Goal: Transaction & Acquisition: Purchase product/service

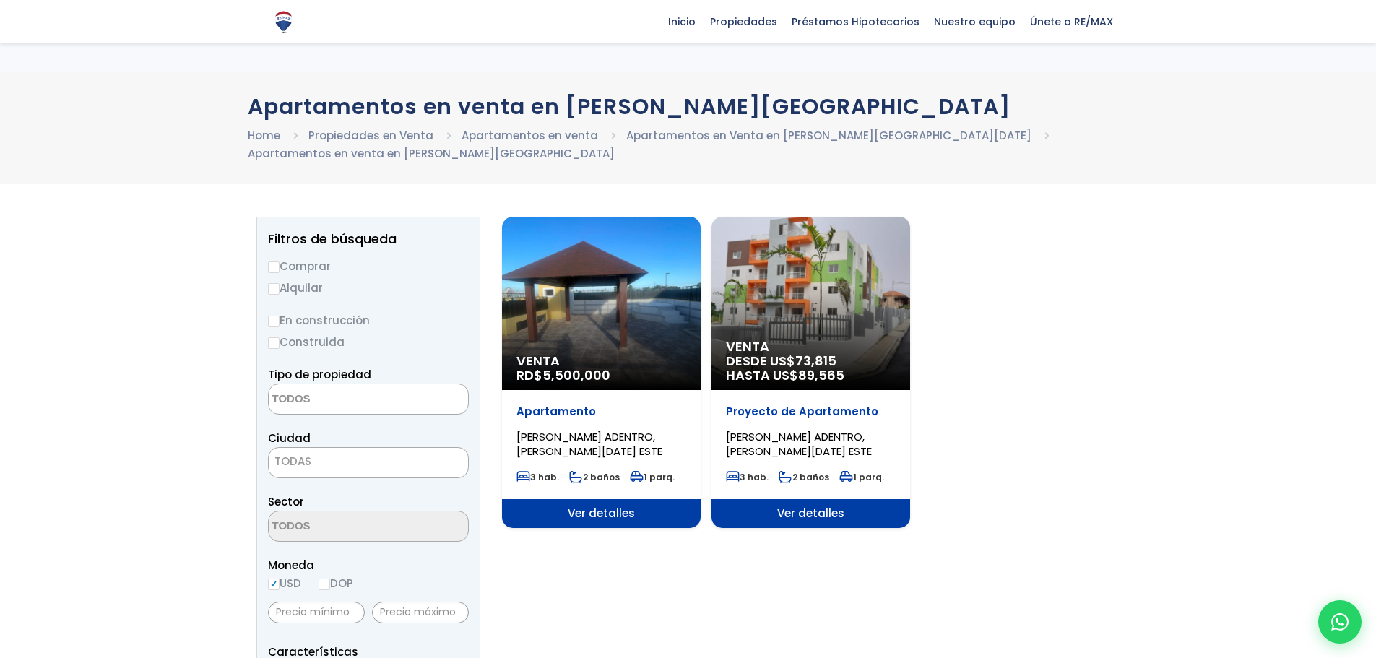
select select
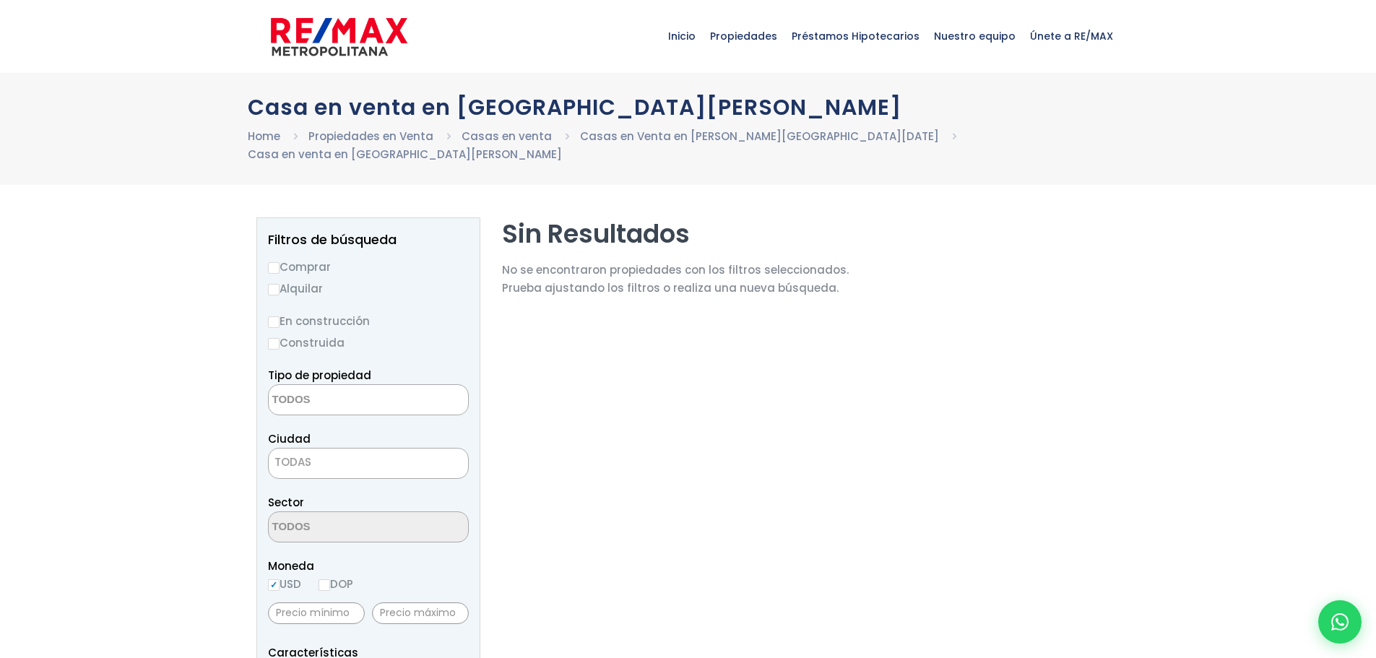
select select
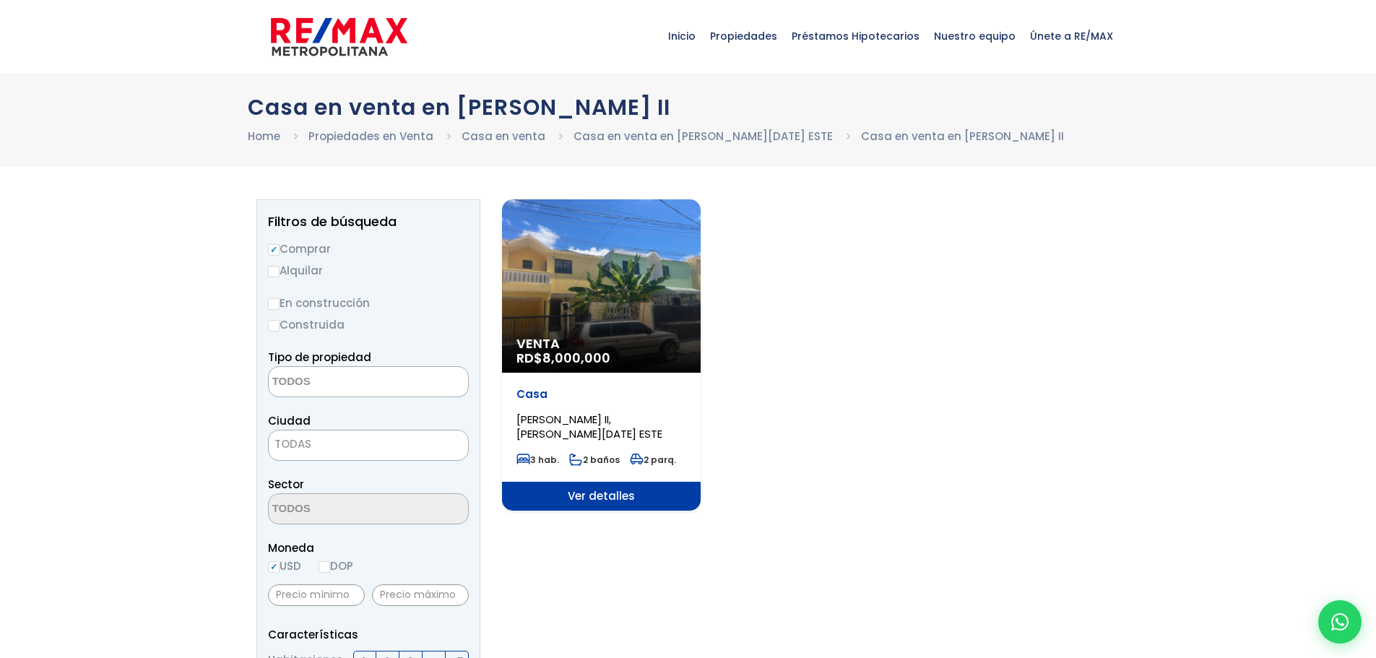
select select
click at [660, 302] on div "Venta RD$ 8,000,000" at bounding box center [601, 285] width 199 height 173
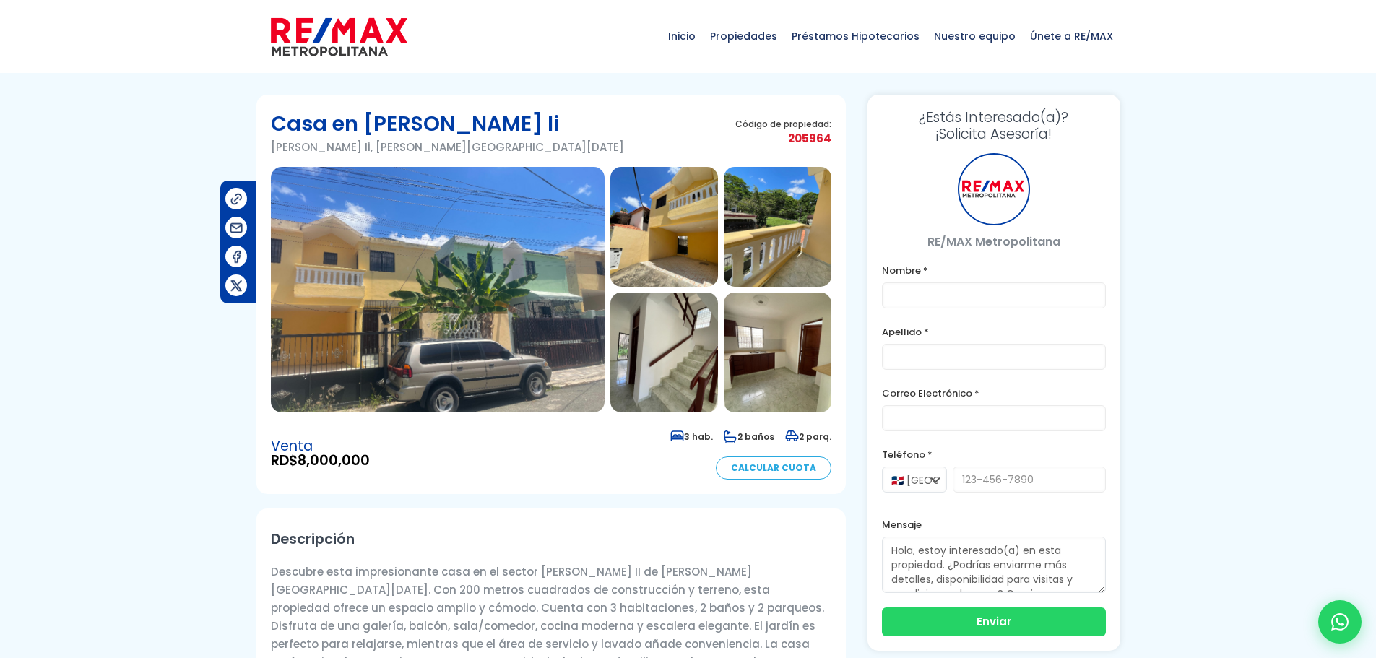
click at [552, 269] on img at bounding box center [438, 290] width 334 height 246
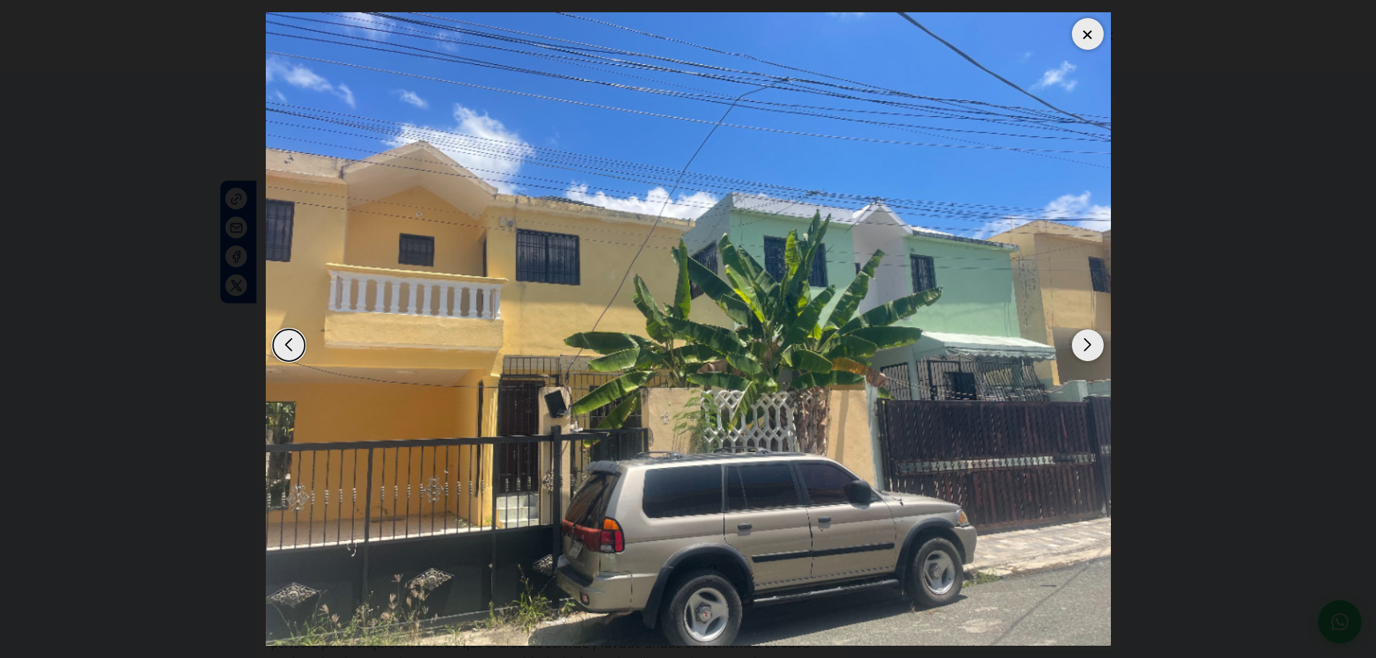
click at [1084, 342] on div "Next slide" at bounding box center [1088, 345] width 32 height 32
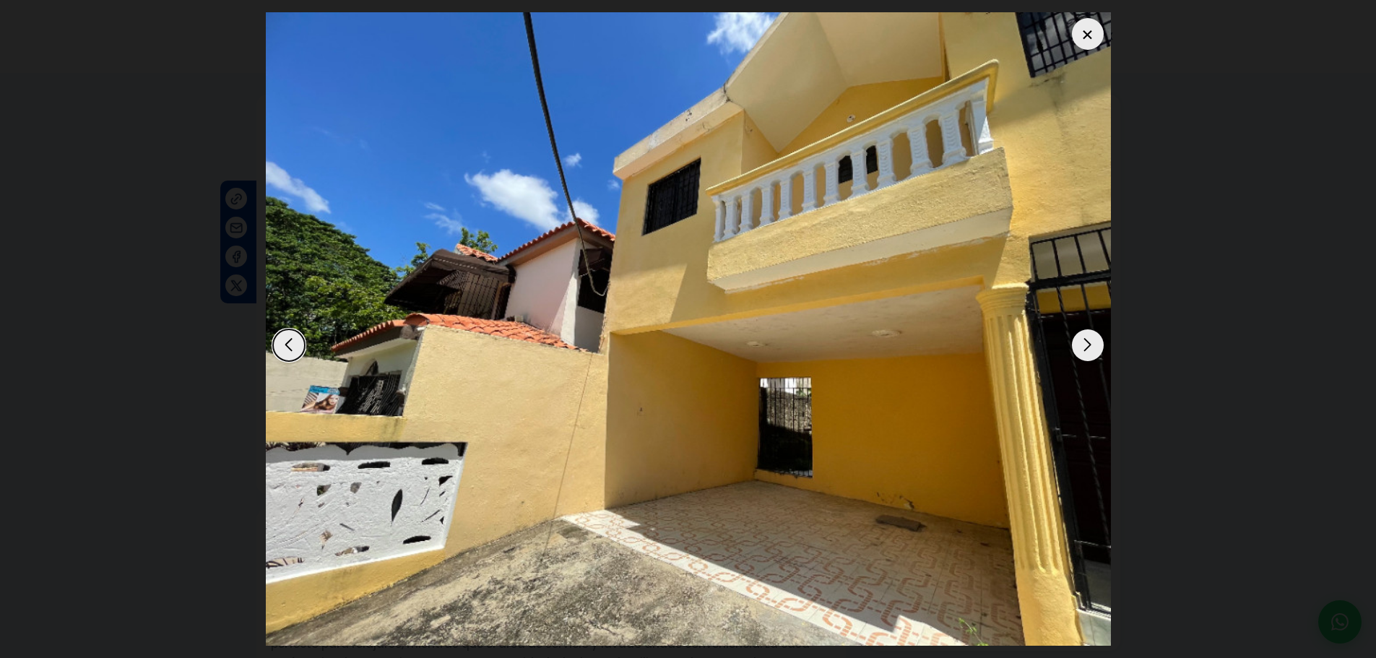
click at [1084, 342] on div "Next slide" at bounding box center [1088, 345] width 32 height 32
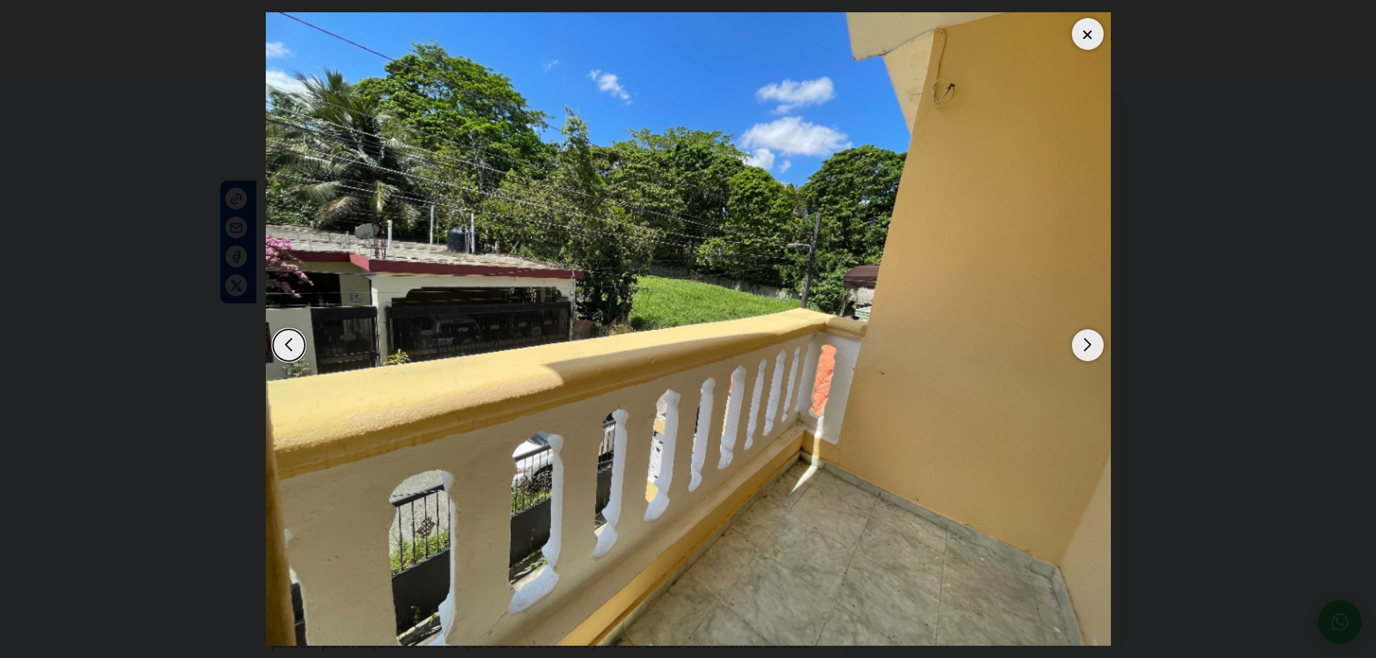
click at [1084, 342] on div "Next slide" at bounding box center [1088, 345] width 32 height 32
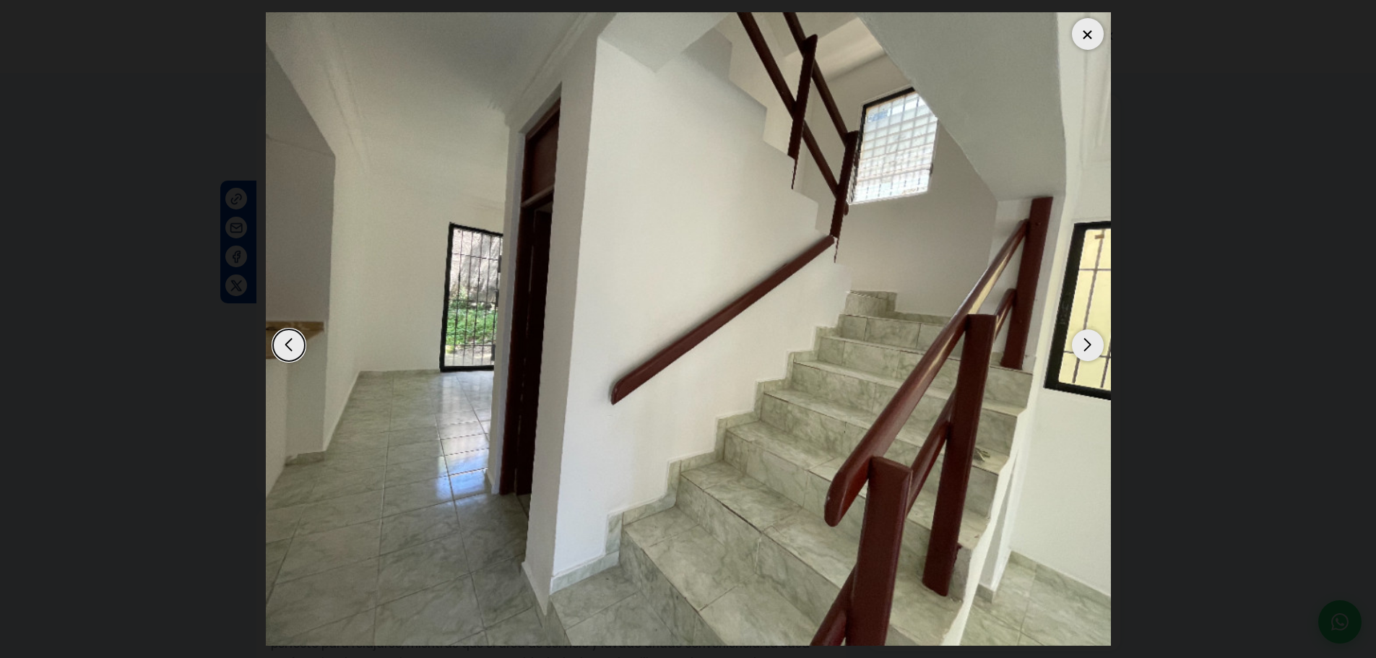
click at [1084, 342] on div "Next slide" at bounding box center [1088, 345] width 32 height 32
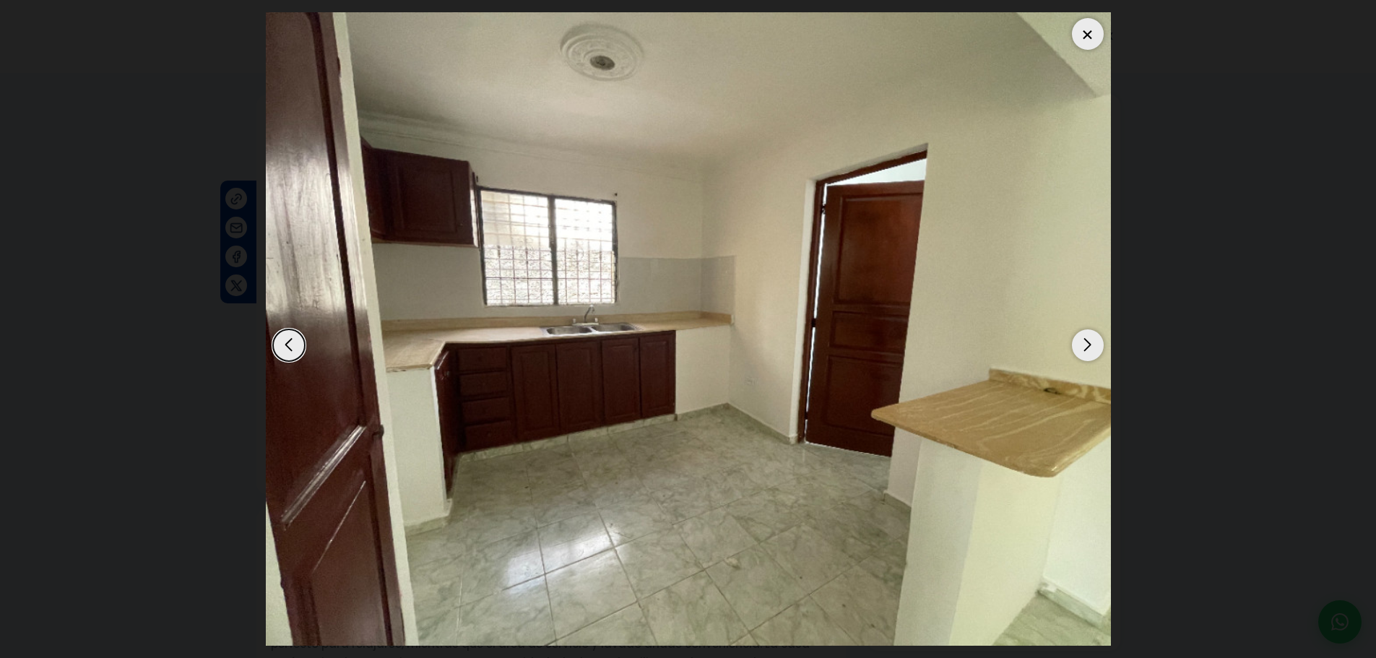
click at [1084, 342] on div "Next slide" at bounding box center [1088, 345] width 32 height 32
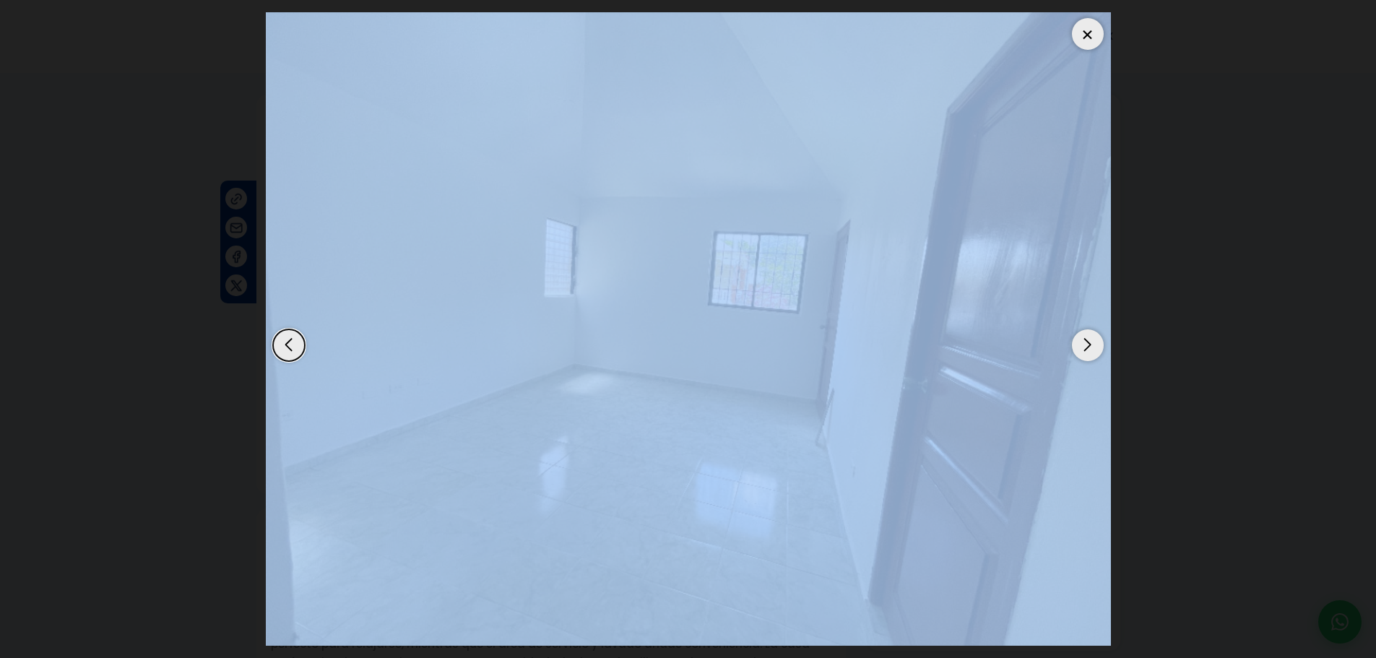
click at [1084, 342] on div "Next slide" at bounding box center [1088, 345] width 32 height 32
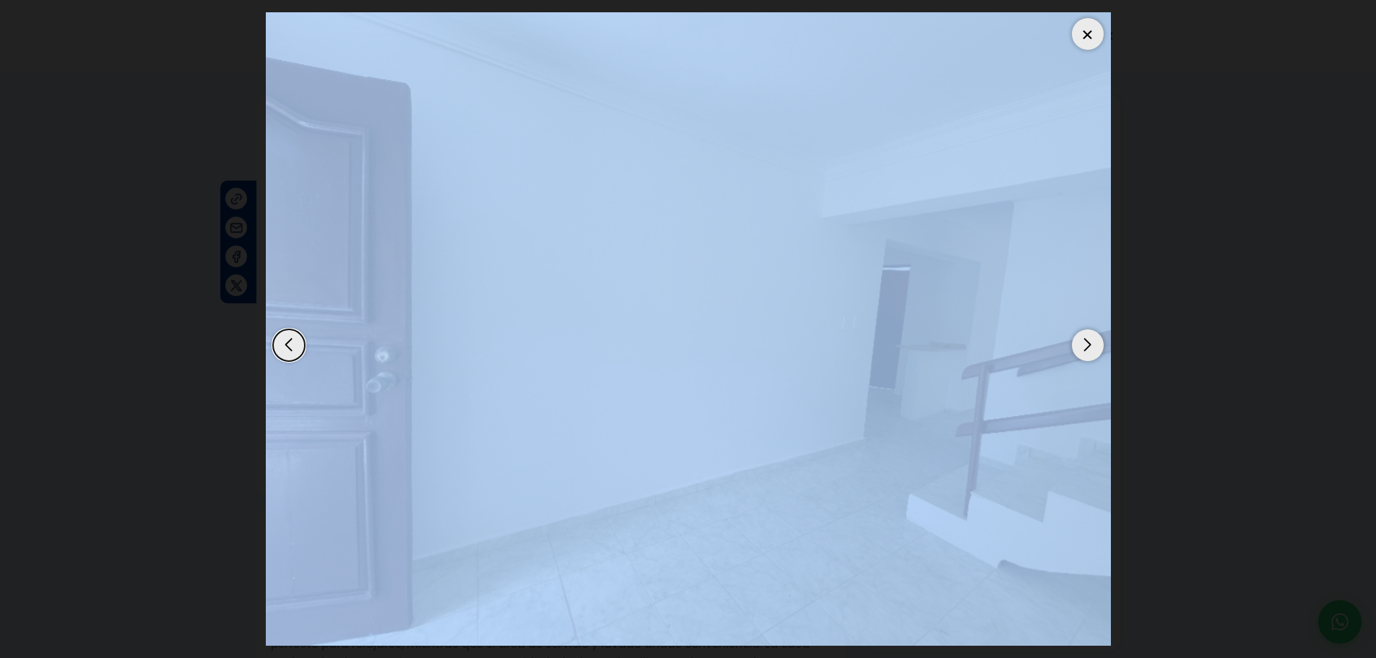
drag, startPoint x: 1092, startPoint y: 46, endPoint x: 1005, endPoint y: 114, distance: 110.1
click at [1091, 48] on div at bounding box center [1088, 34] width 32 height 32
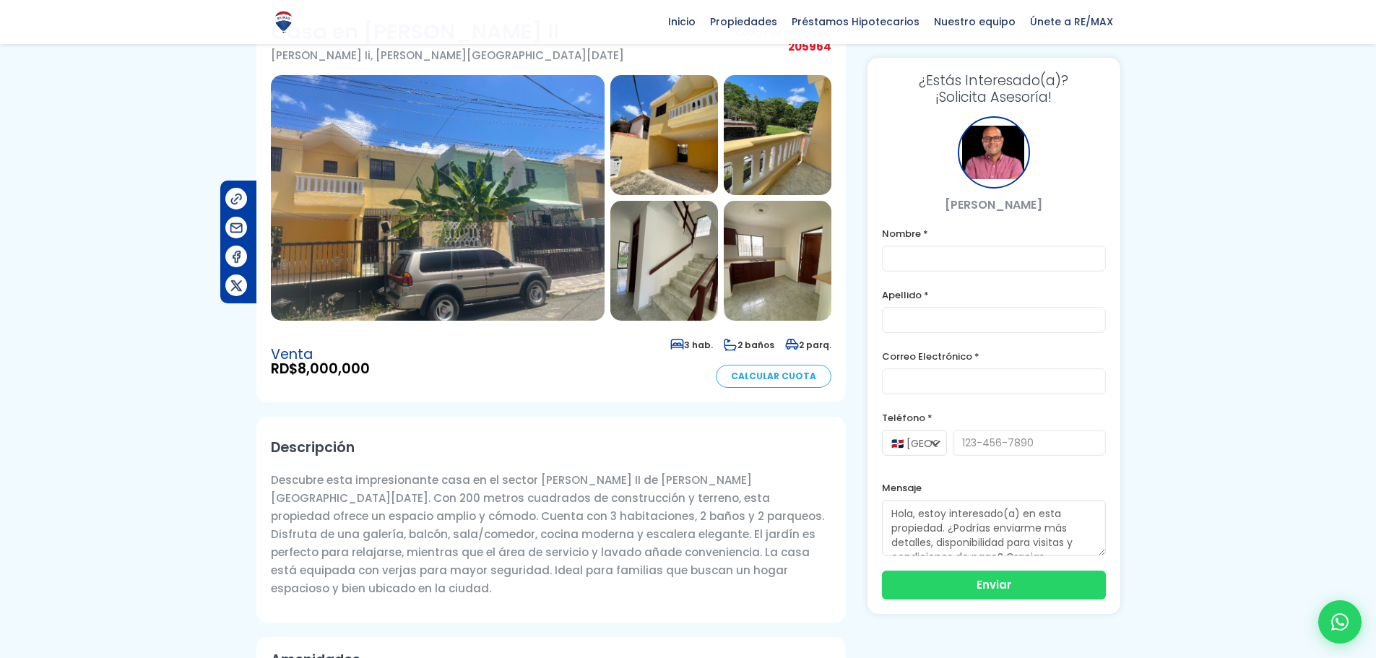
scroll to position [72, 0]
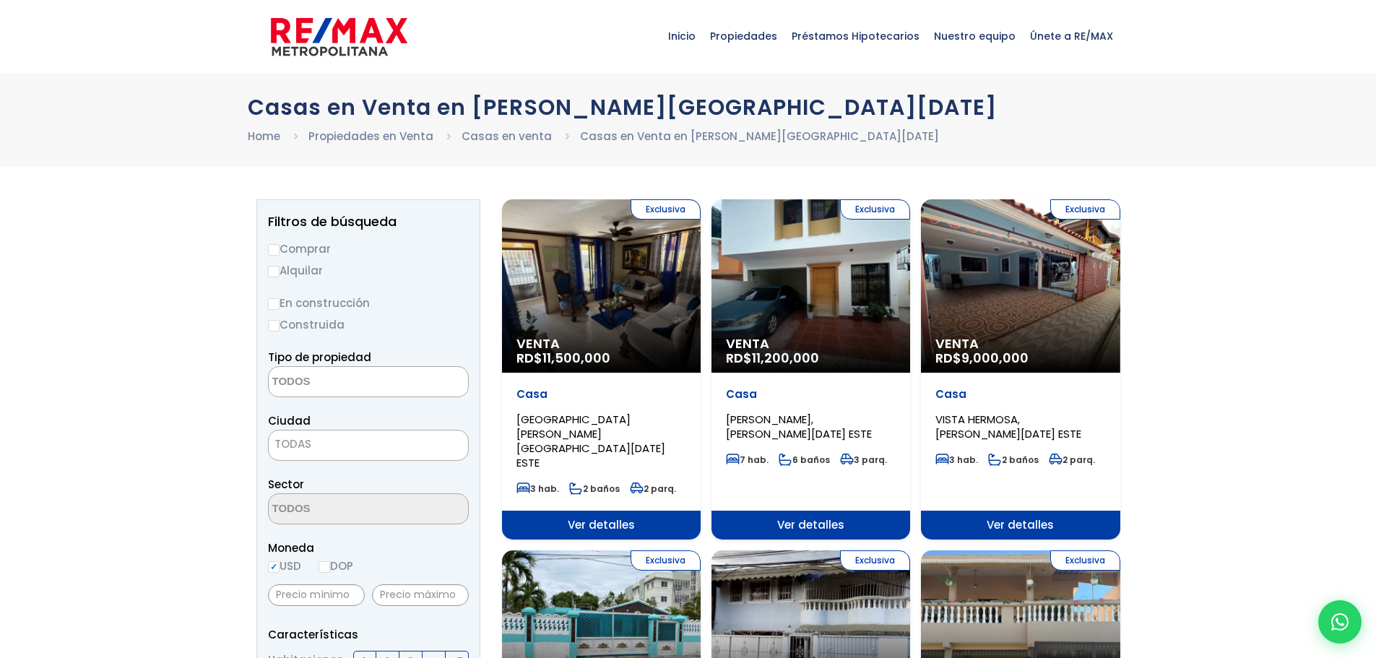
select select
click at [275, 247] on input "Comprar" at bounding box center [274, 250] width 12 height 12
radio input "true"
click at [347, 435] on span "TODAS" at bounding box center [368, 444] width 199 height 20
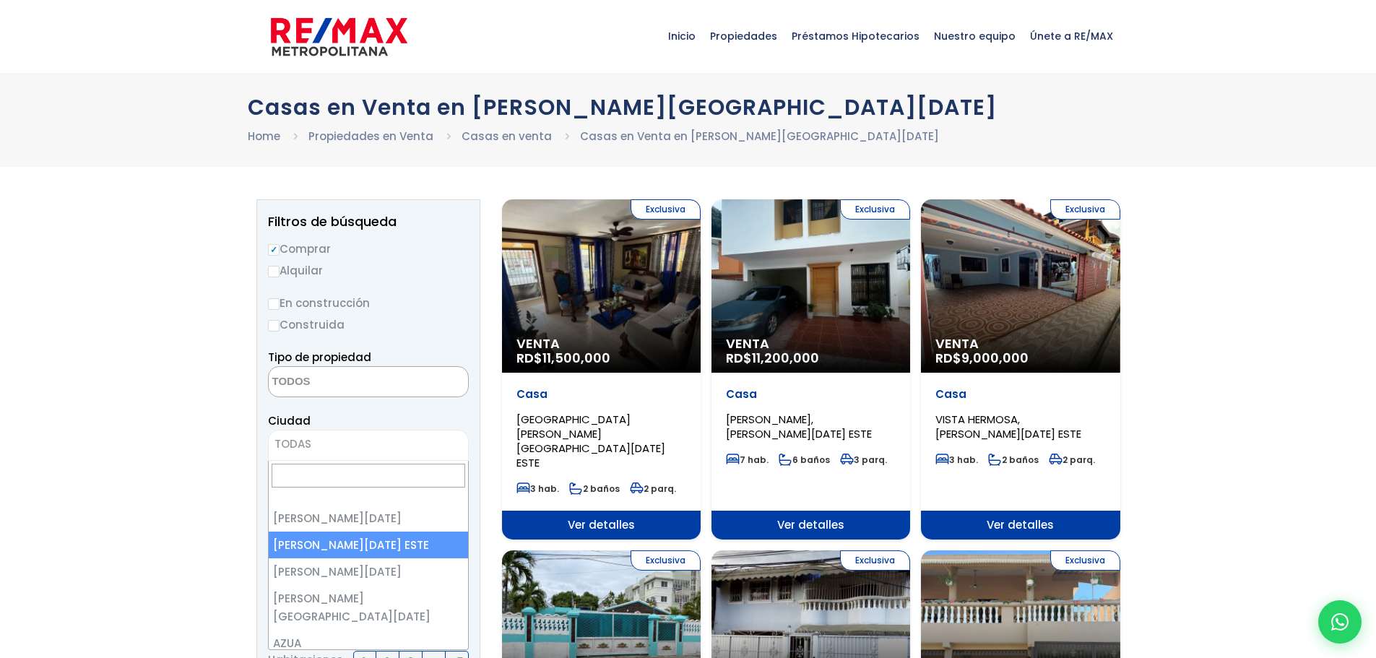
select select "148"
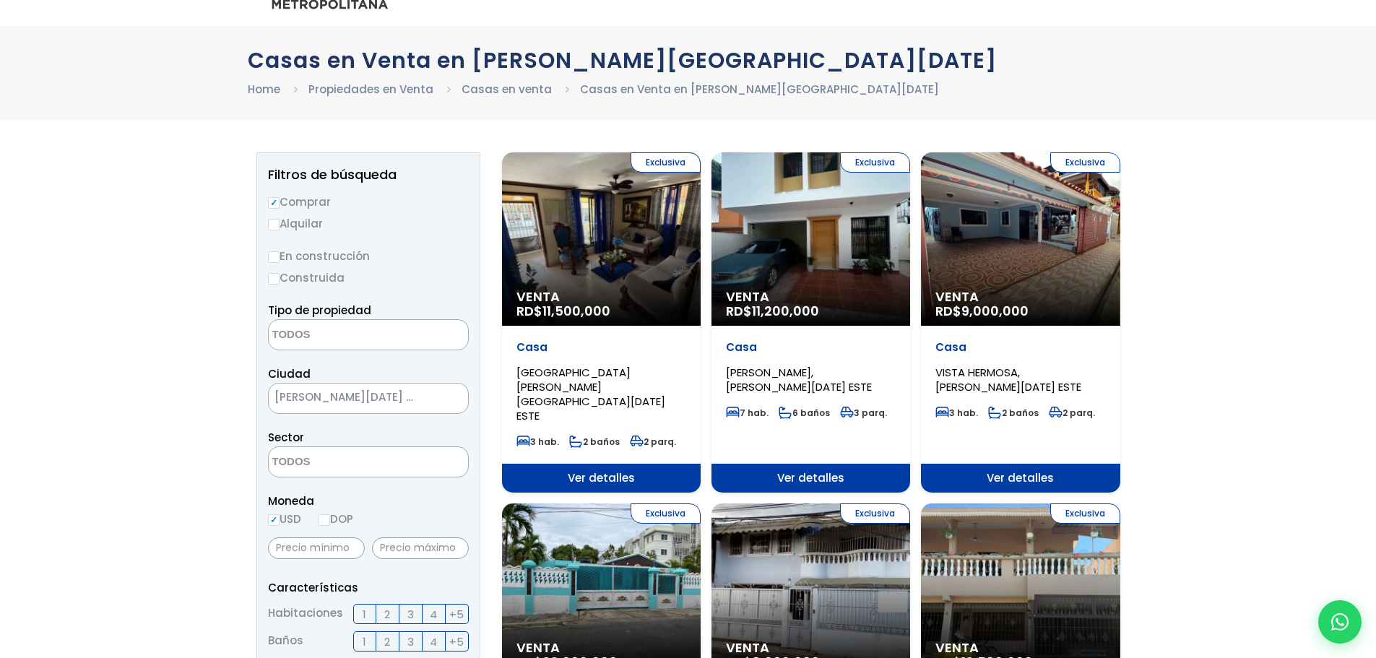
scroll to position [72, 0]
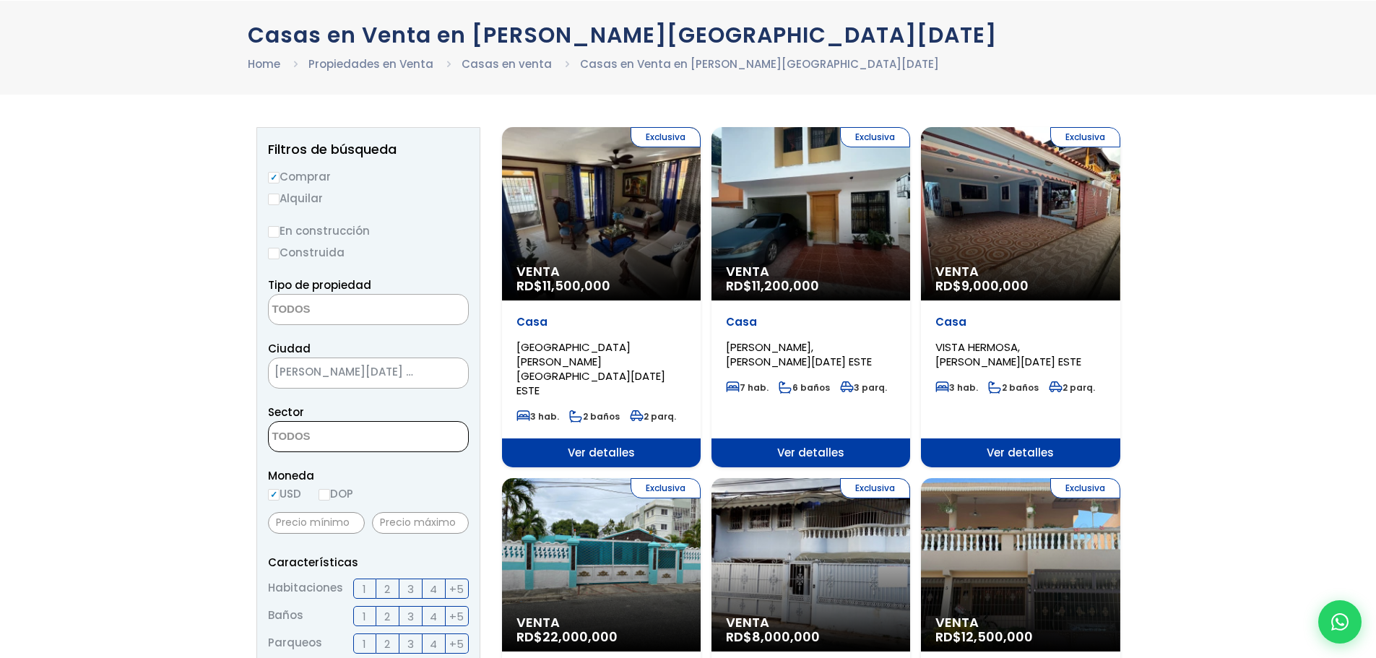
click at [285, 430] on textarea "Search" at bounding box center [339, 437] width 140 height 31
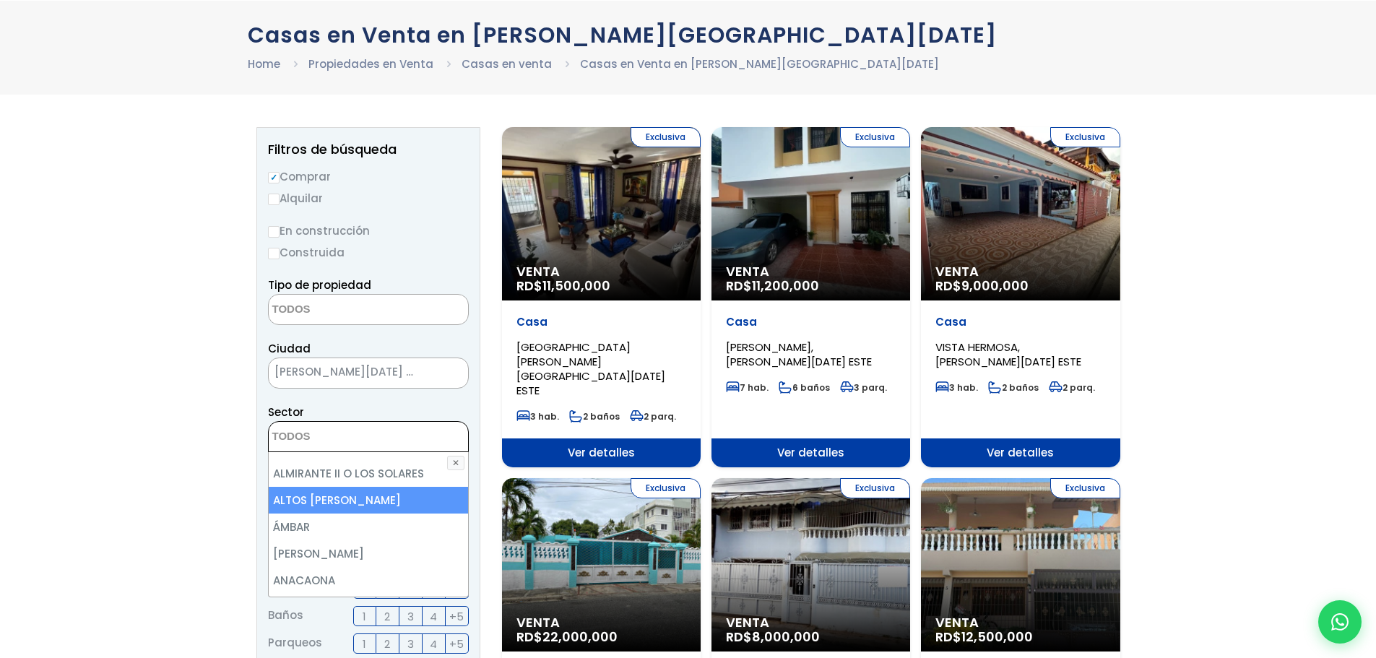
click at [351, 498] on li "ALTOS DE CANCINO" at bounding box center [368, 500] width 199 height 27
select select "13223"
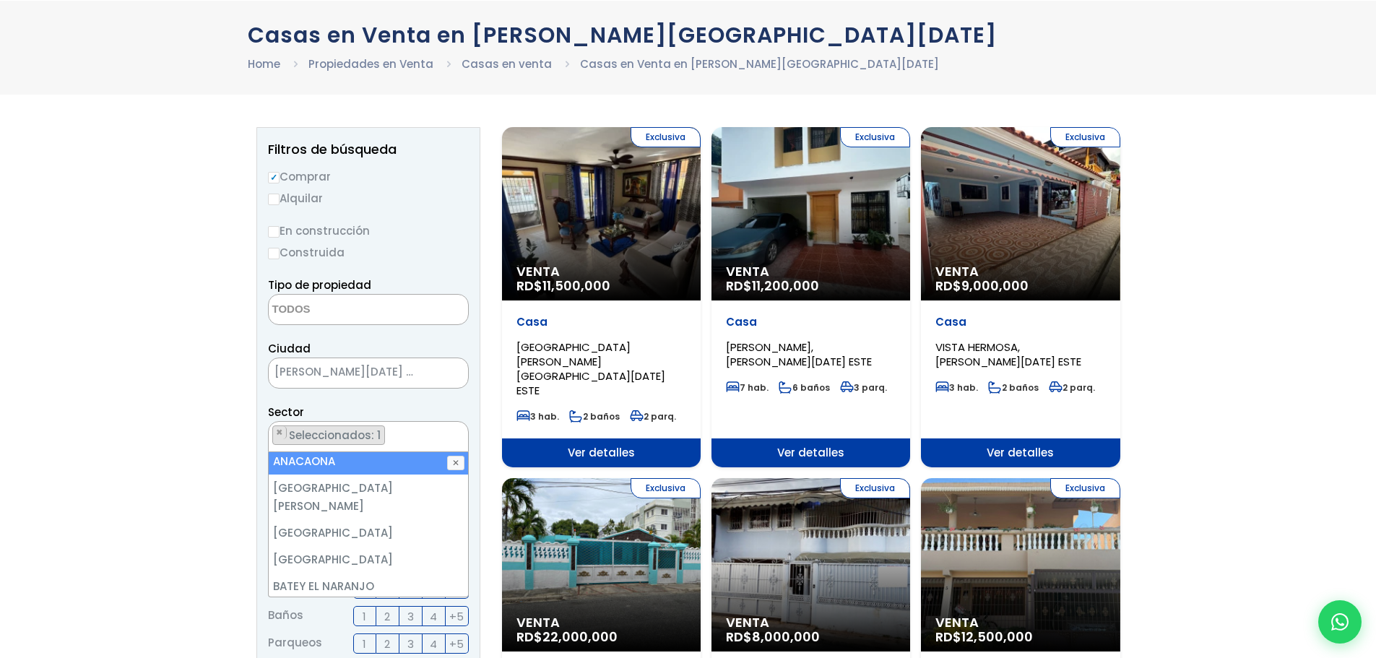
scroll to position [217, 0]
click at [335, 459] on li "Avenida Charles de Gaulle" at bounding box center [368, 471] width 199 height 45
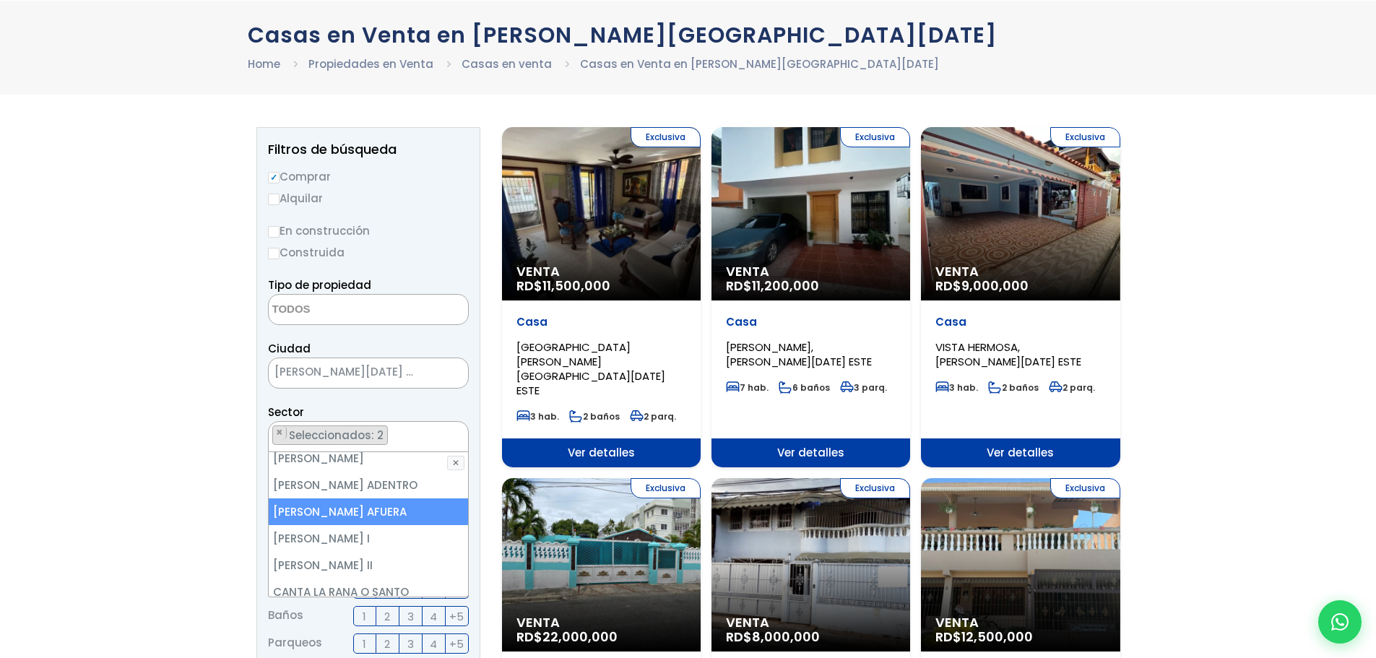
scroll to position [650, 0]
click at [379, 498] on li "CANCINO ADENTRO" at bounding box center [368, 511] width 199 height 27
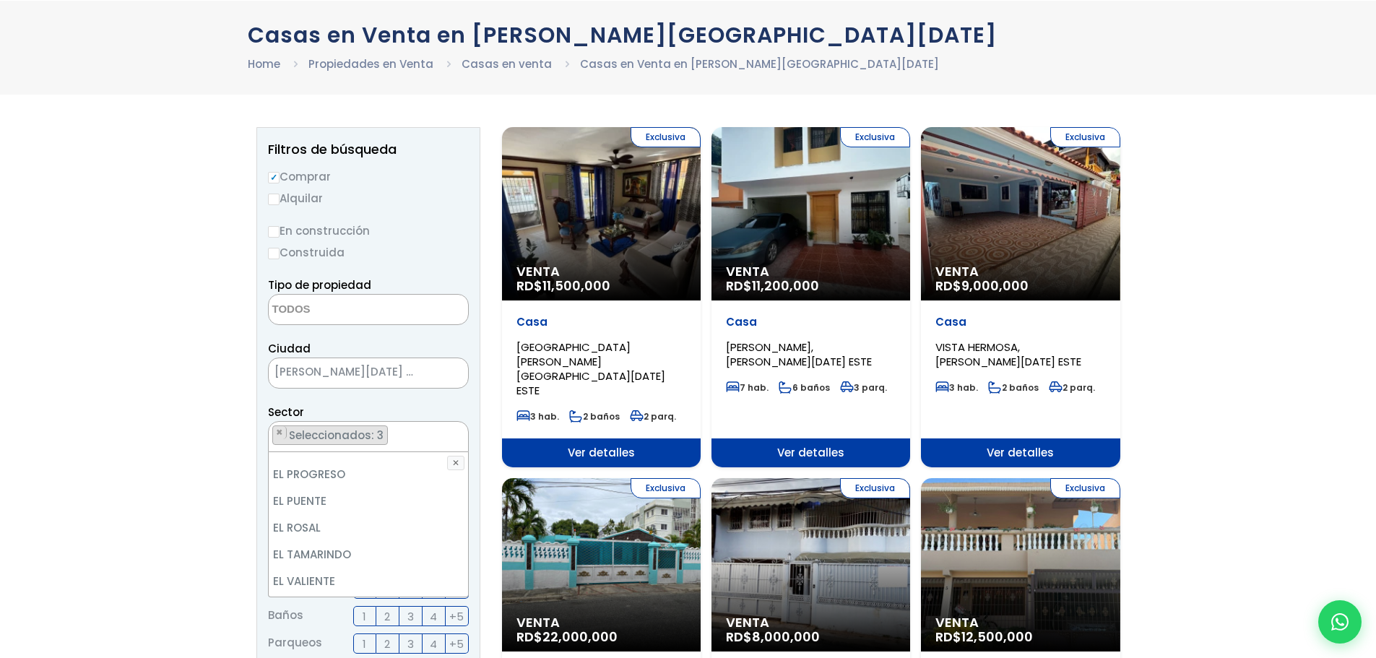
scroll to position [1372, 0]
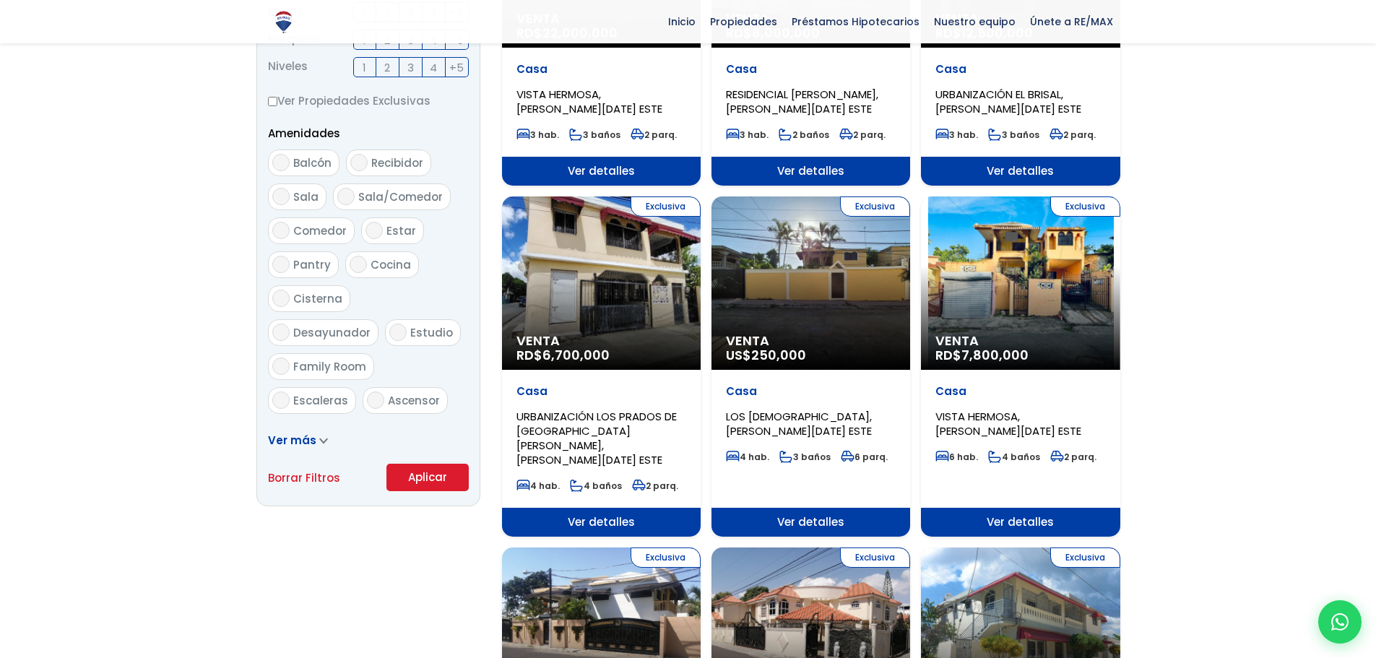
scroll to position [722, 0]
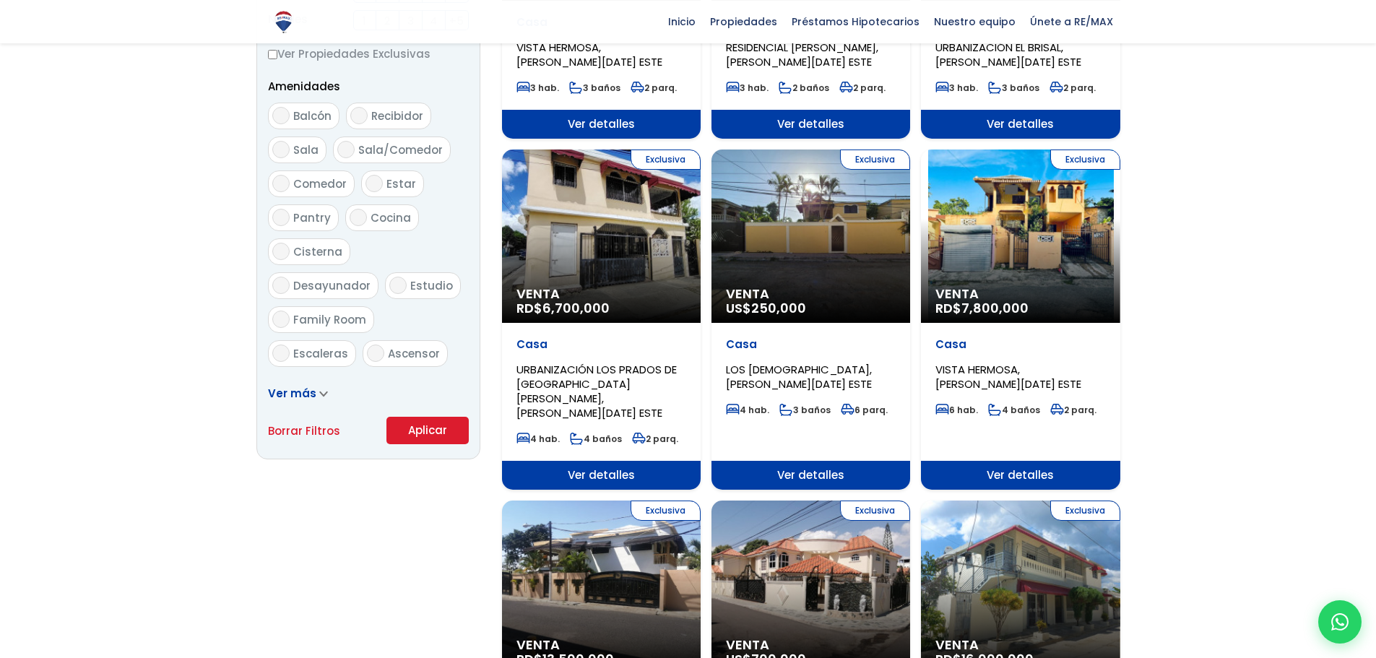
click at [394, 429] on button "Aplicar" at bounding box center [427, 430] width 82 height 27
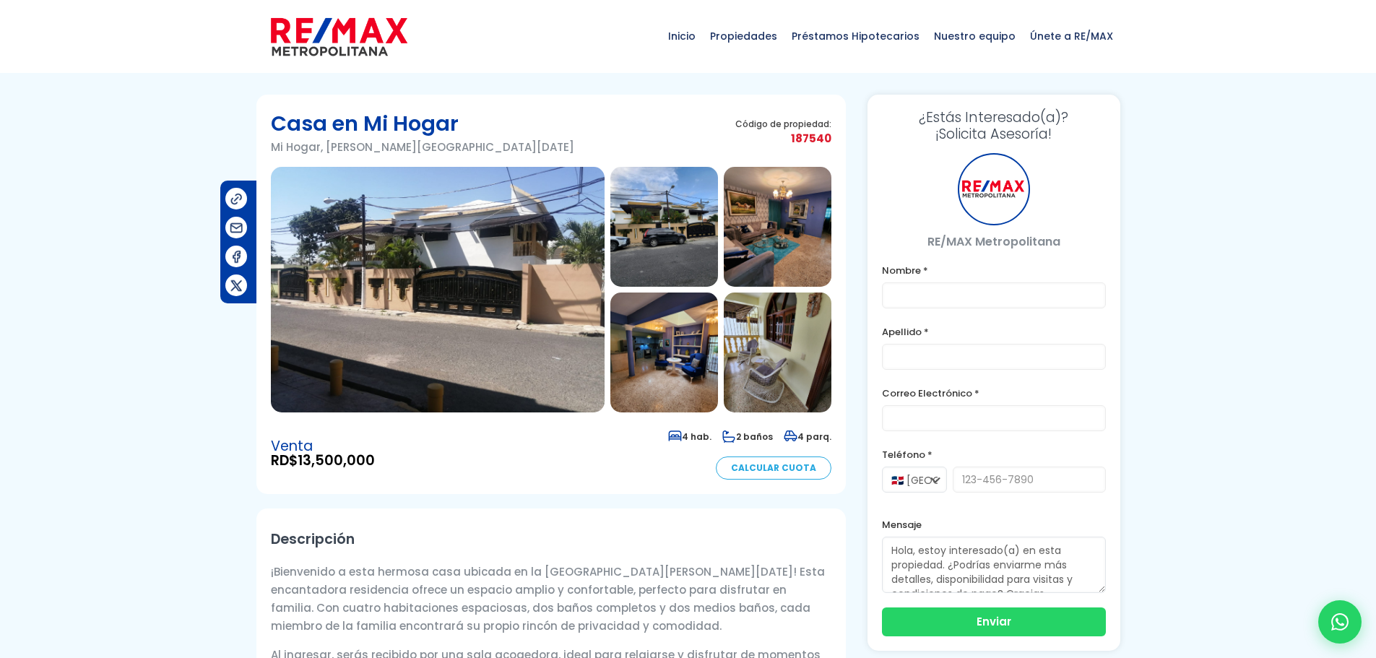
click at [516, 253] on img at bounding box center [438, 290] width 334 height 246
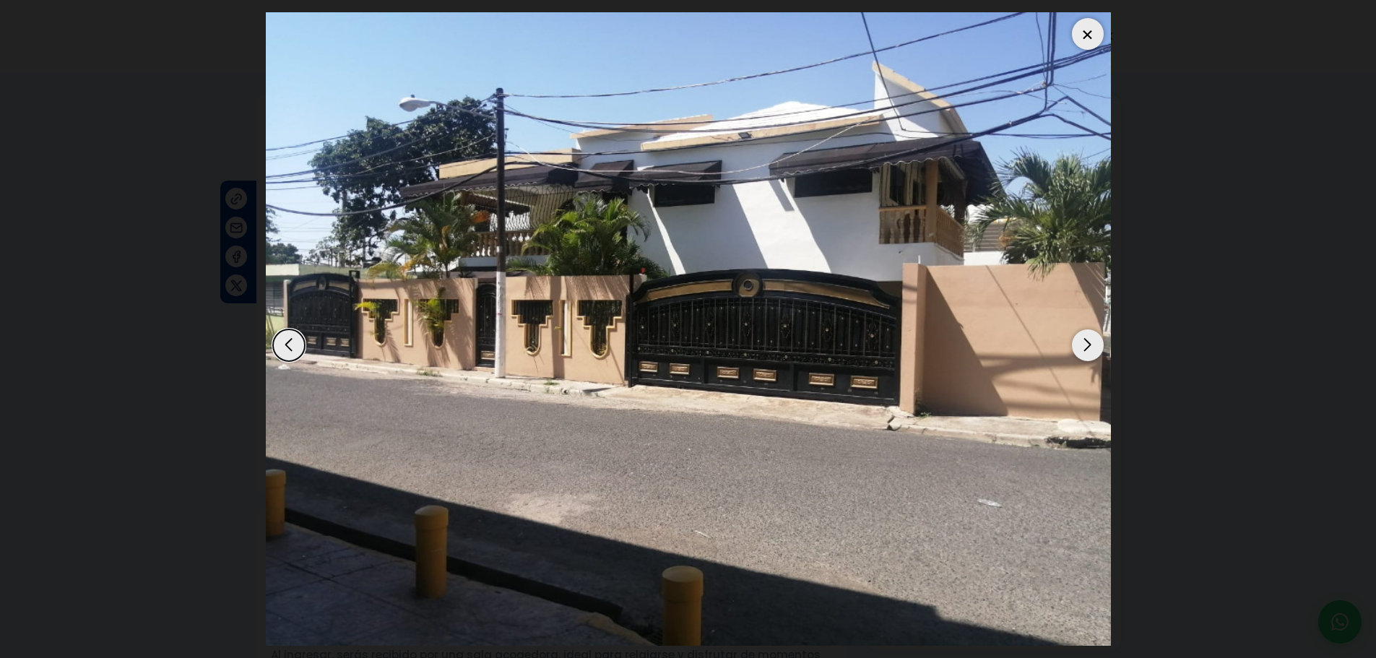
click at [1082, 349] on div "Next slide" at bounding box center [1088, 345] width 32 height 32
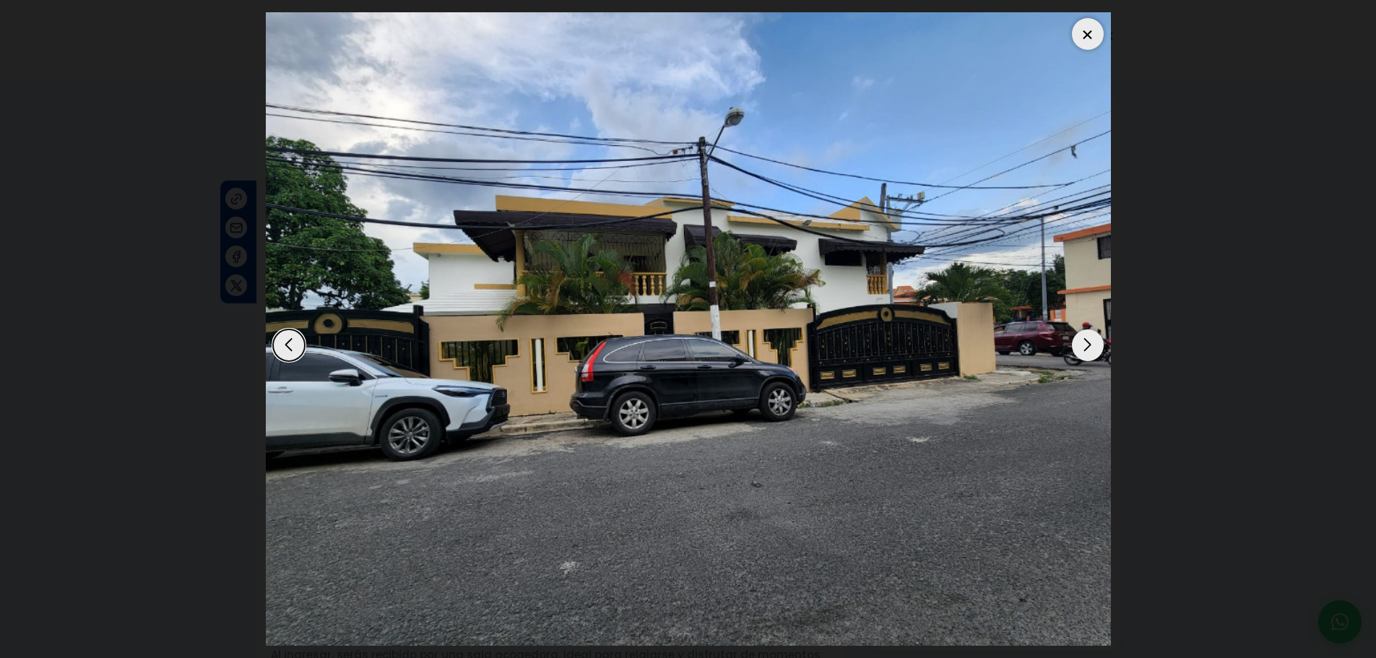
click at [1082, 349] on div "Next slide" at bounding box center [1088, 345] width 32 height 32
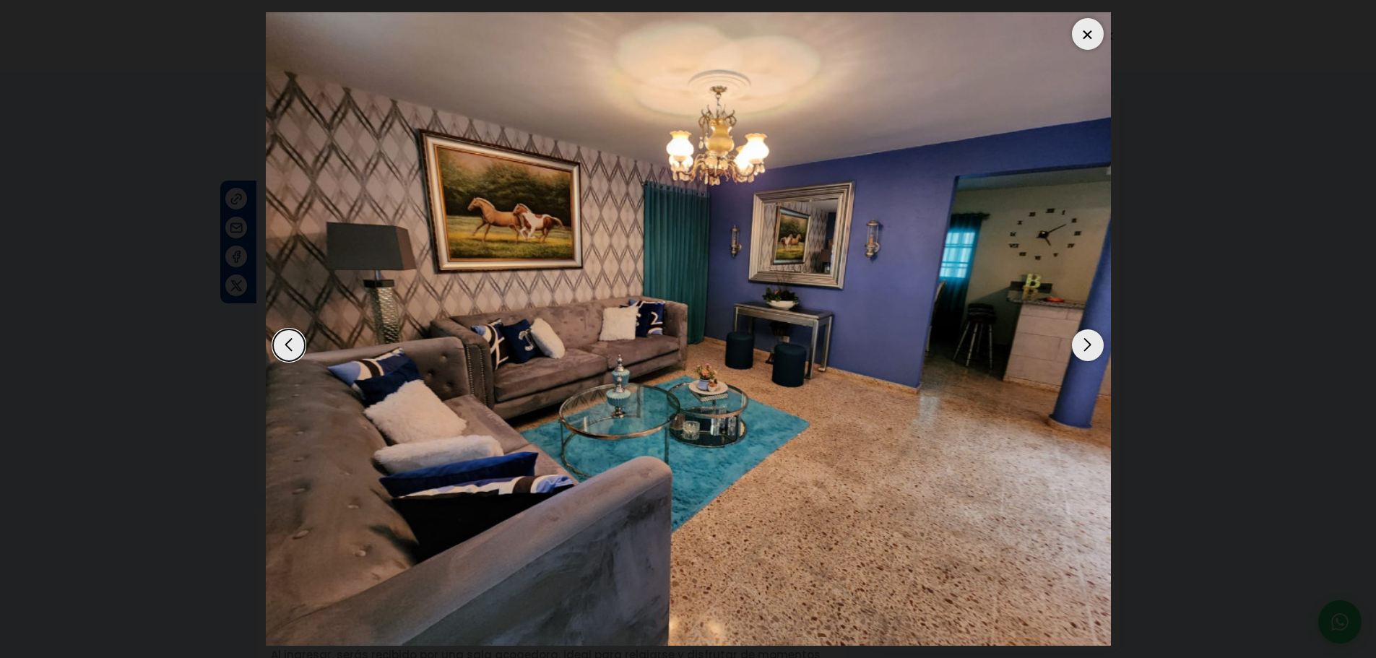
click at [1082, 349] on div "Next slide" at bounding box center [1088, 345] width 32 height 32
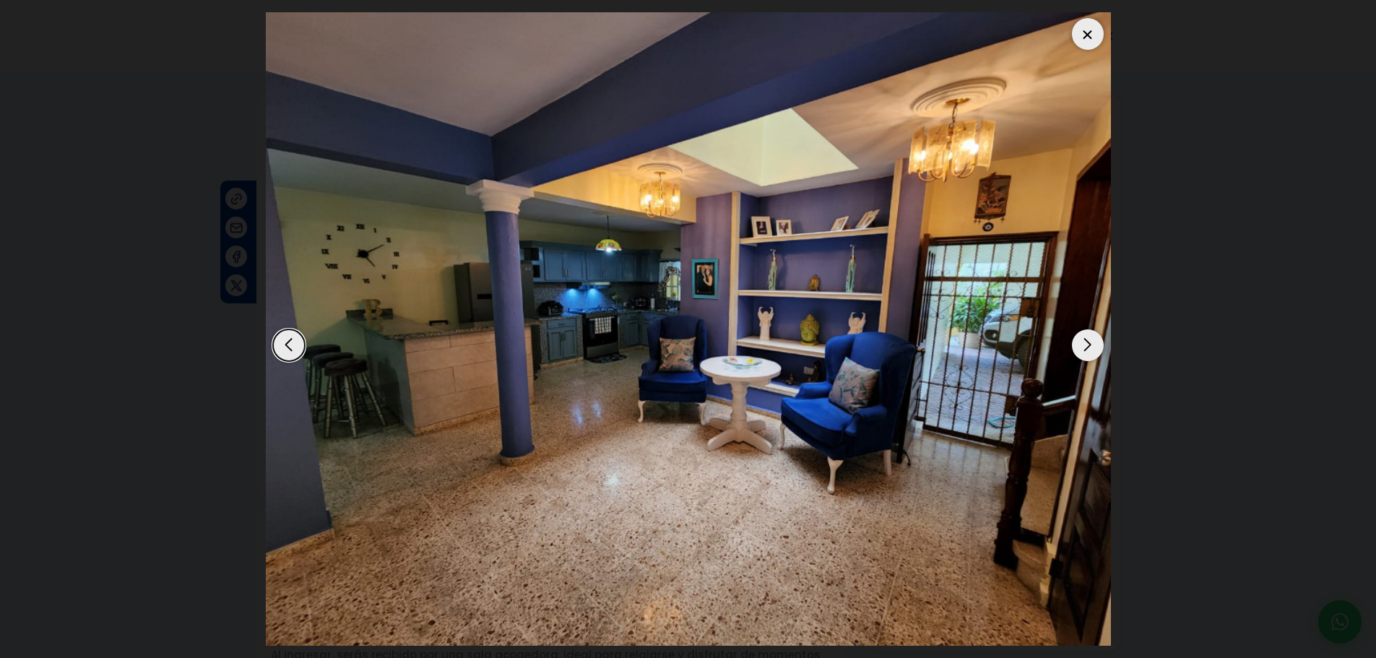
click at [1082, 349] on div "Next slide" at bounding box center [1088, 345] width 32 height 32
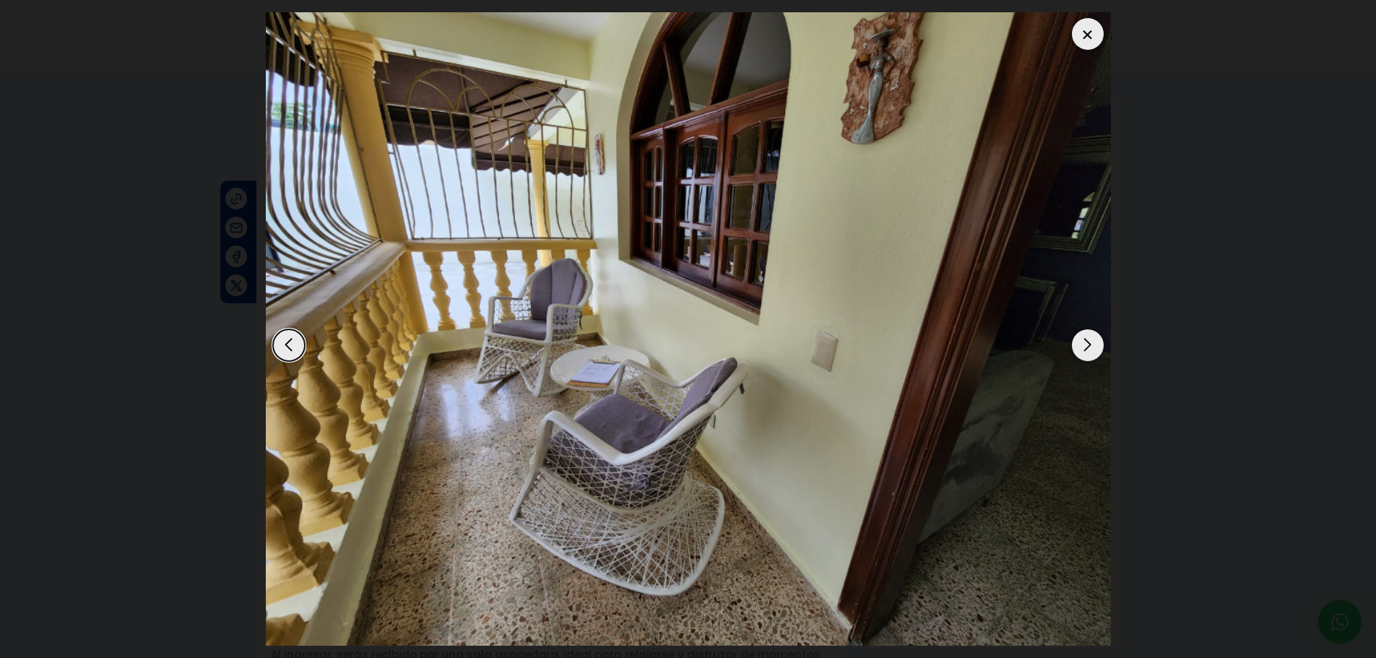
click at [1082, 349] on div "Next slide" at bounding box center [1088, 345] width 32 height 32
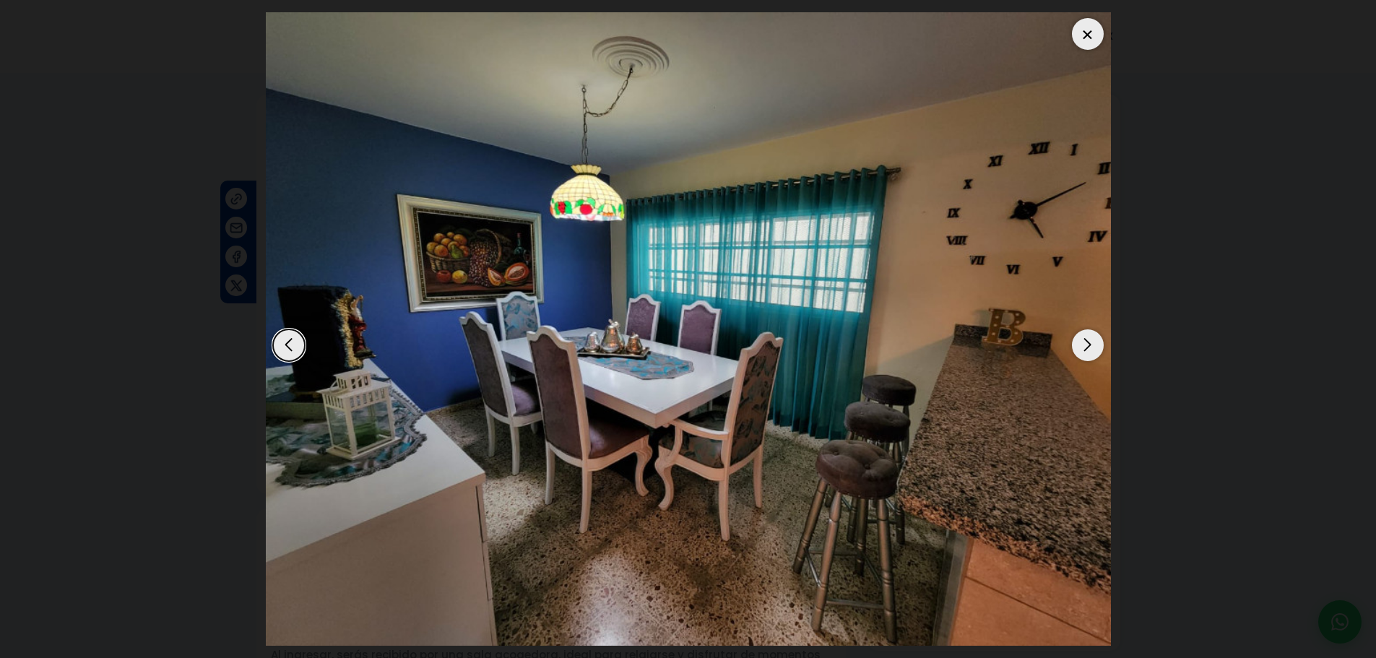
click at [1082, 349] on div "Next slide" at bounding box center [1088, 345] width 32 height 32
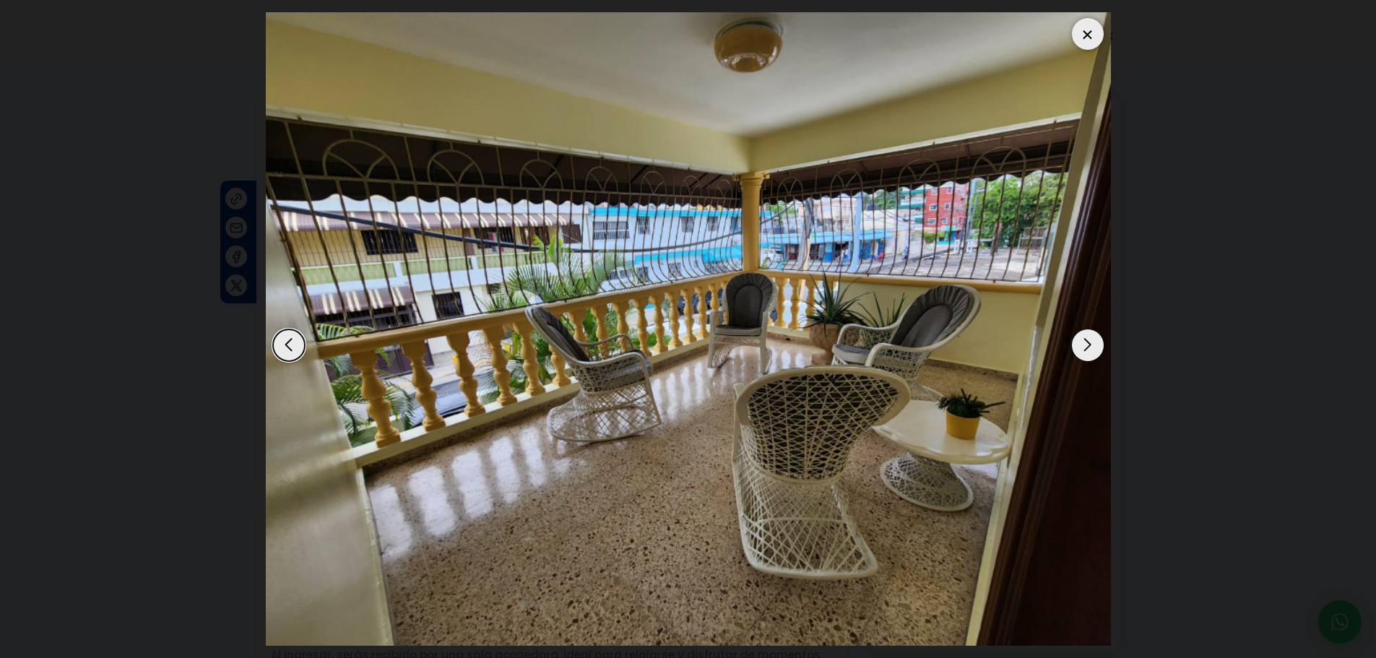
click at [1082, 349] on div "Next slide" at bounding box center [1088, 345] width 32 height 32
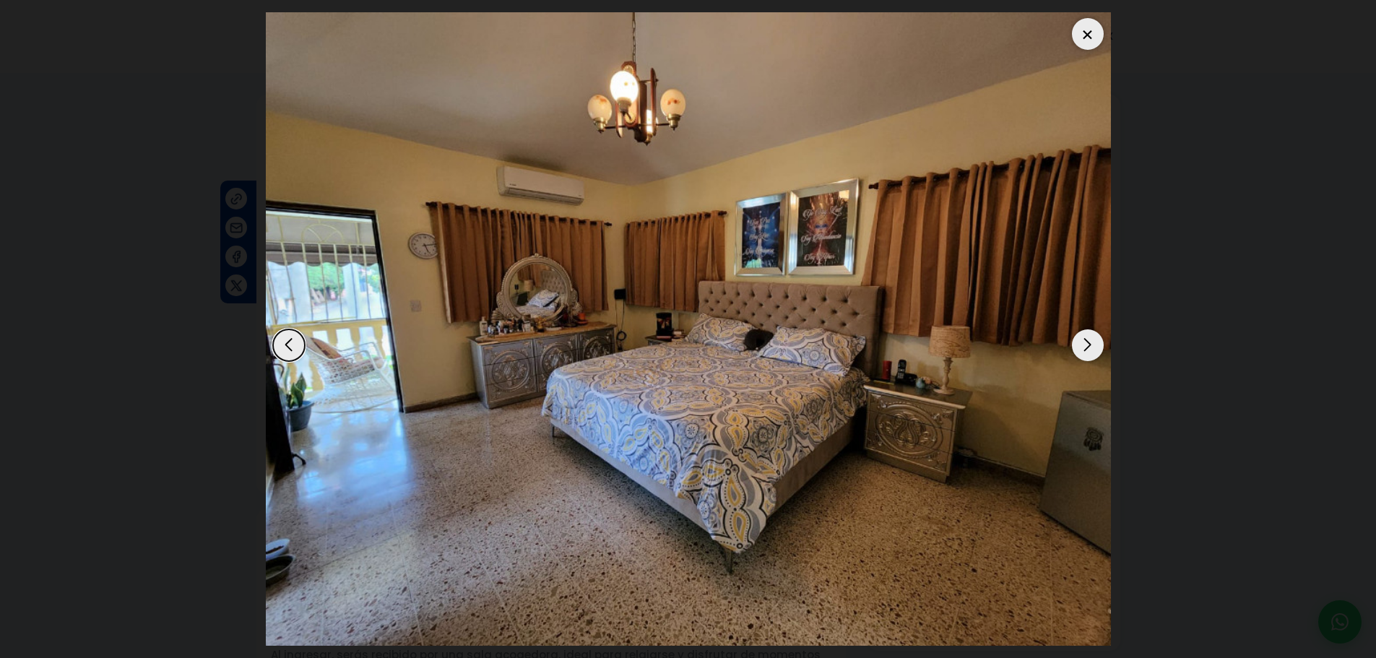
click at [1082, 349] on div "Next slide" at bounding box center [1088, 345] width 32 height 32
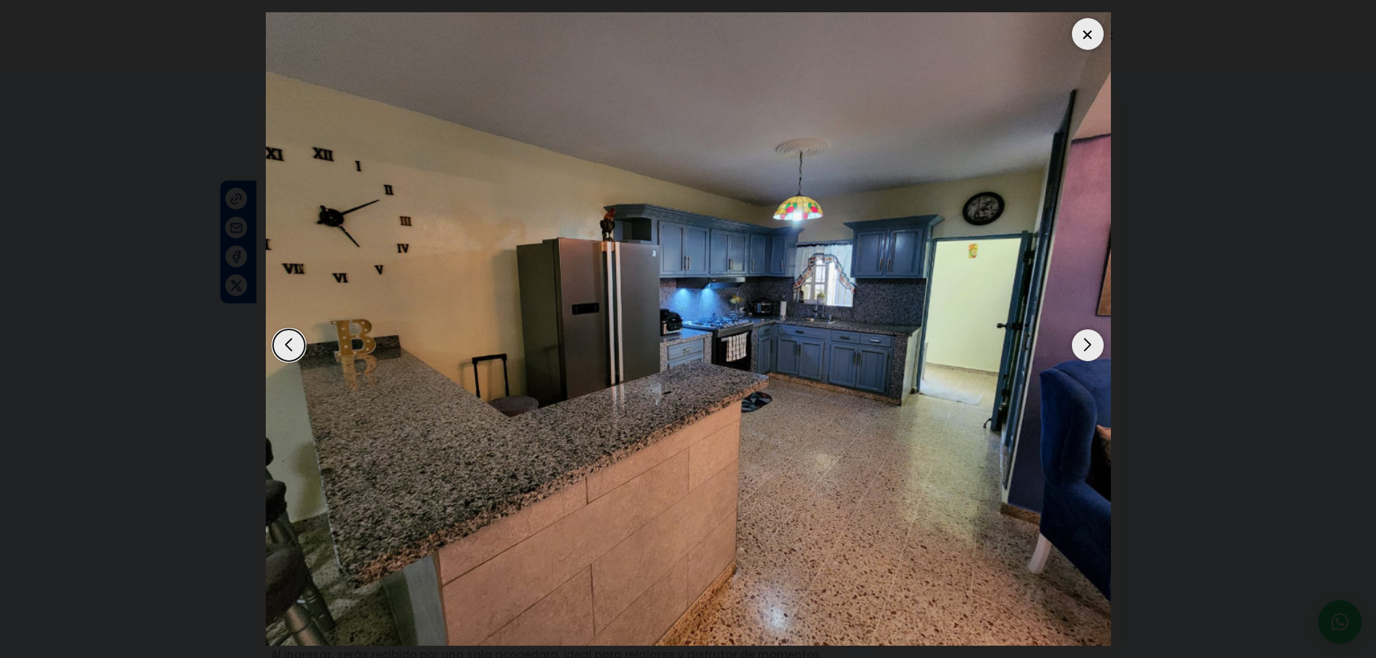
click at [1082, 349] on div "Next slide" at bounding box center [1088, 345] width 32 height 32
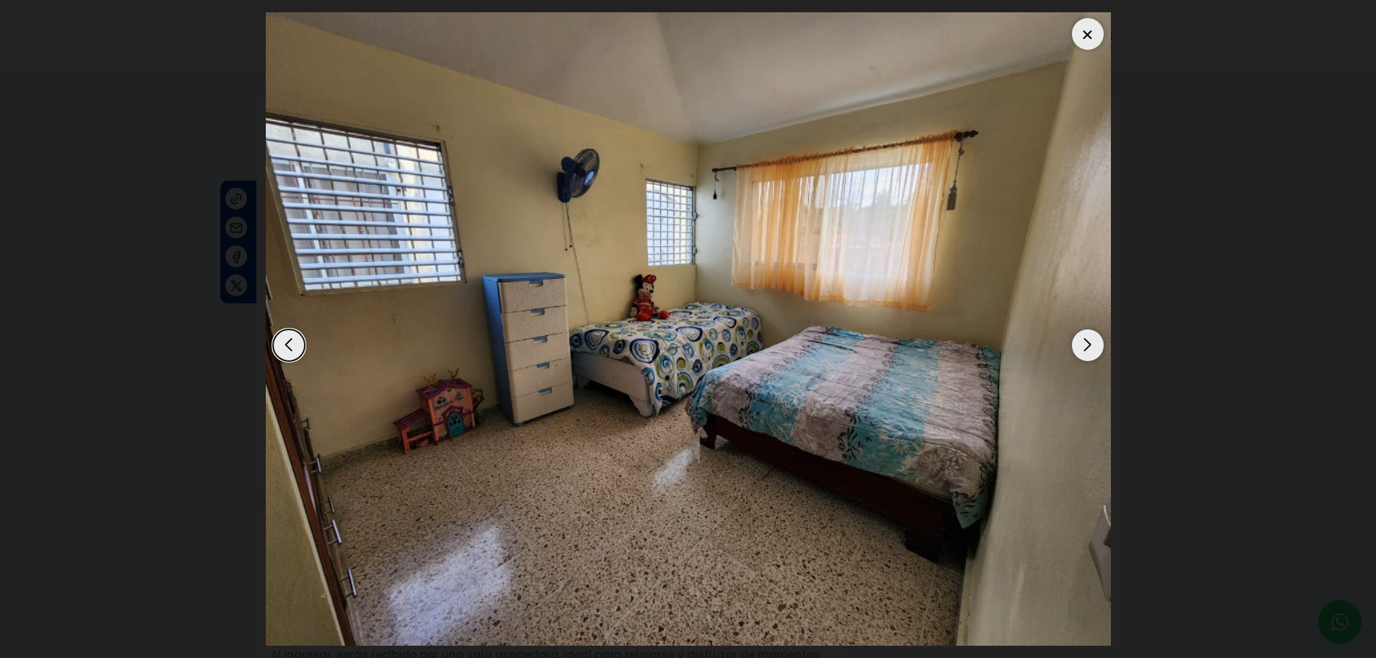
click at [296, 349] on div "Previous slide" at bounding box center [289, 345] width 32 height 32
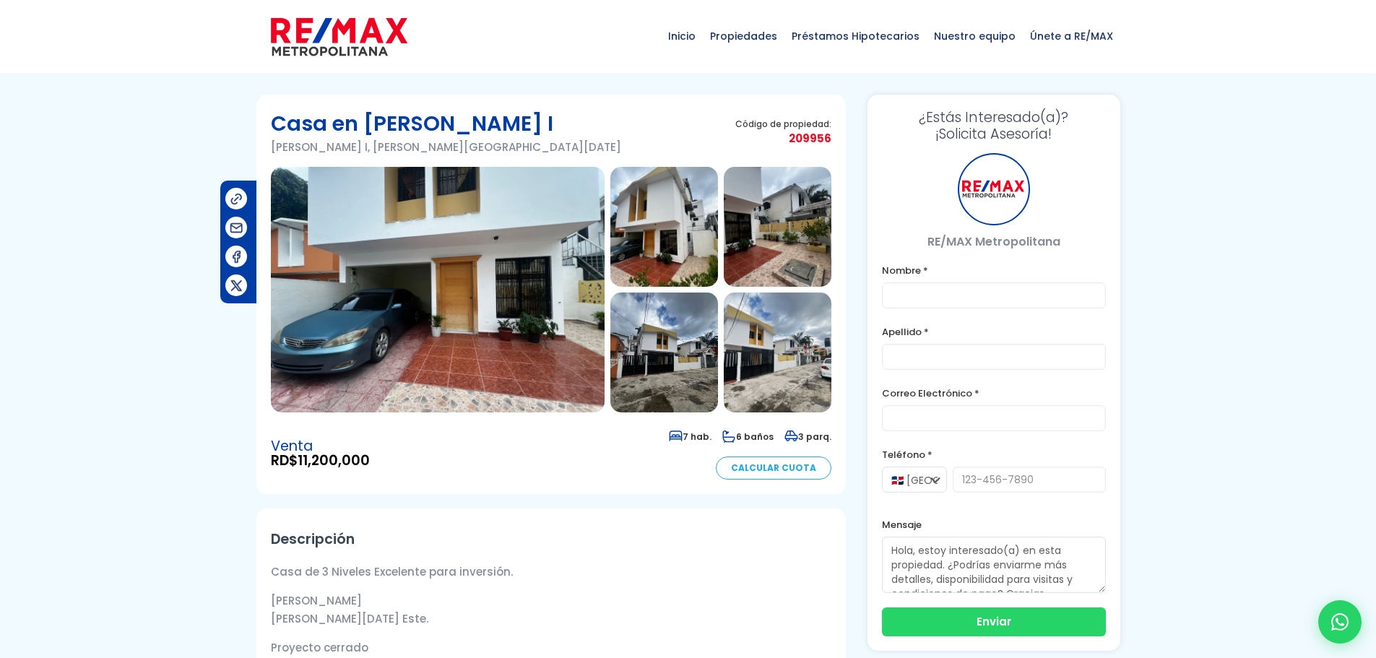
click at [442, 322] on img at bounding box center [438, 290] width 334 height 246
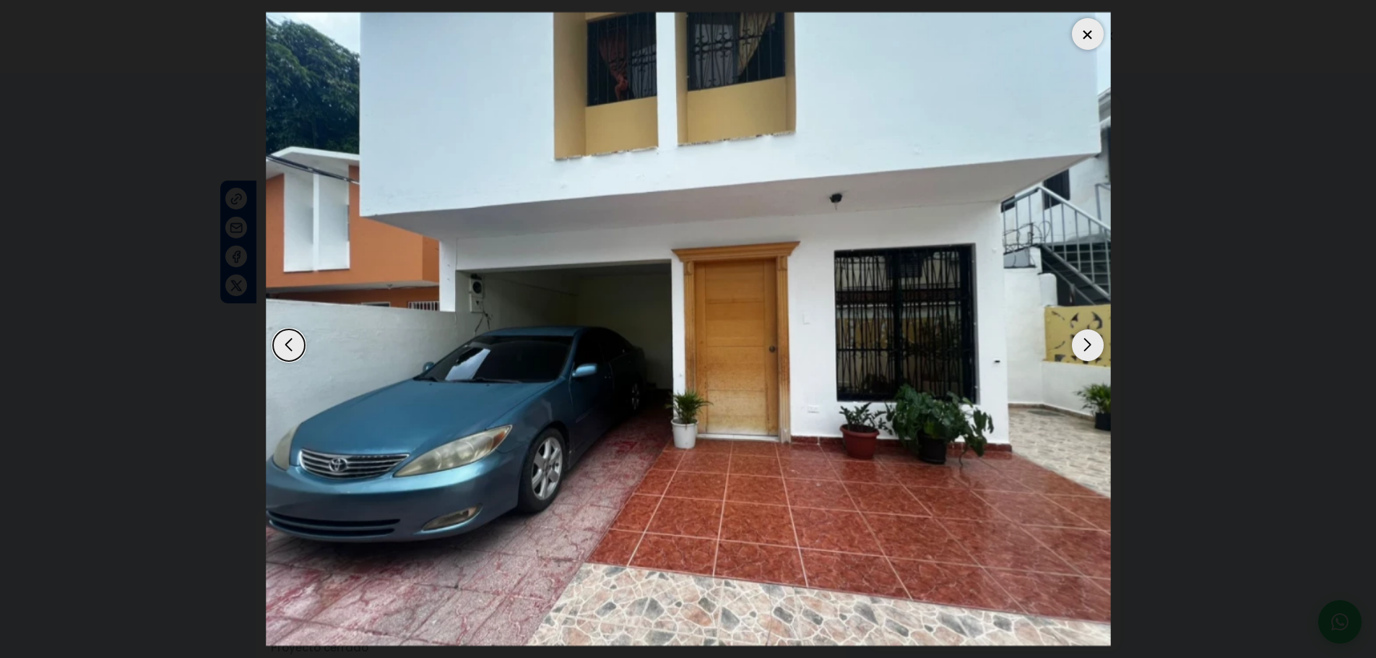
click at [1074, 350] on div "Next slide" at bounding box center [1088, 345] width 32 height 32
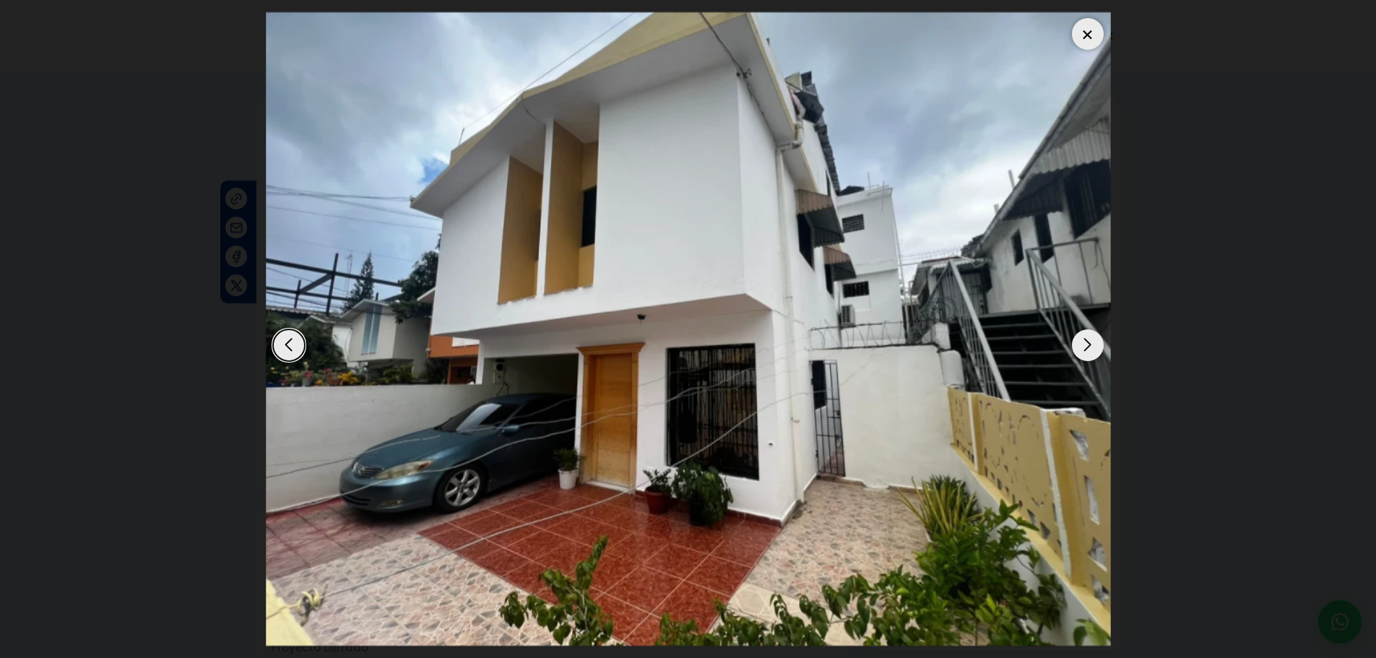
click at [1074, 350] on div "Next slide" at bounding box center [1088, 345] width 32 height 32
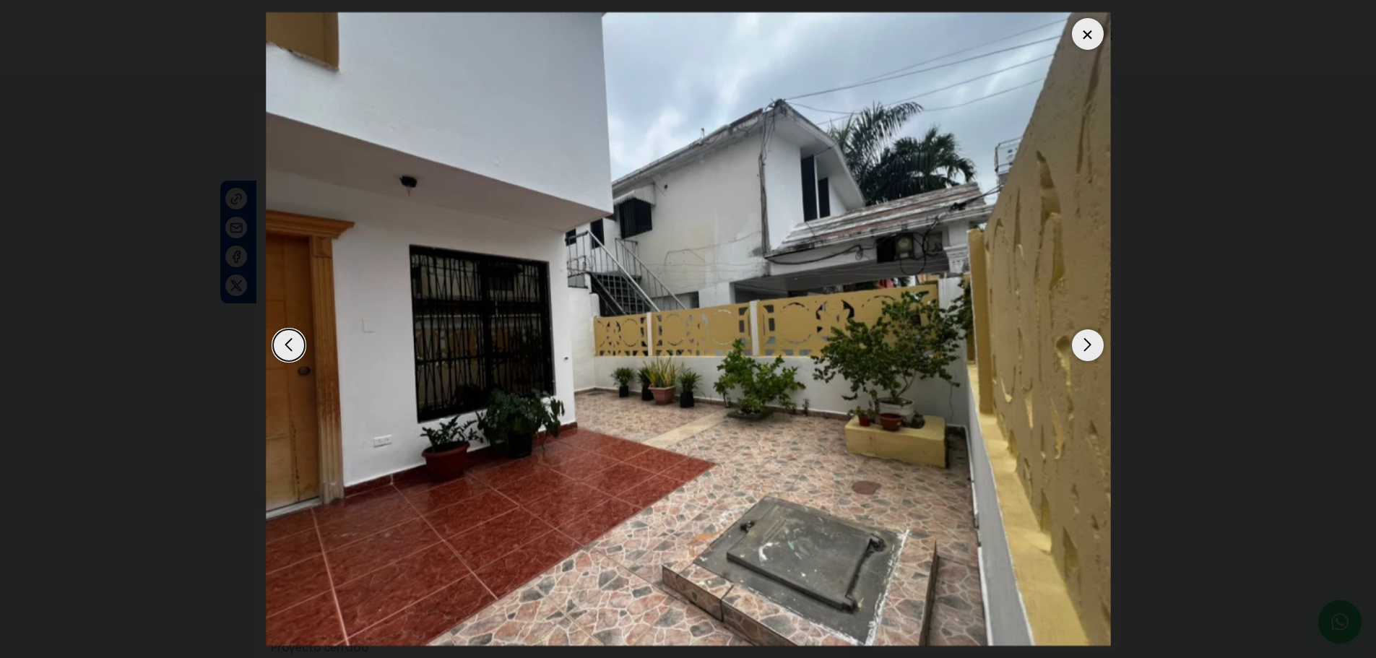
click at [1074, 350] on div "Next slide" at bounding box center [1088, 345] width 32 height 32
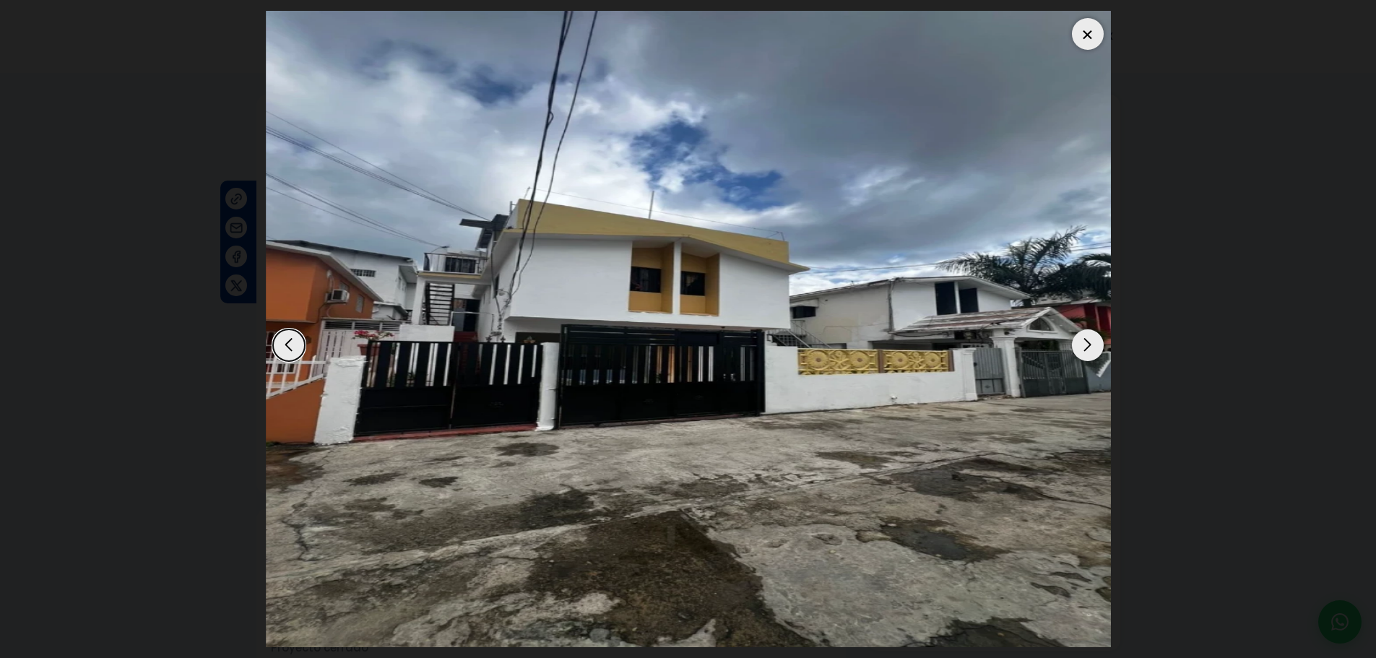
click at [1074, 350] on div "Next slide" at bounding box center [1088, 345] width 32 height 32
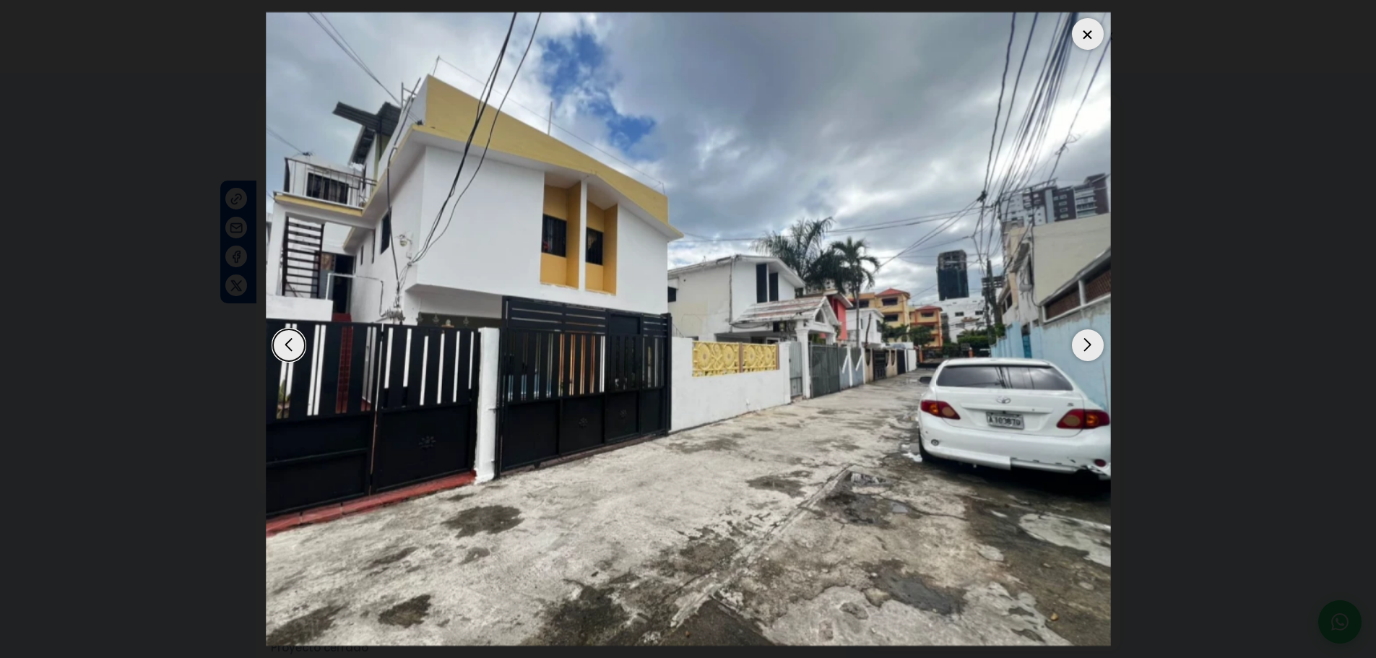
click at [1074, 350] on div "Next slide" at bounding box center [1088, 345] width 32 height 32
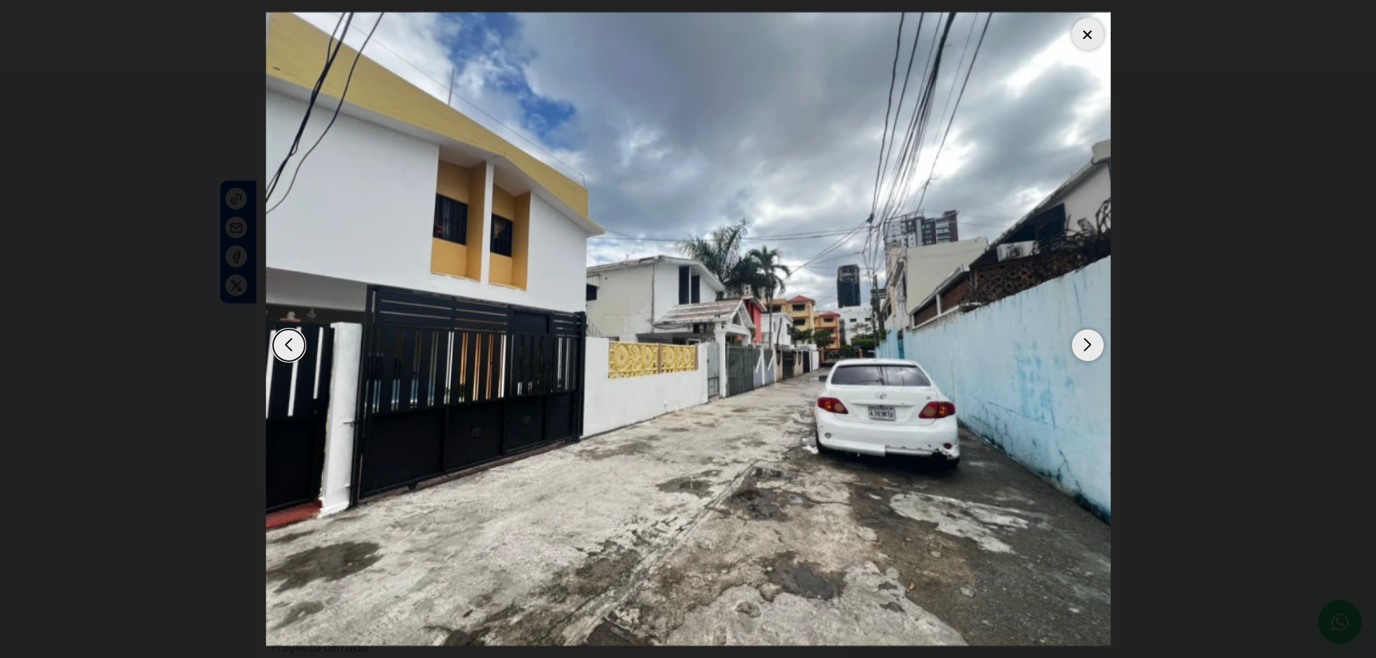
click at [1121, 250] on dialog at bounding box center [688, 329] width 867 height 658
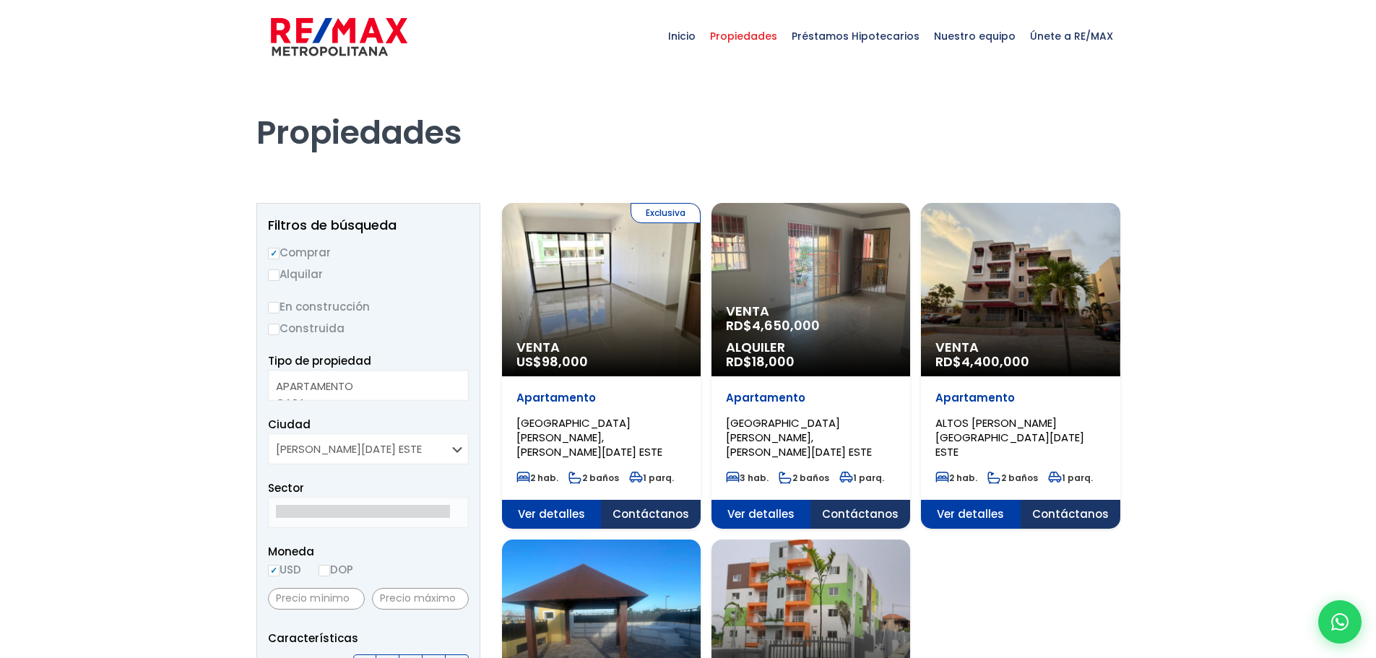
select select
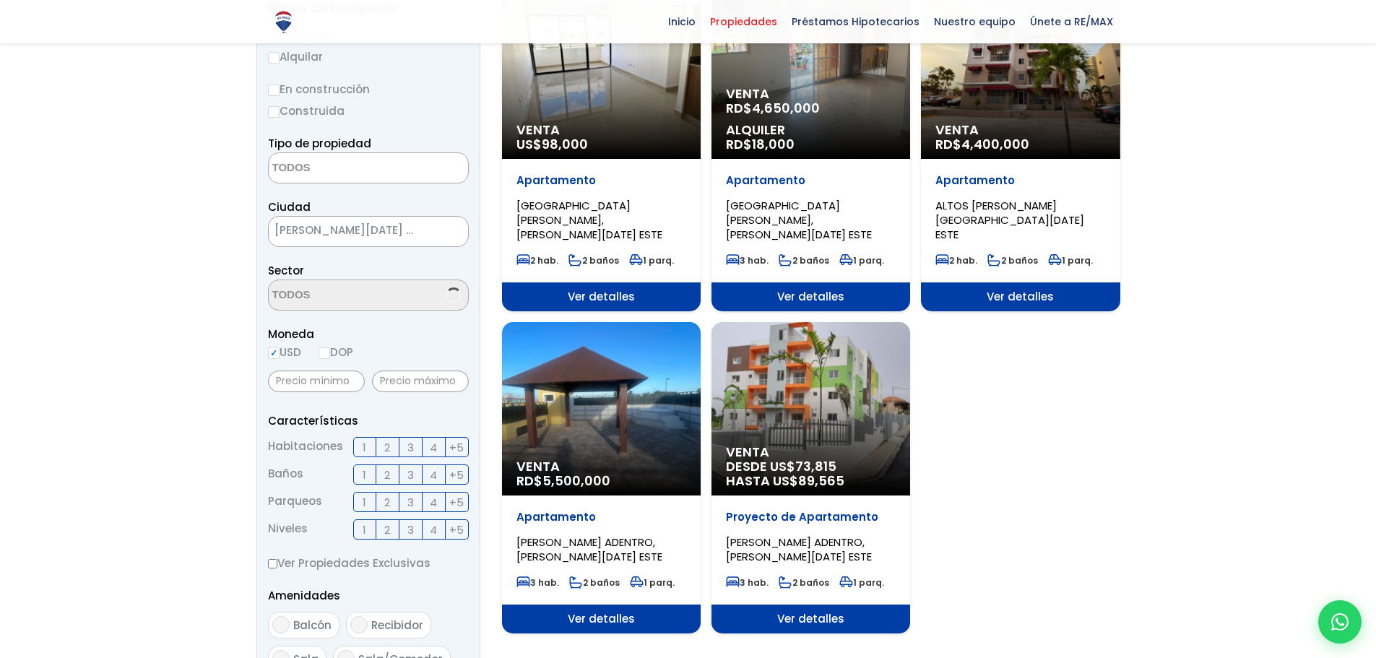
select select "13223"
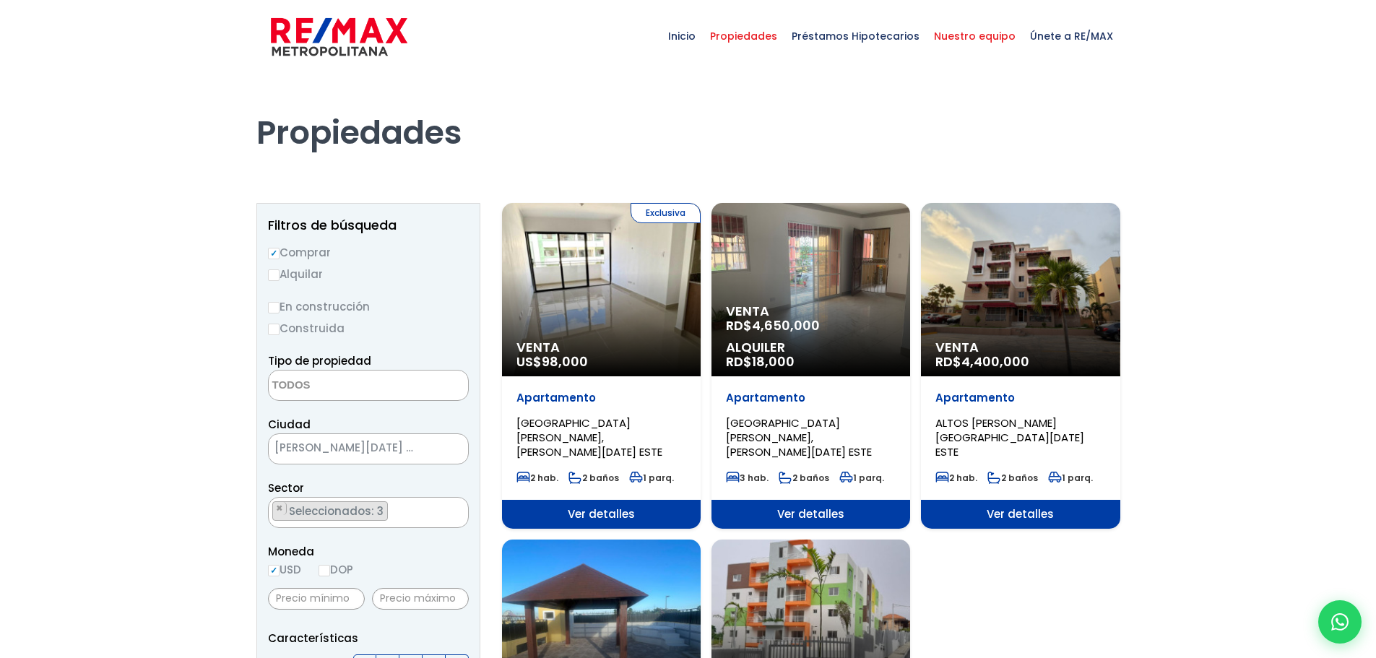
click at [978, 28] on span "Nuestro equipo" at bounding box center [974, 35] width 96 height 43
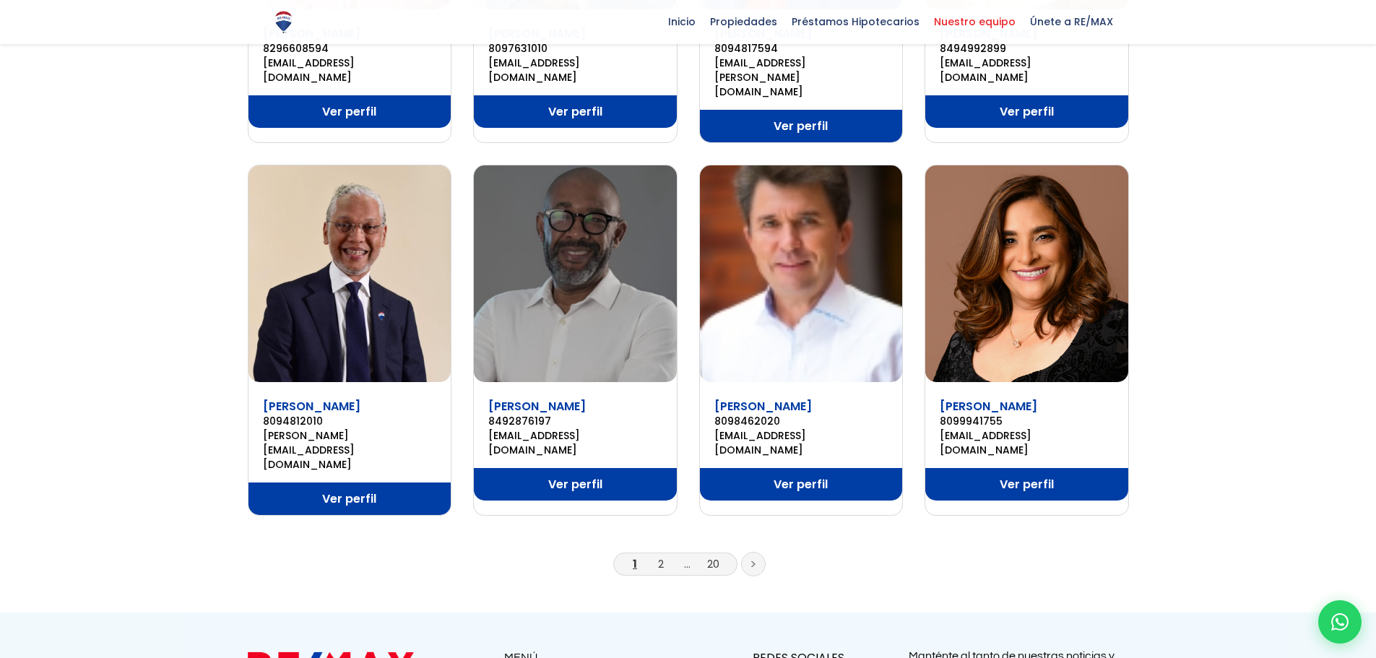
scroll to position [867, 0]
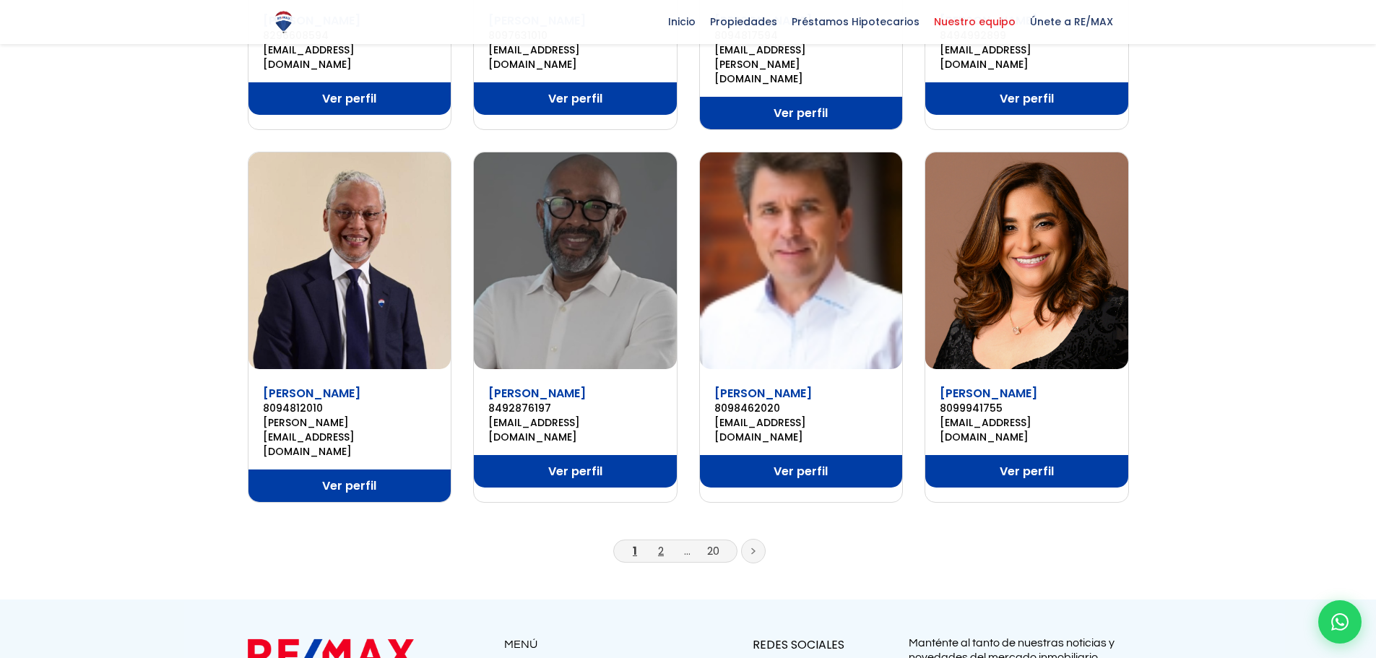
click at [664, 543] on link "2" at bounding box center [661, 550] width 6 height 15
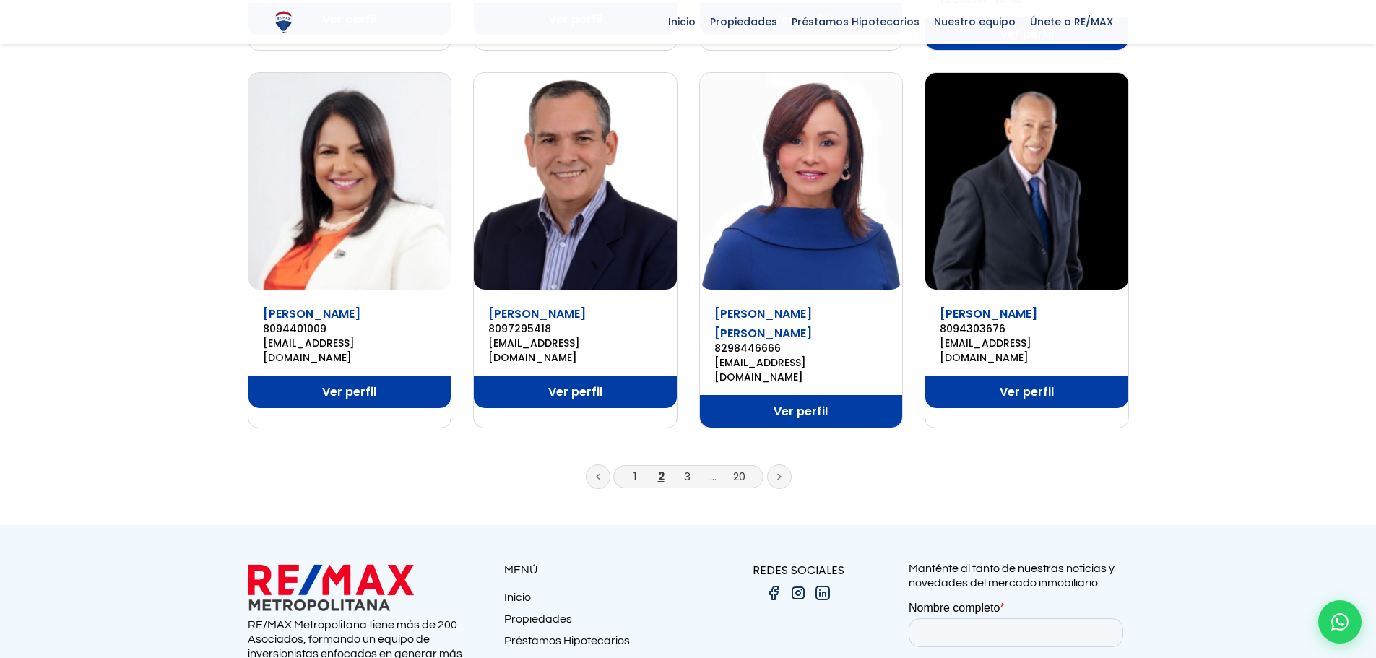
scroll to position [794, 0]
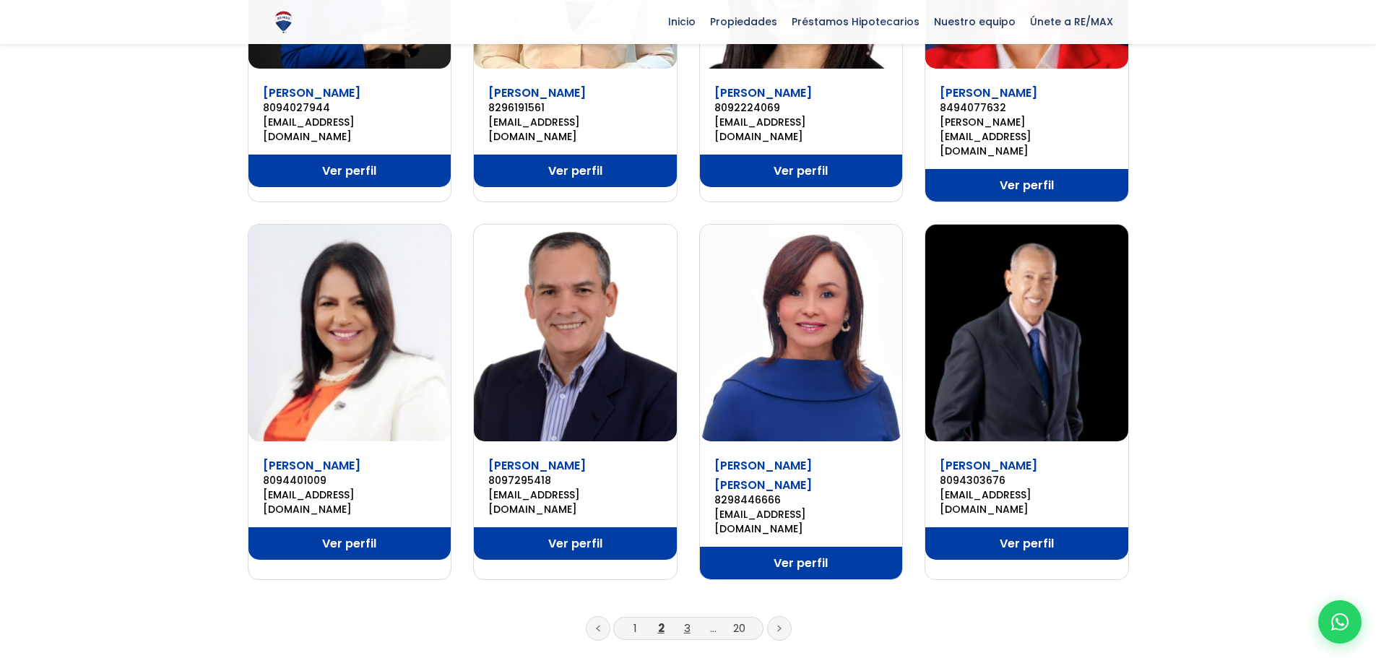
click at [685, 620] on link "3" at bounding box center [687, 627] width 6 height 15
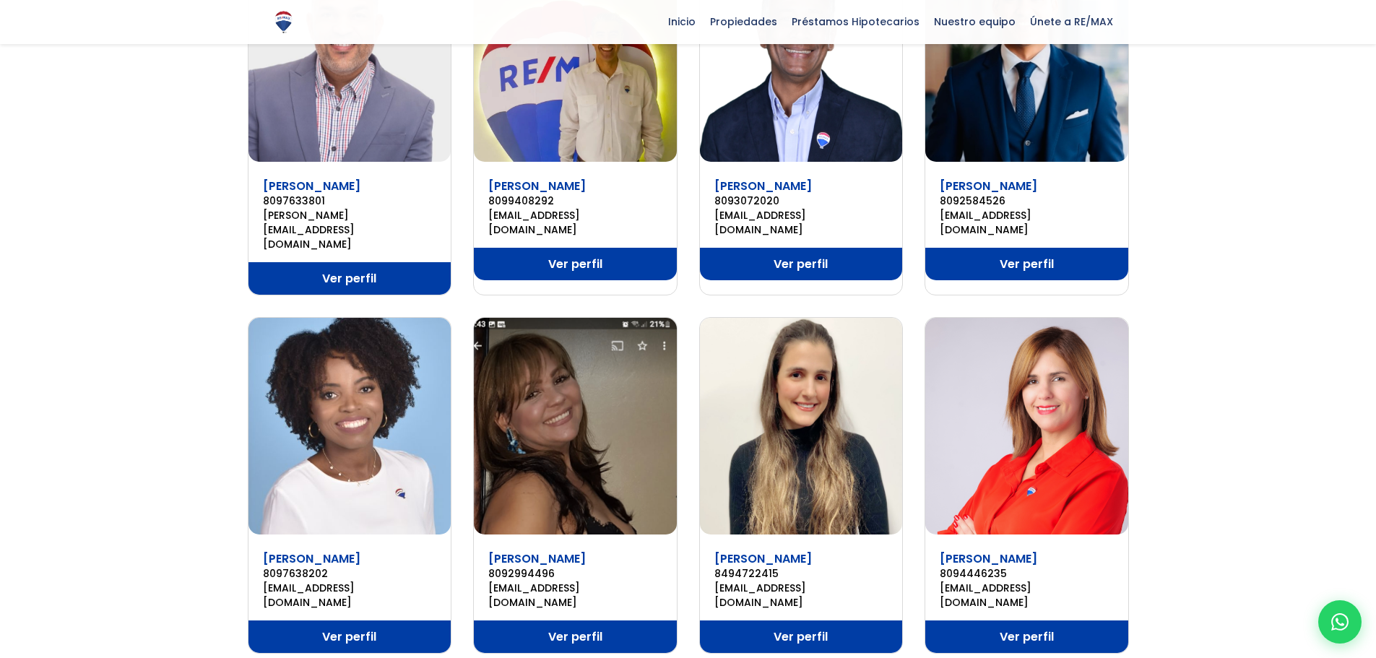
scroll to position [722, 0]
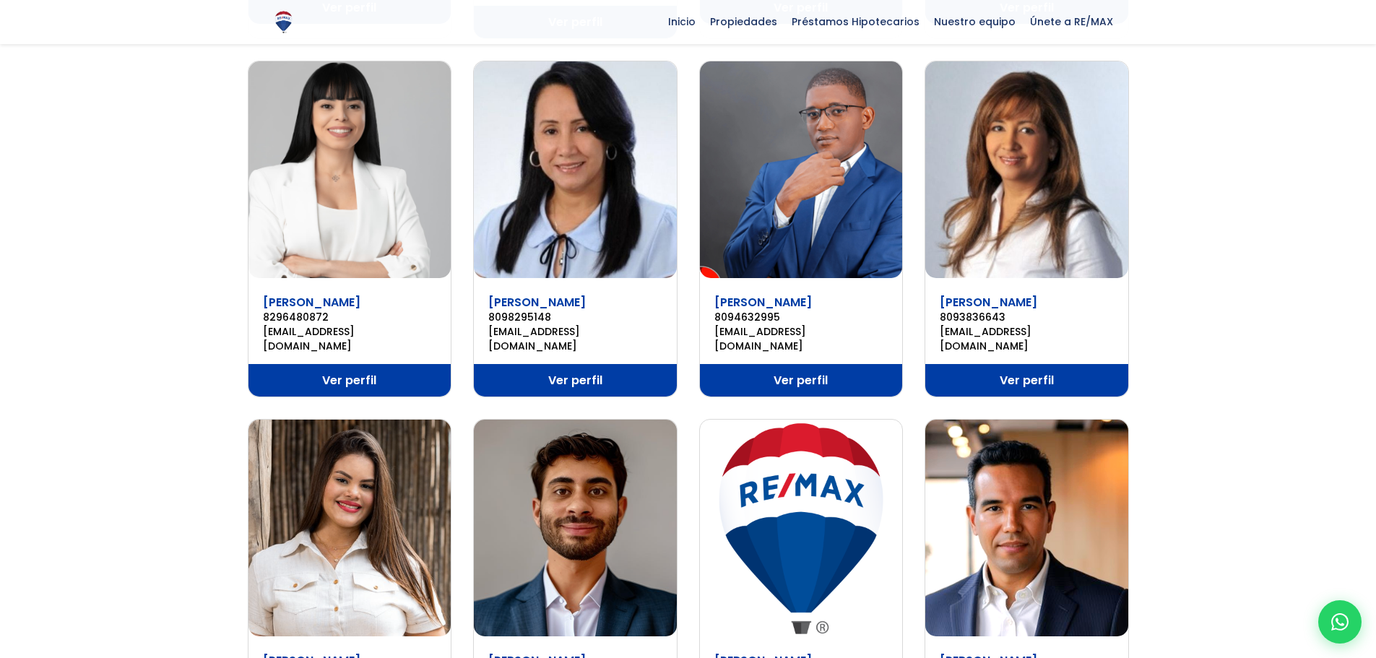
scroll to position [867, 0]
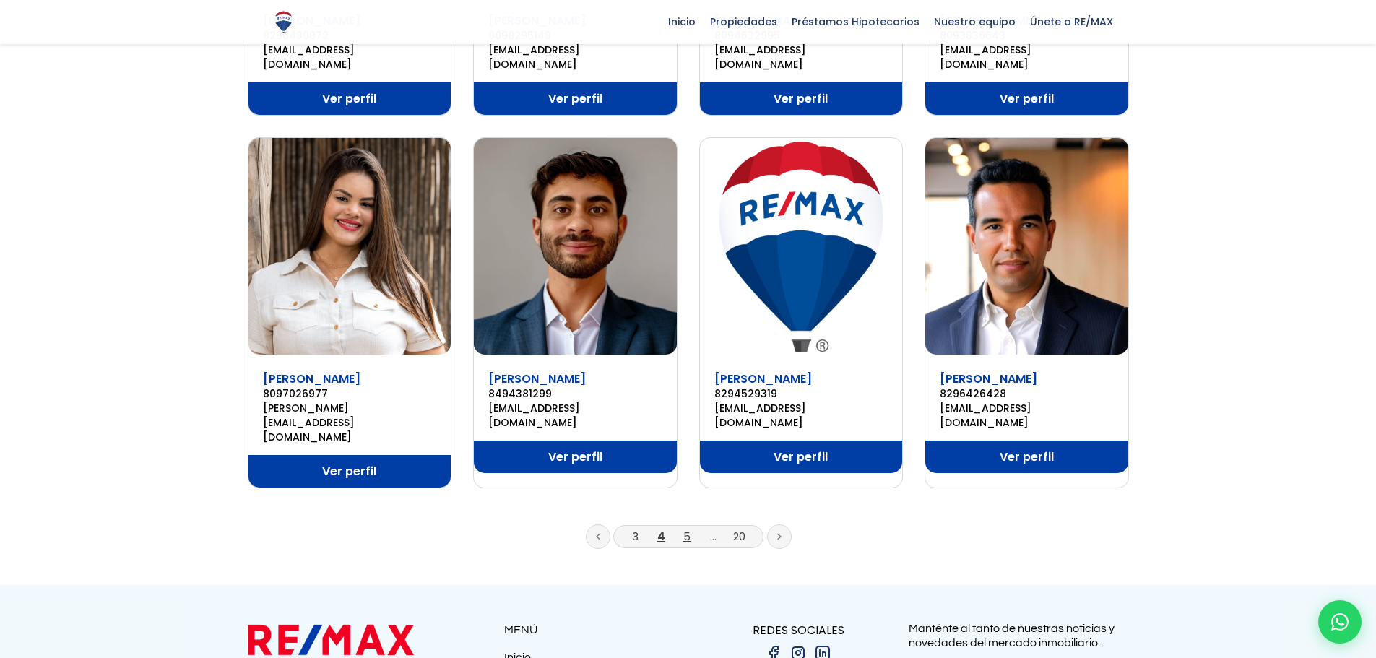
click at [687, 529] on link "5" at bounding box center [686, 536] width 7 height 15
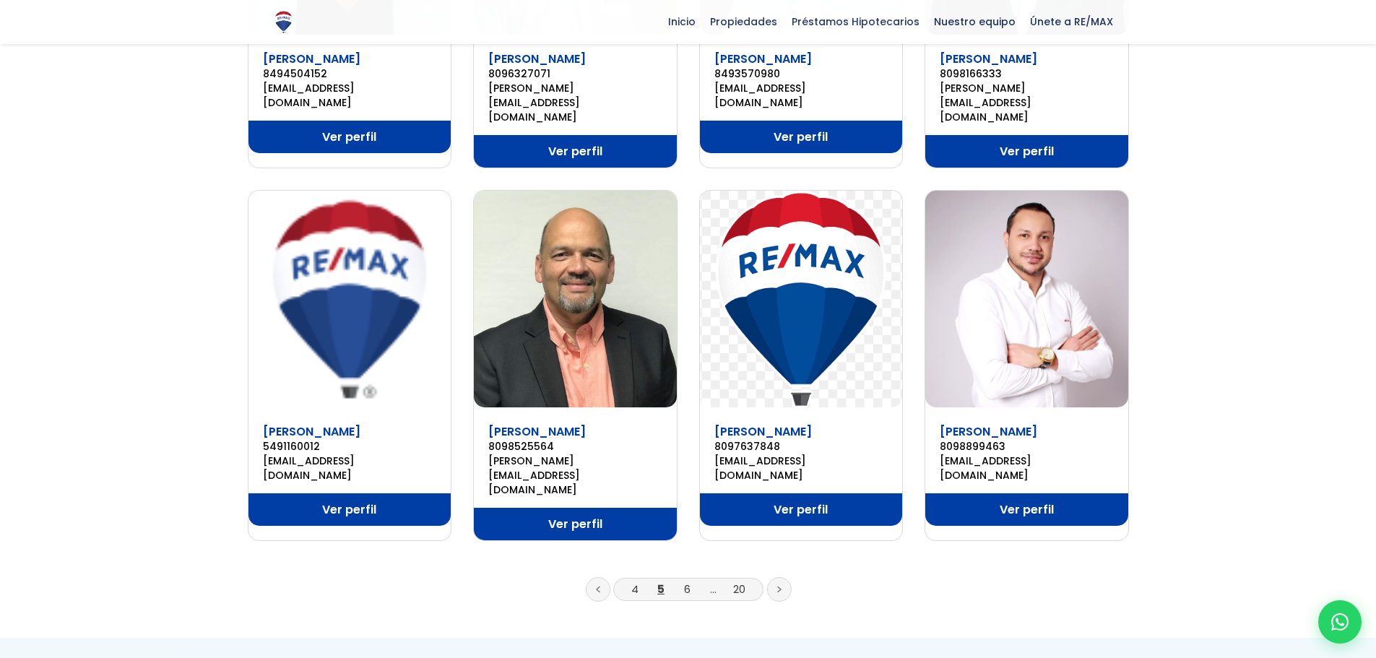
scroll to position [867, 0]
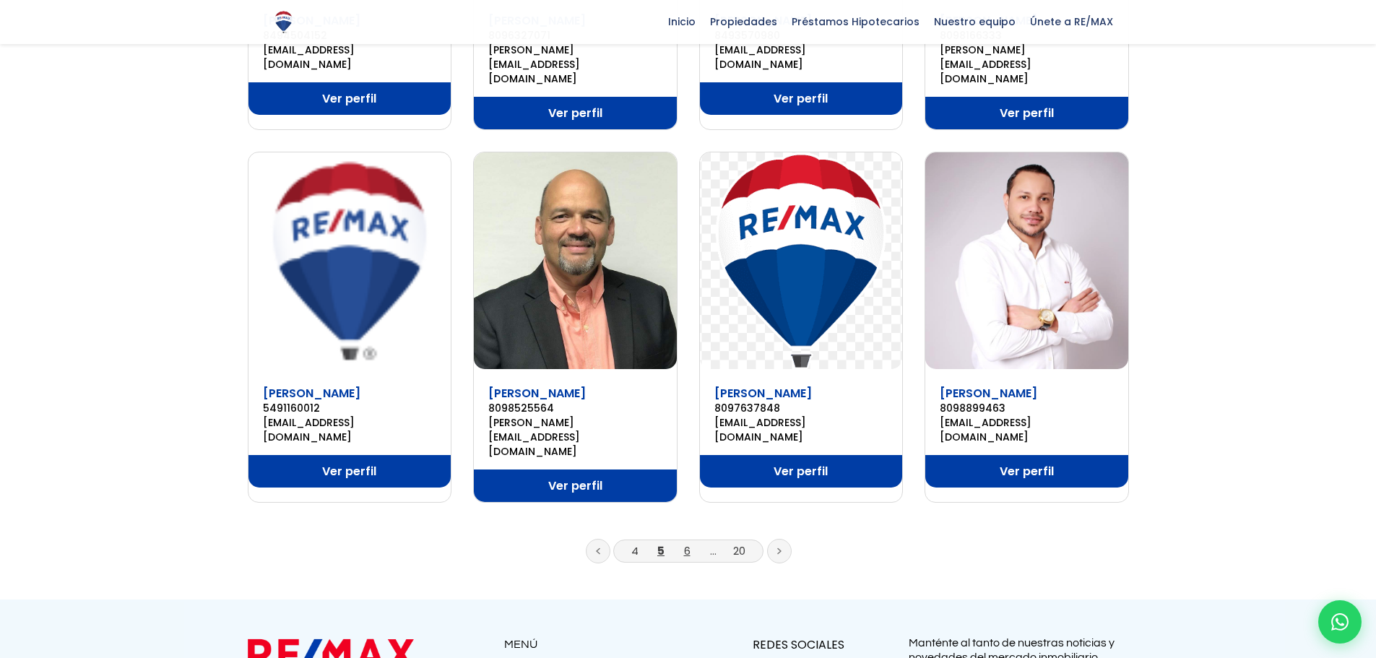
click at [685, 543] on link "6" at bounding box center [687, 550] width 6 height 15
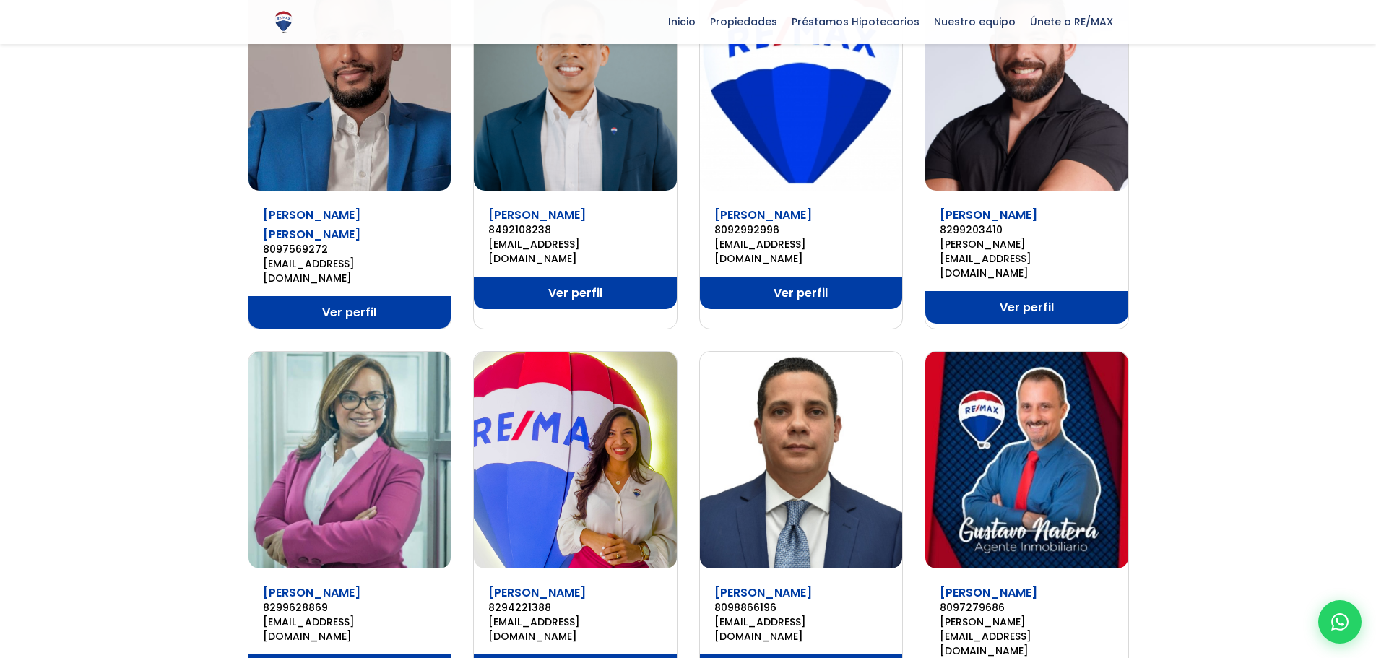
scroll to position [722, 0]
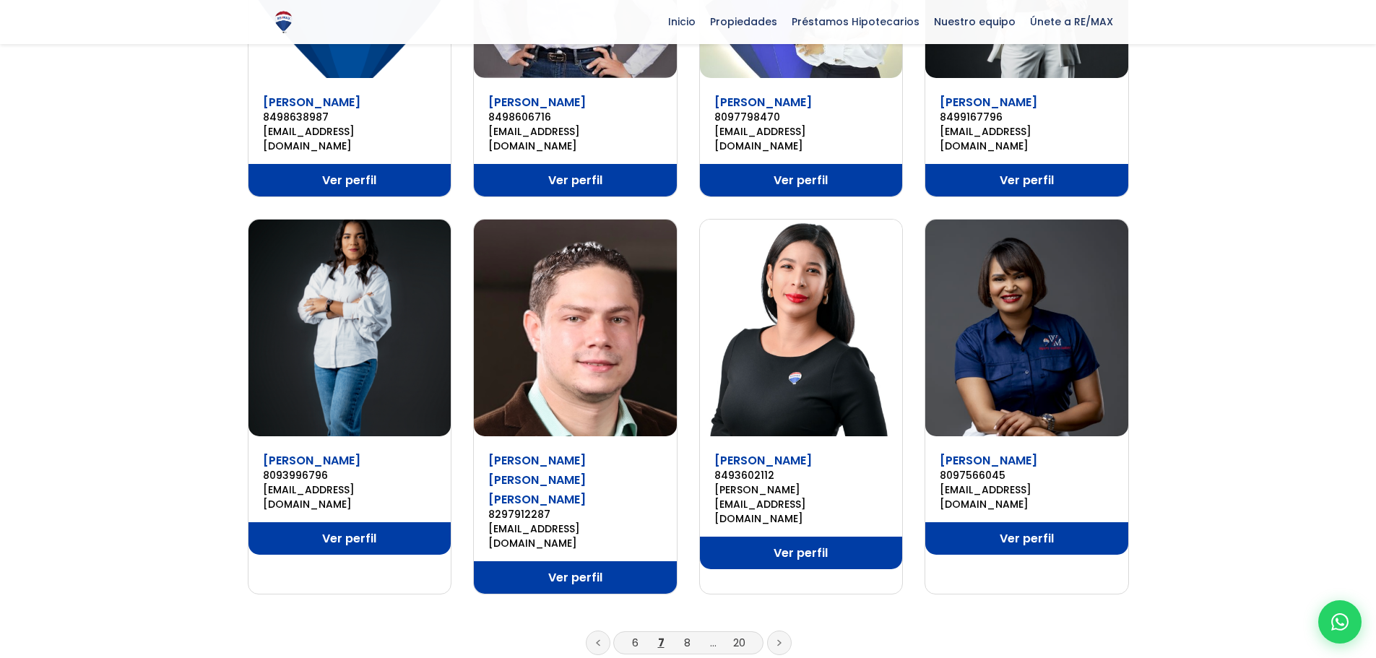
scroll to position [794, 0]
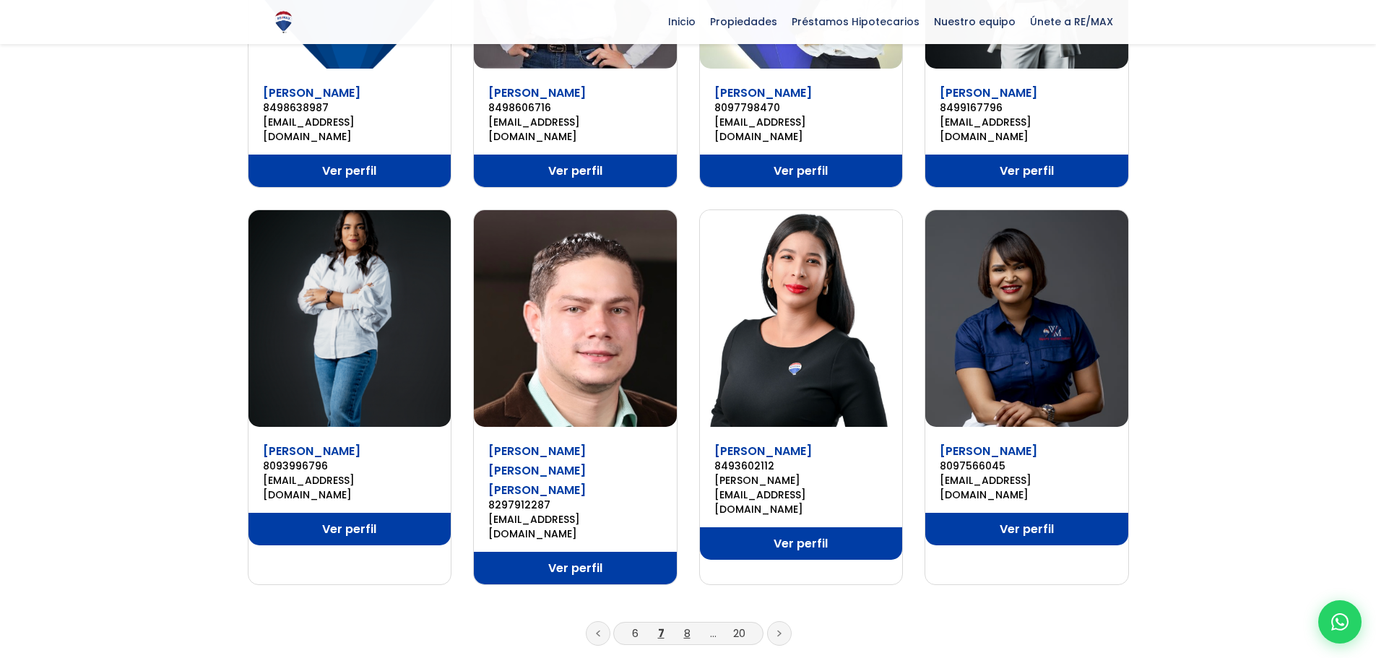
click at [687, 625] on link "8" at bounding box center [687, 632] width 6 height 15
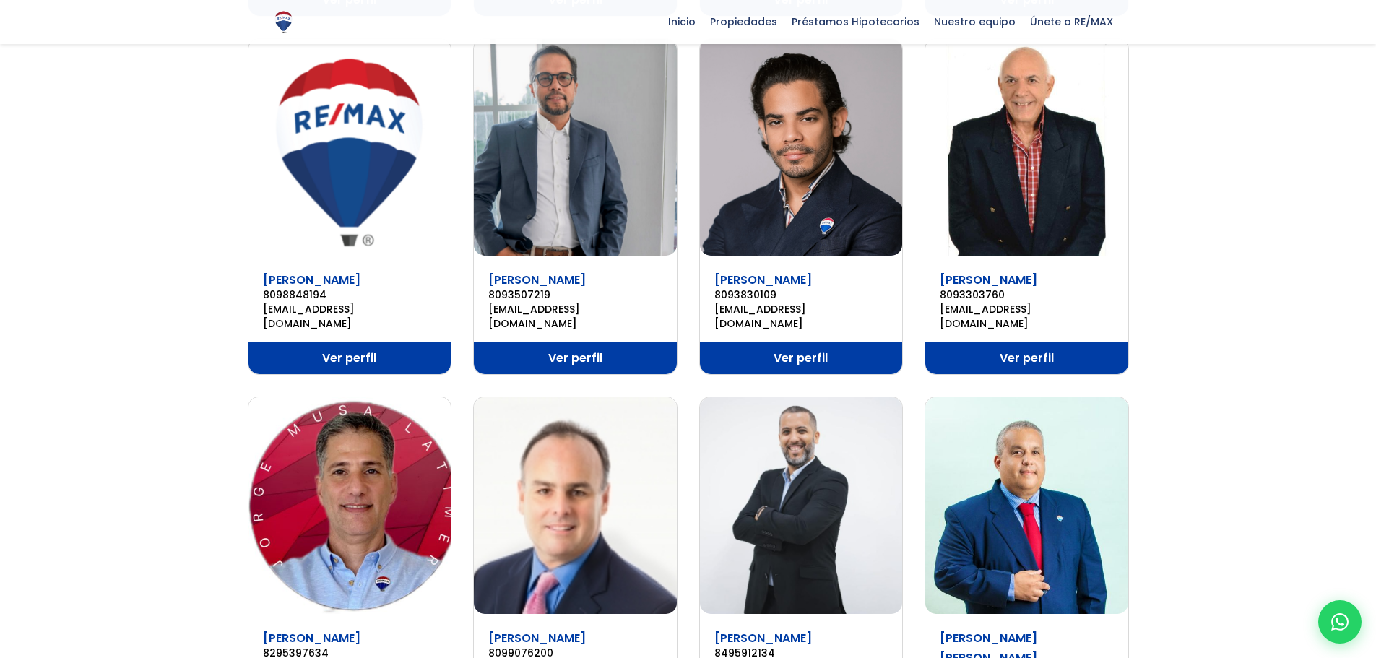
scroll to position [867, 0]
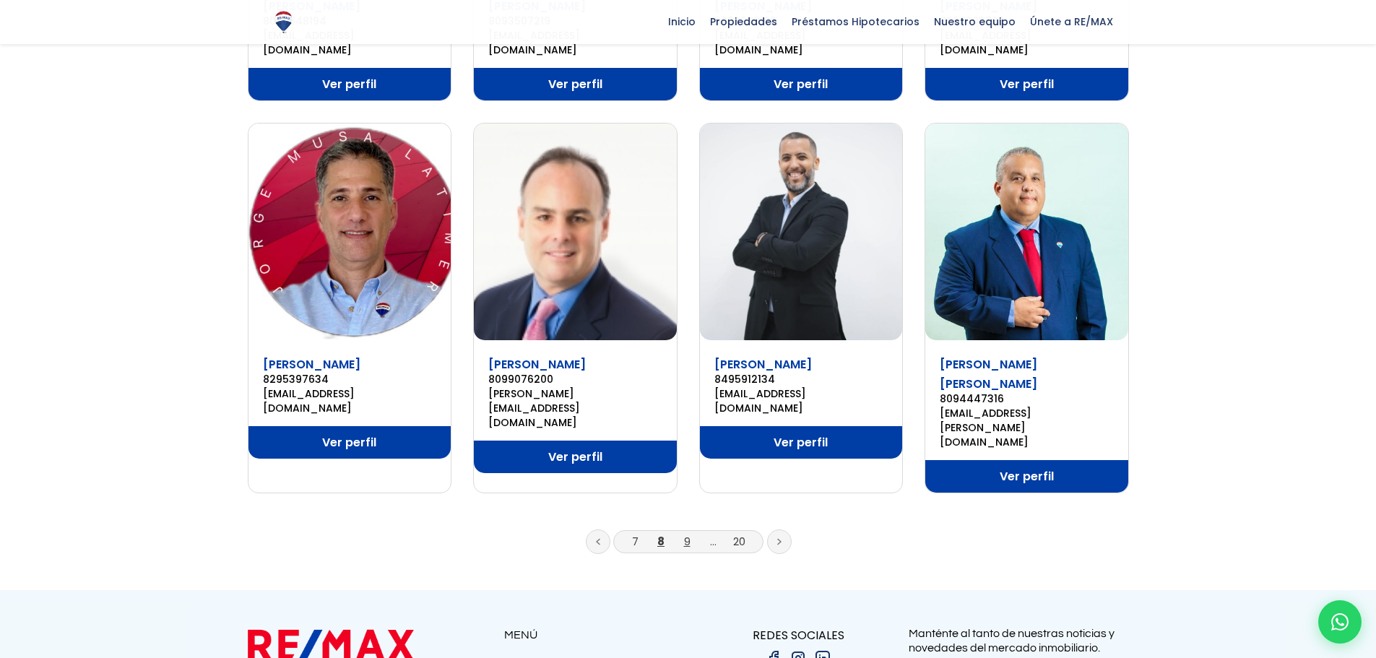
click at [688, 534] on link "9" at bounding box center [687, 541] width 6 height 15
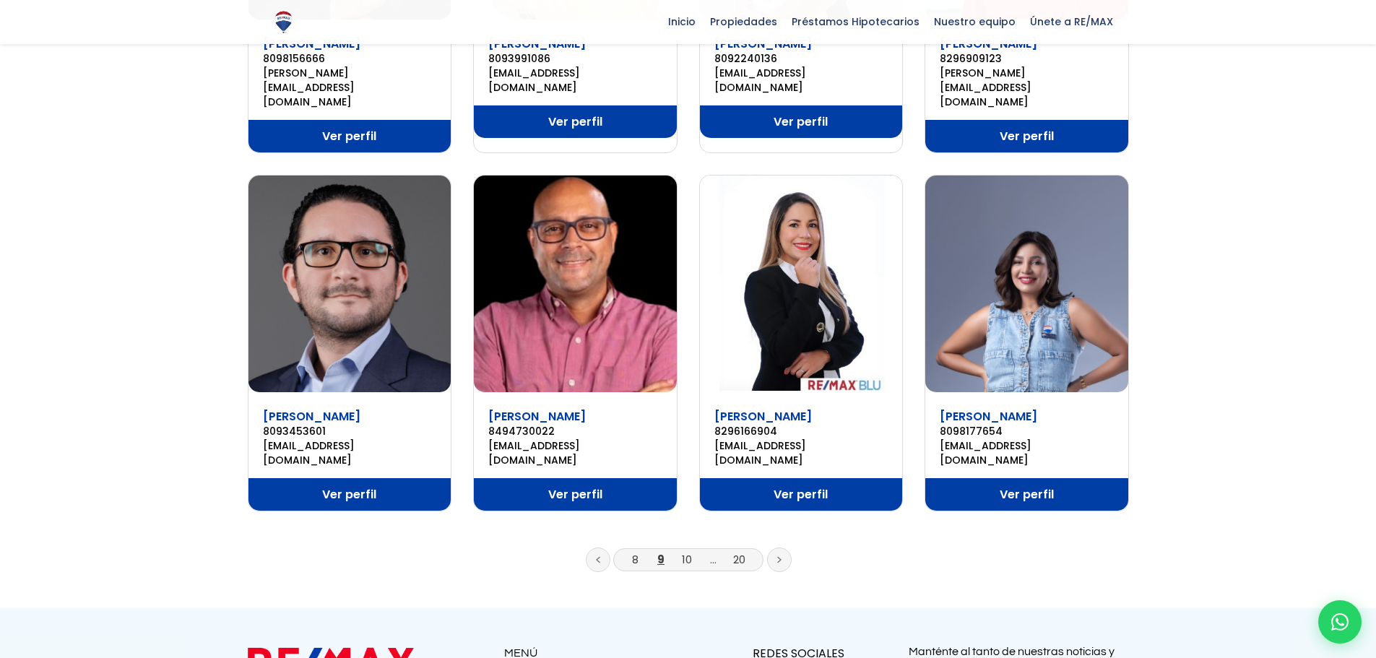
scroll to position [867, 0]
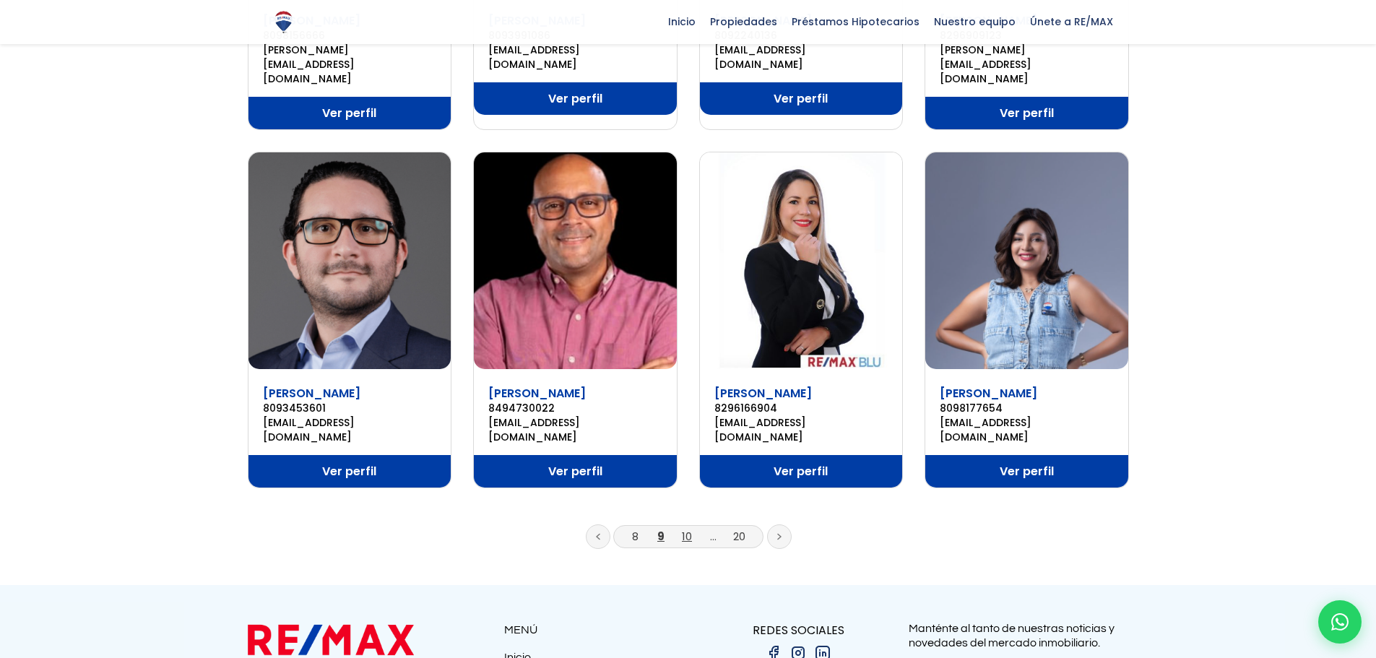
click at [687, 529] on link "10" at bounding box center [687, 536] width 10 height 15
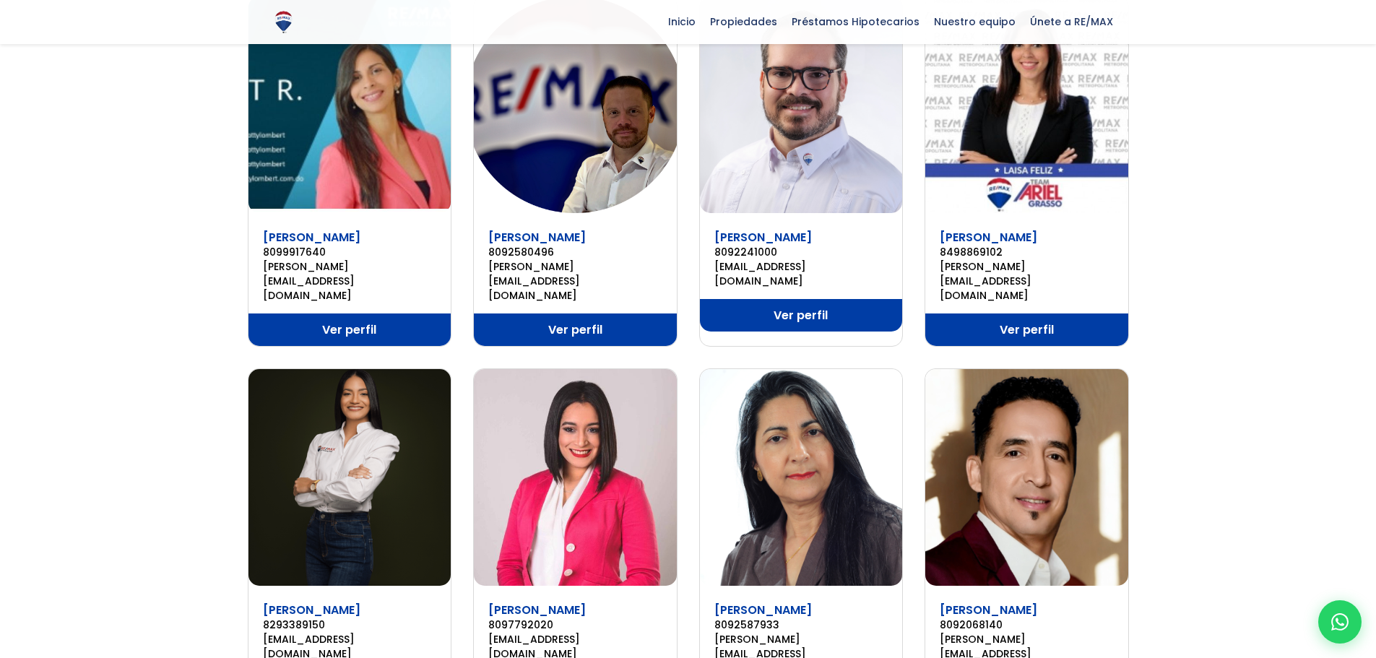
scroll to position [867, 0]
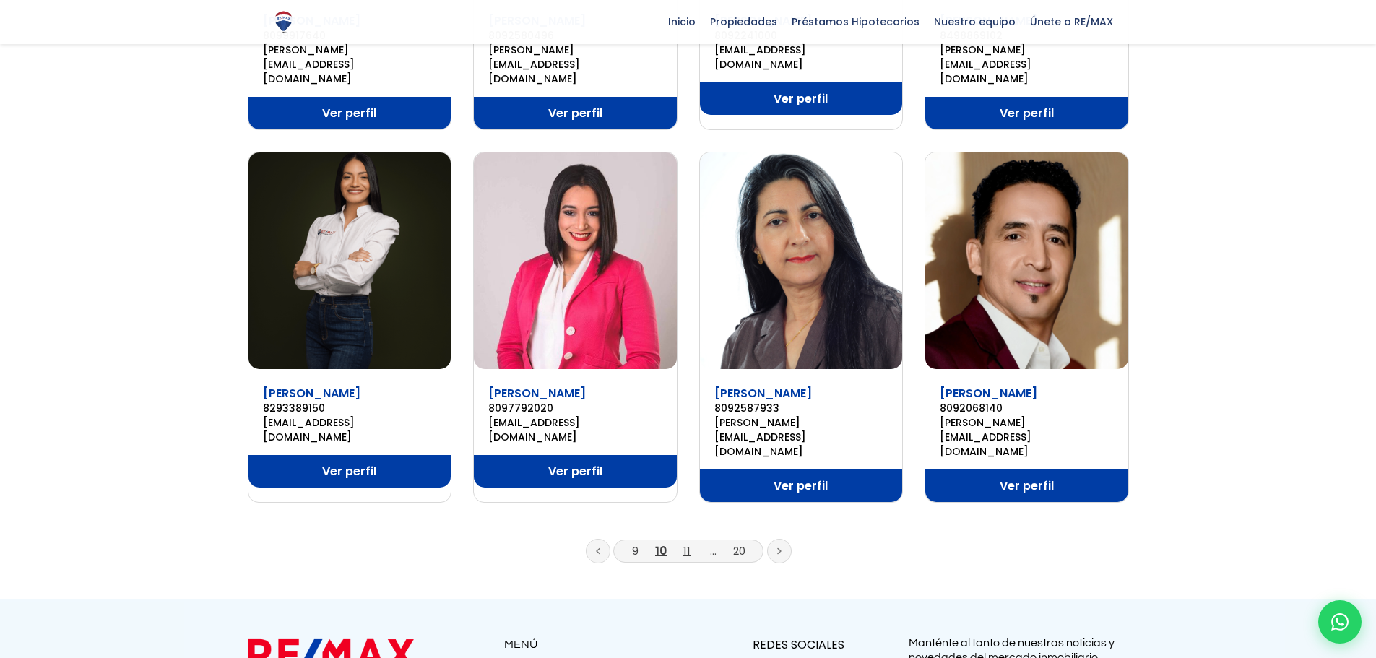
click at [688, 543] on link "11" at bounding box center [686, 550] width 7 height 15
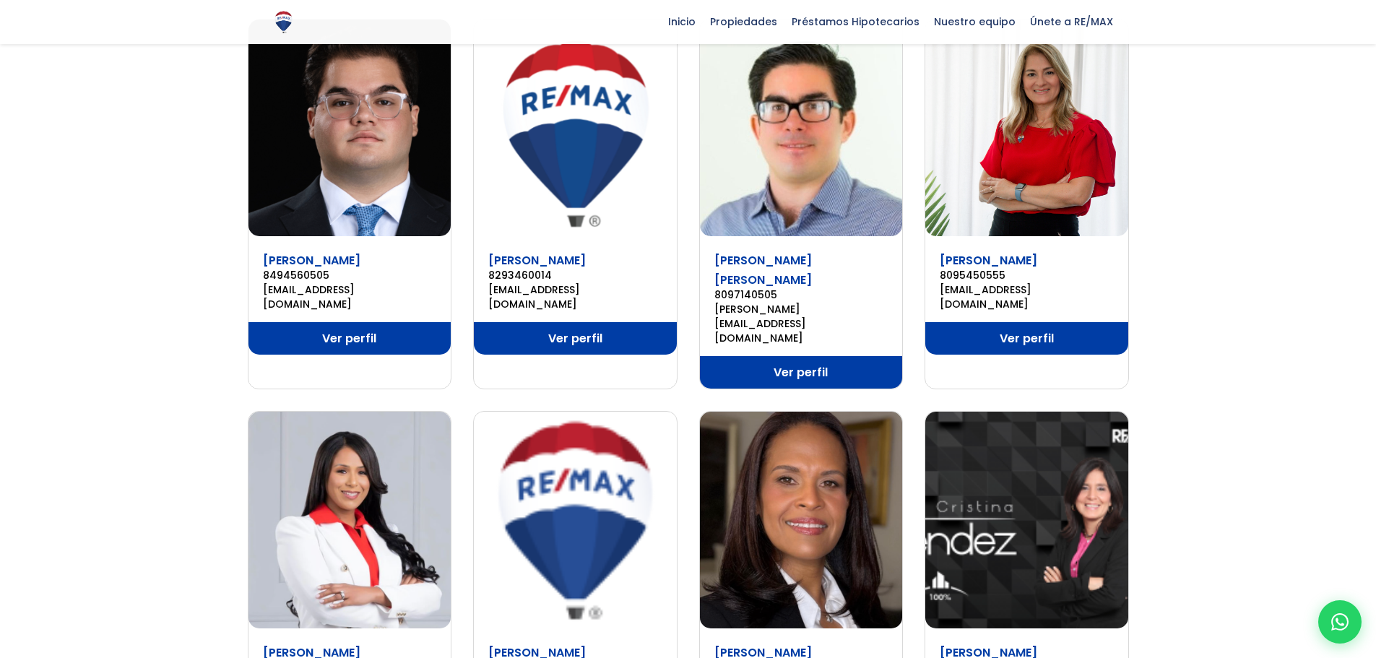
scroll to position [794, 0]
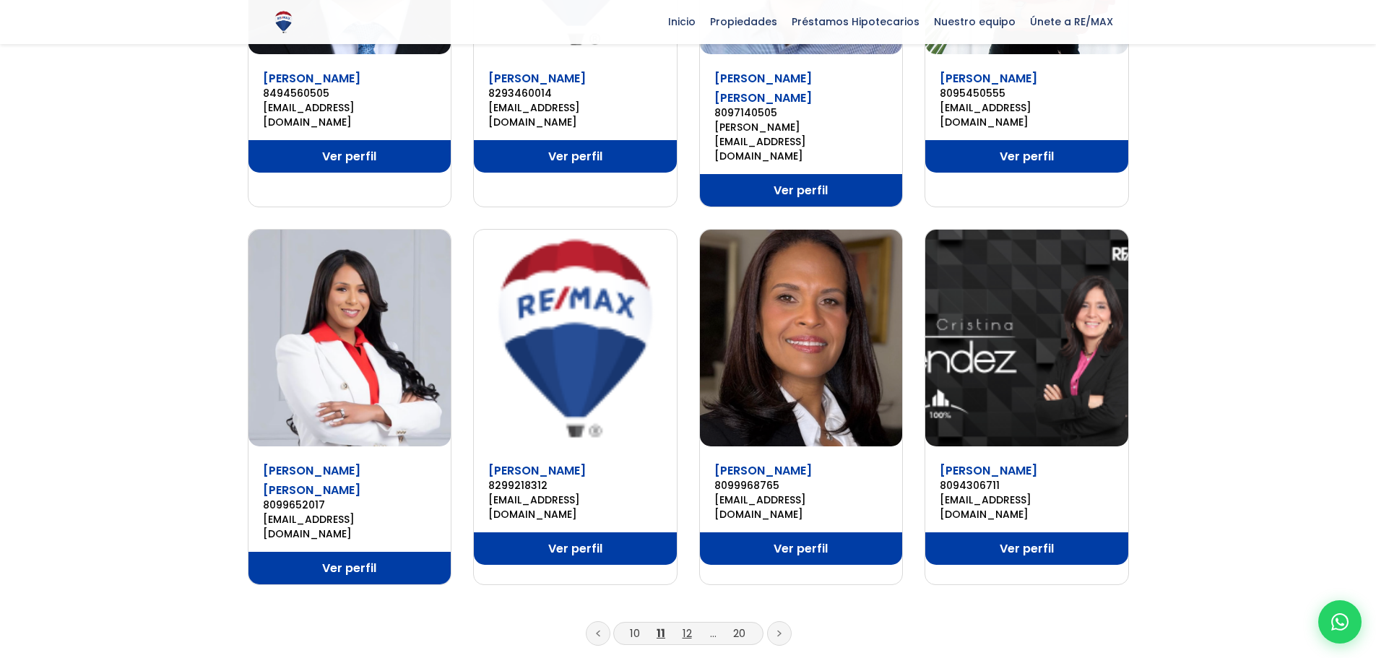
click at [687, 625] on link "12" at bounding box center [686, 632] width 9 height 15
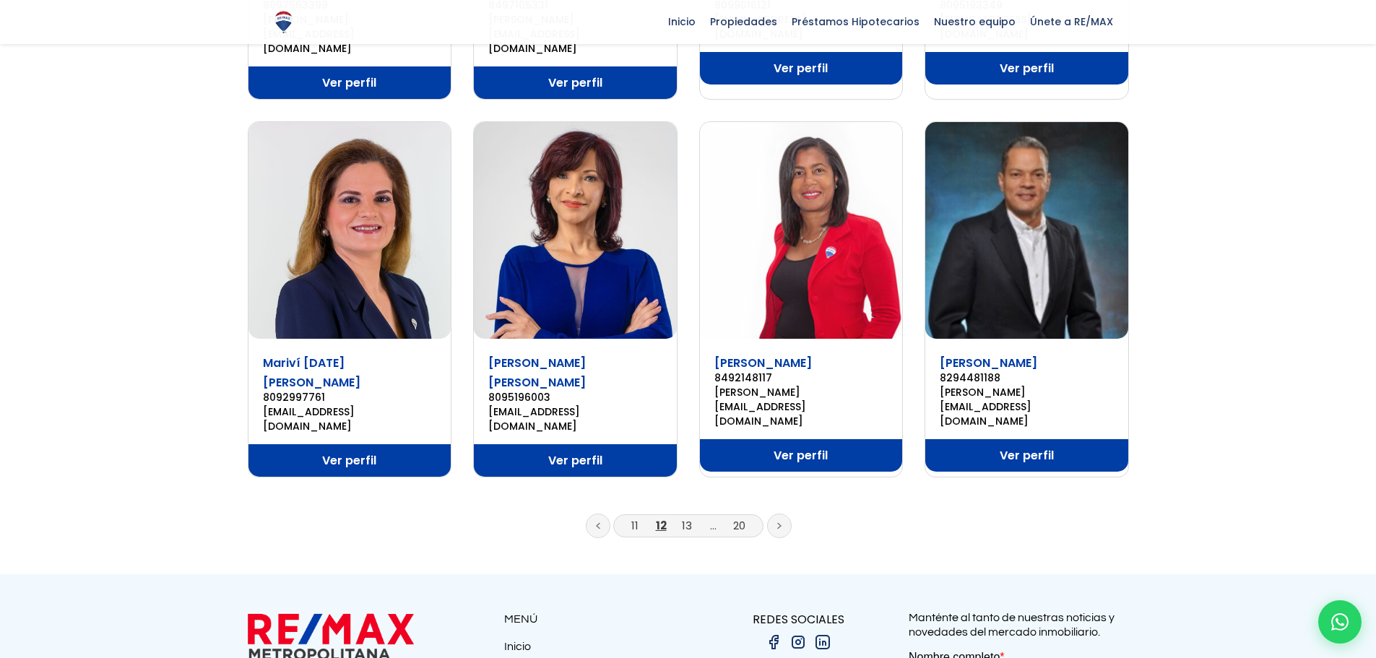
scroll to position [939, 0]
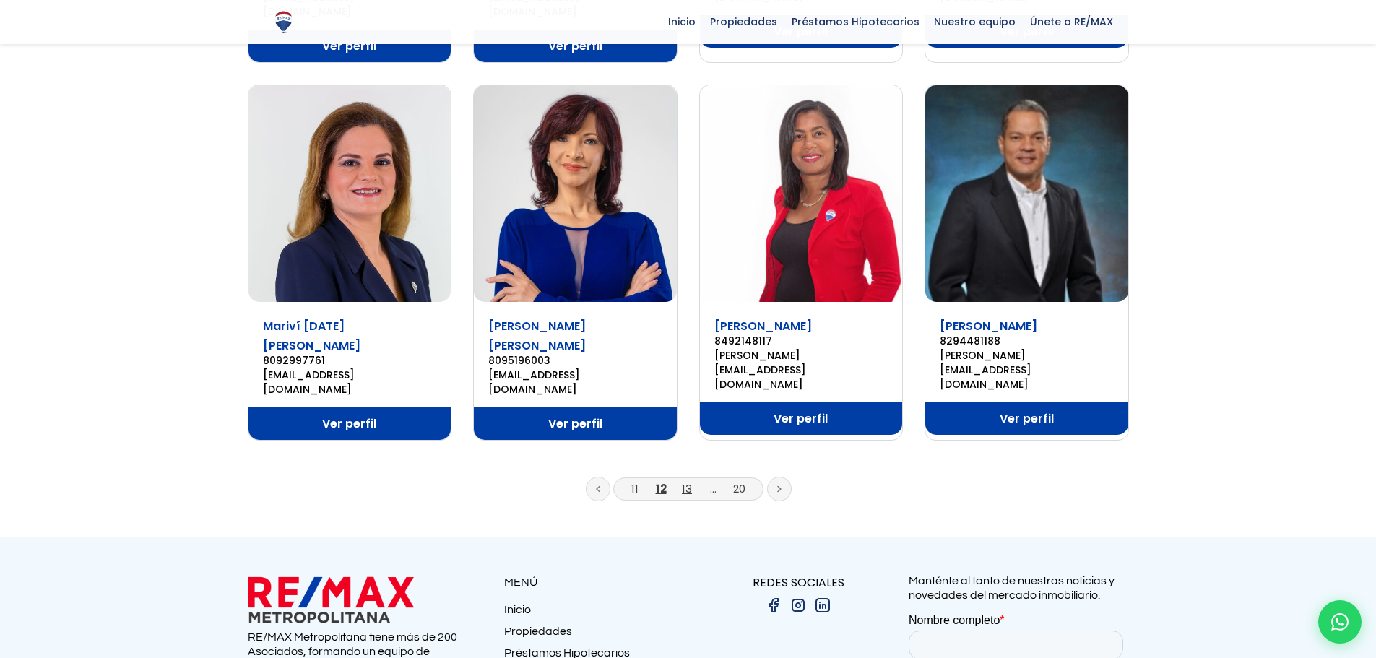
click at [686, 481] on link "13" at bounding box center [687, 488] width 10 height 15
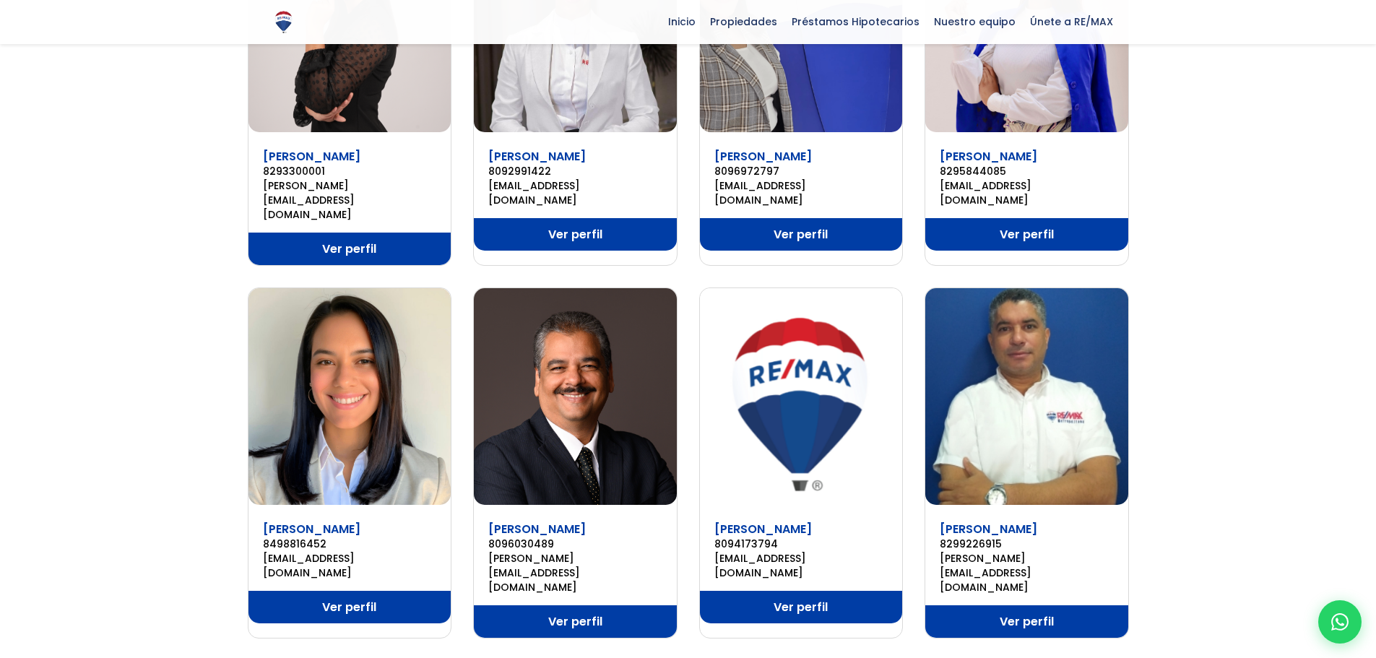
scroll to position [722, 0]
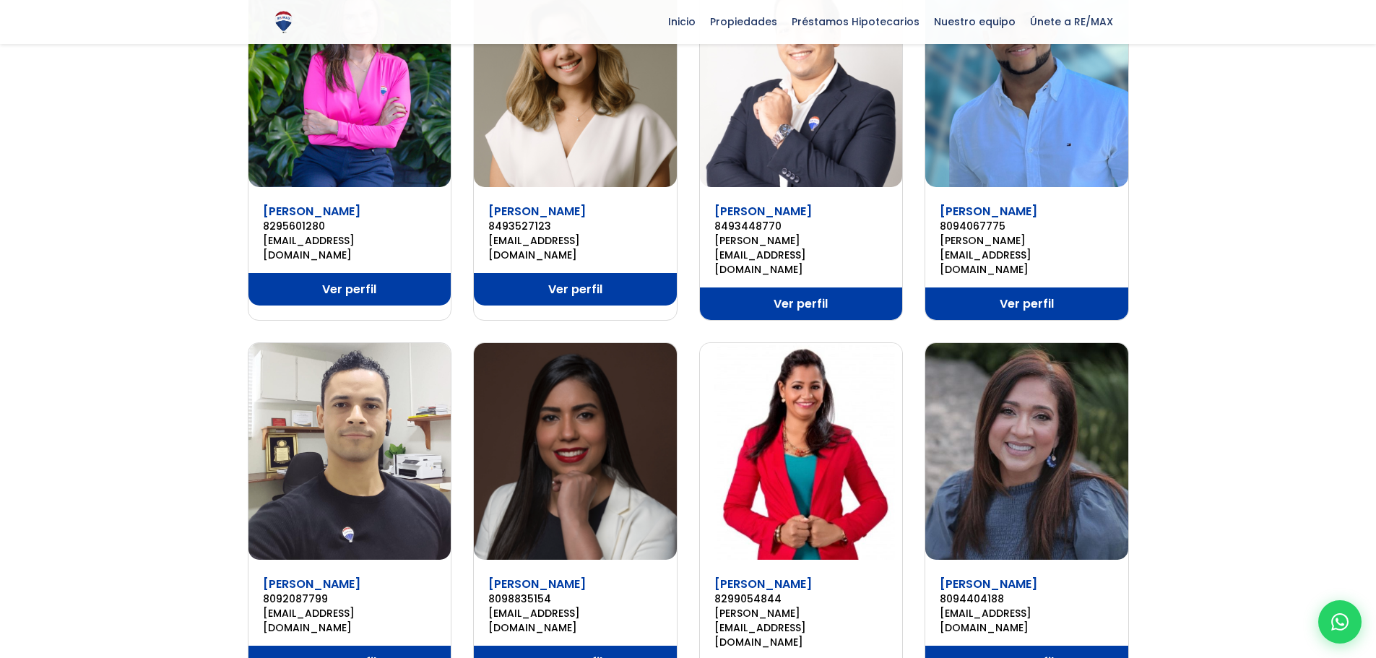
scroll to position [722, 0]
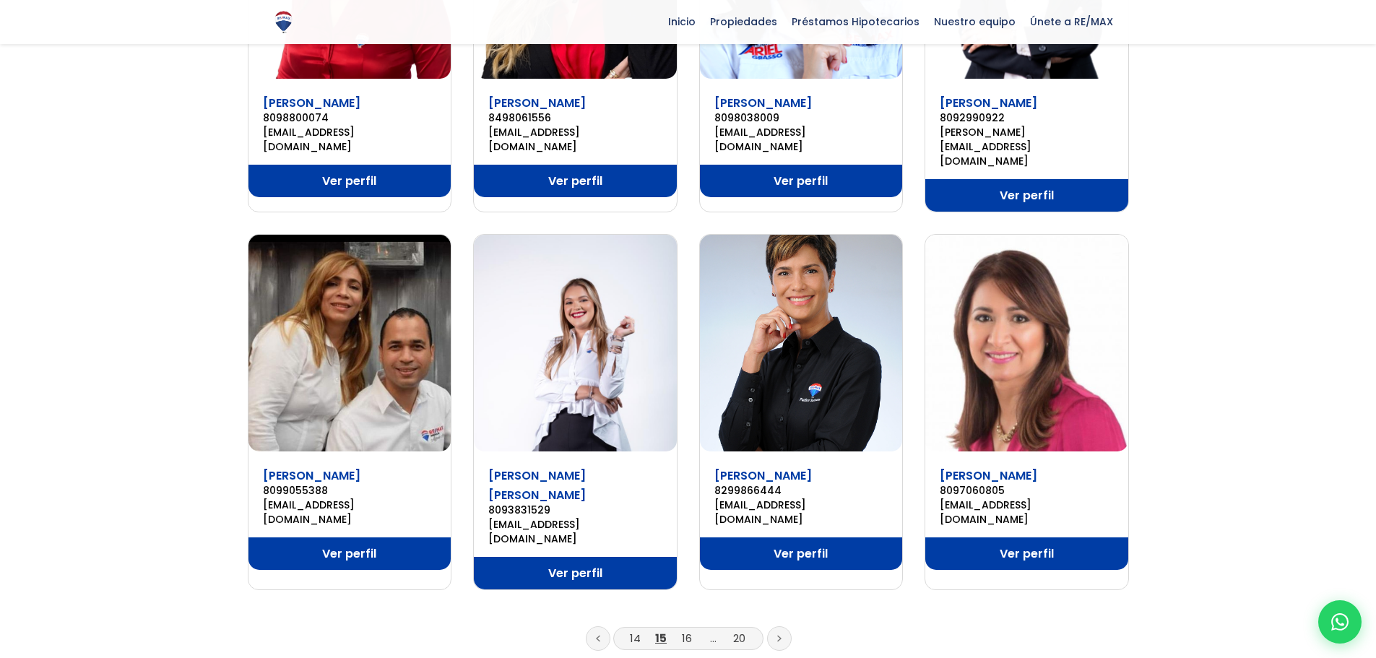
scroll to position [794, 0]
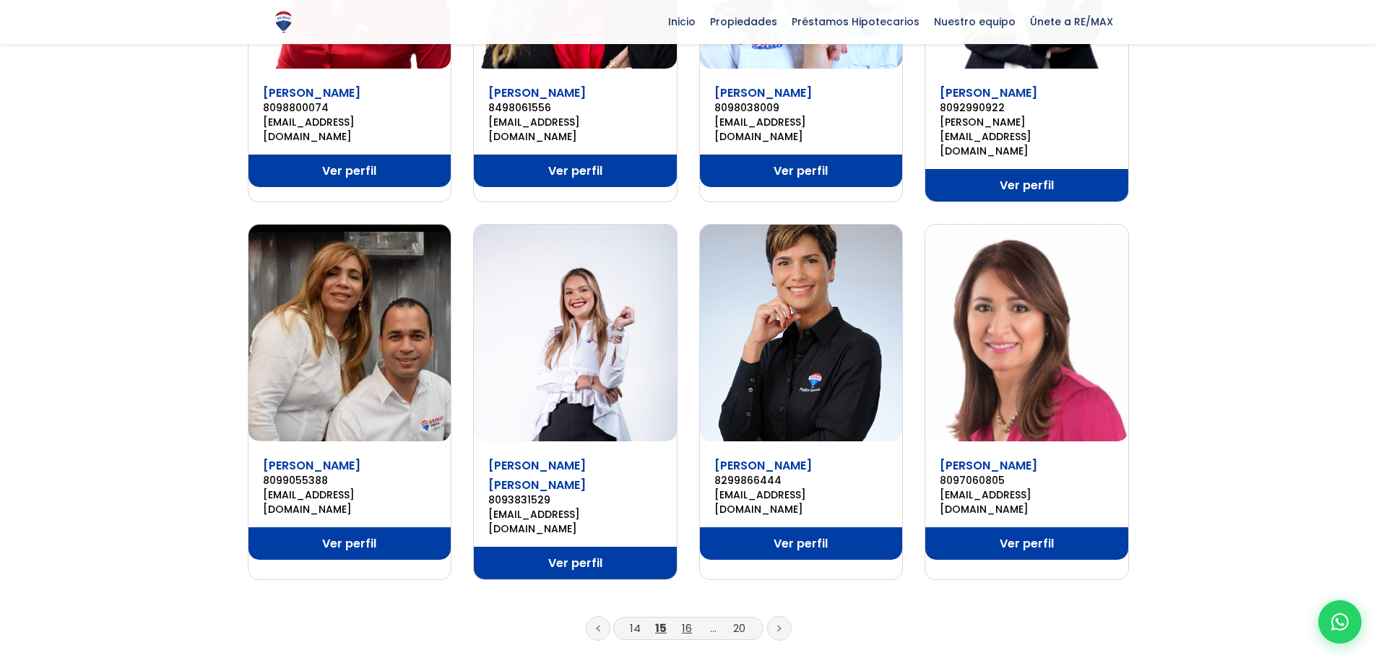
click at [687, 620] on link "16" at bounding box center [687, 627] width 10 height 15
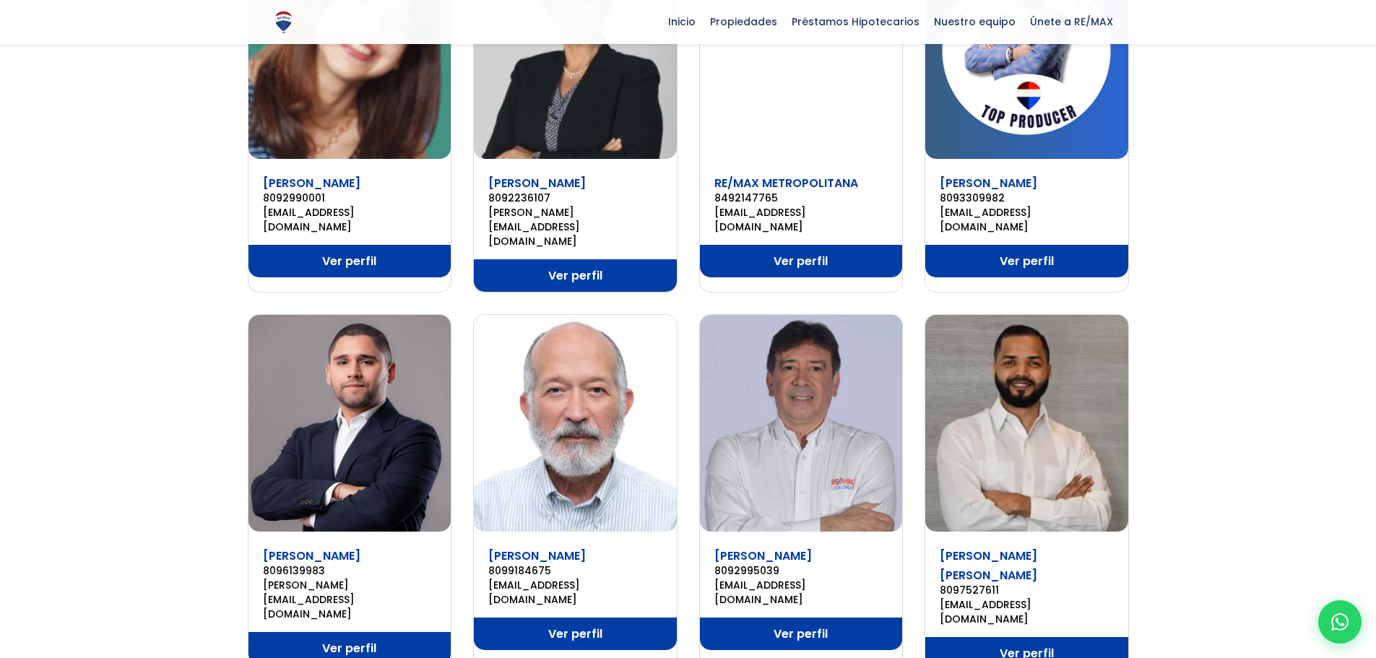
scroll to position [794, 0]
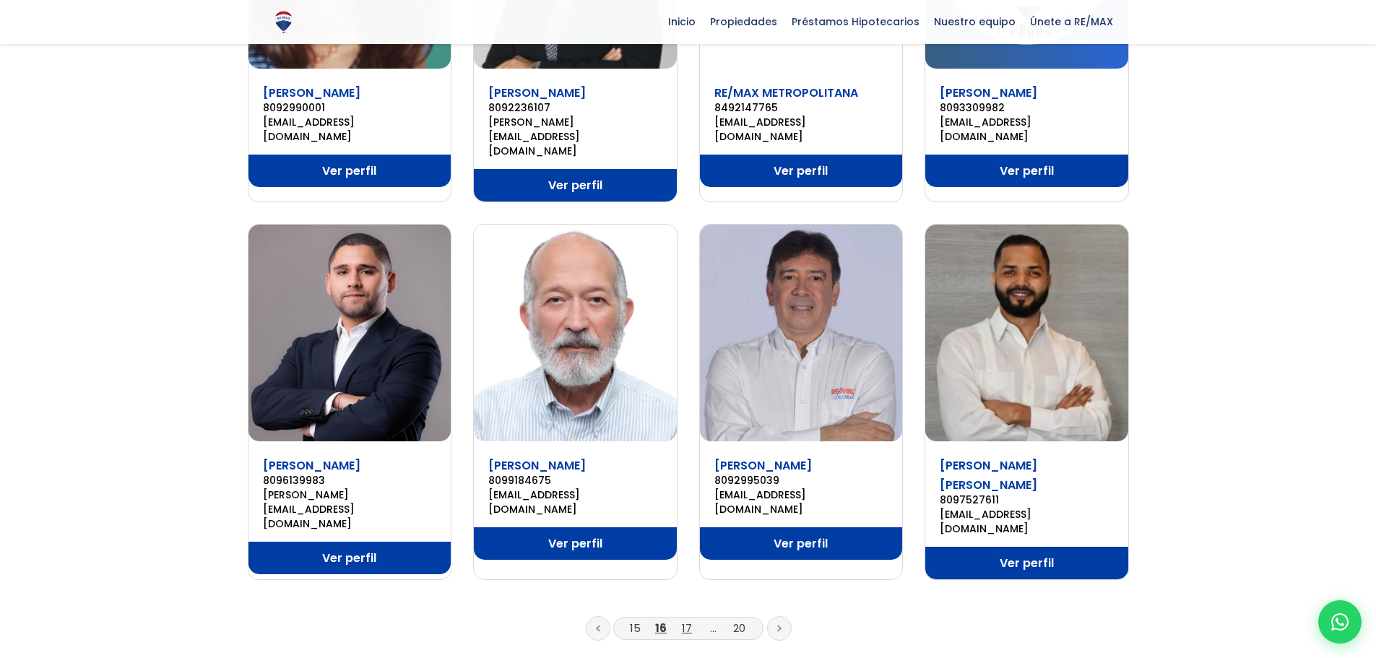
click at [683, 620] on link "17" at bounding box center [687, 627] width 10 height 15
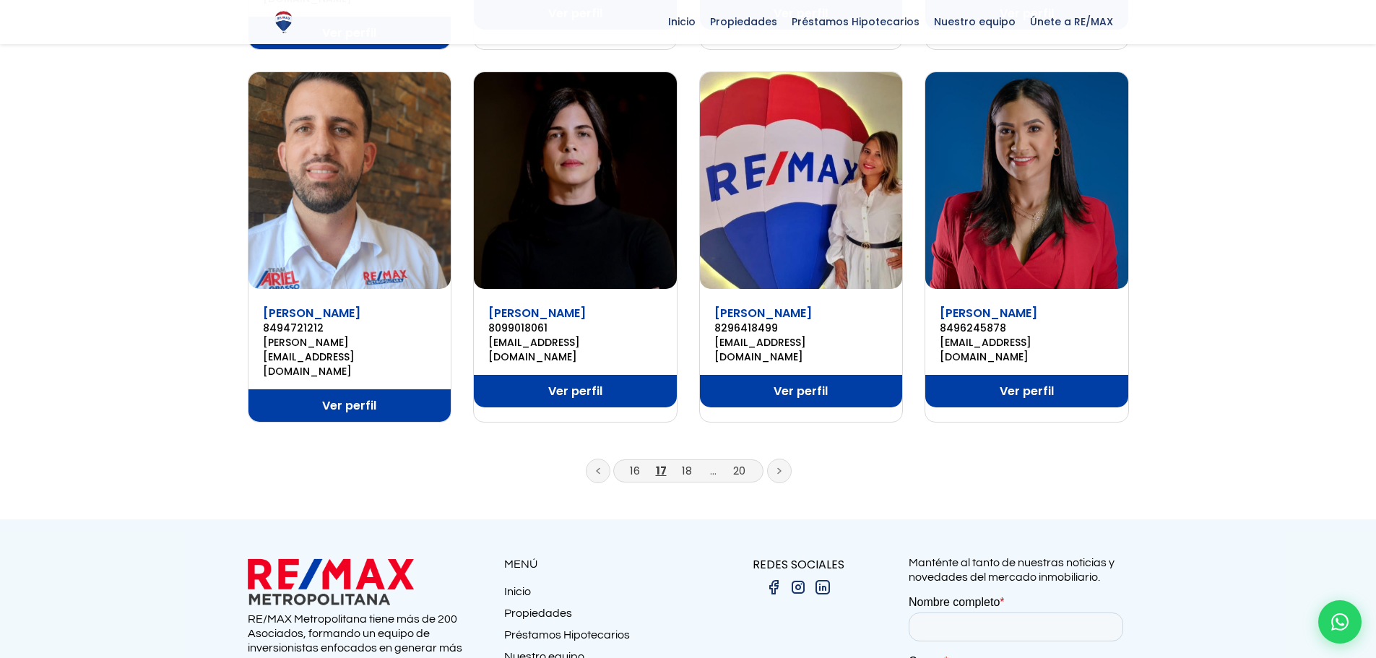
scroll to position [939, 0]
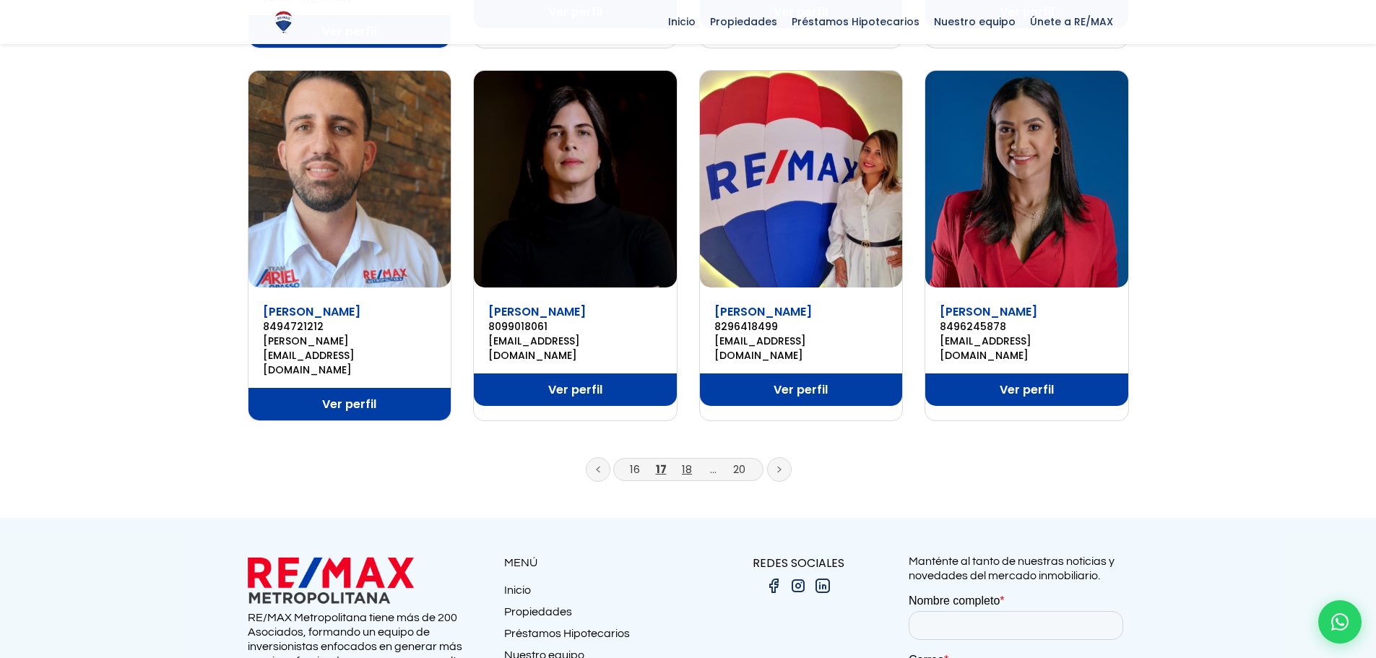
click at [689, 461] on link "18" at bounding box center [687, 468] width 10 height 15
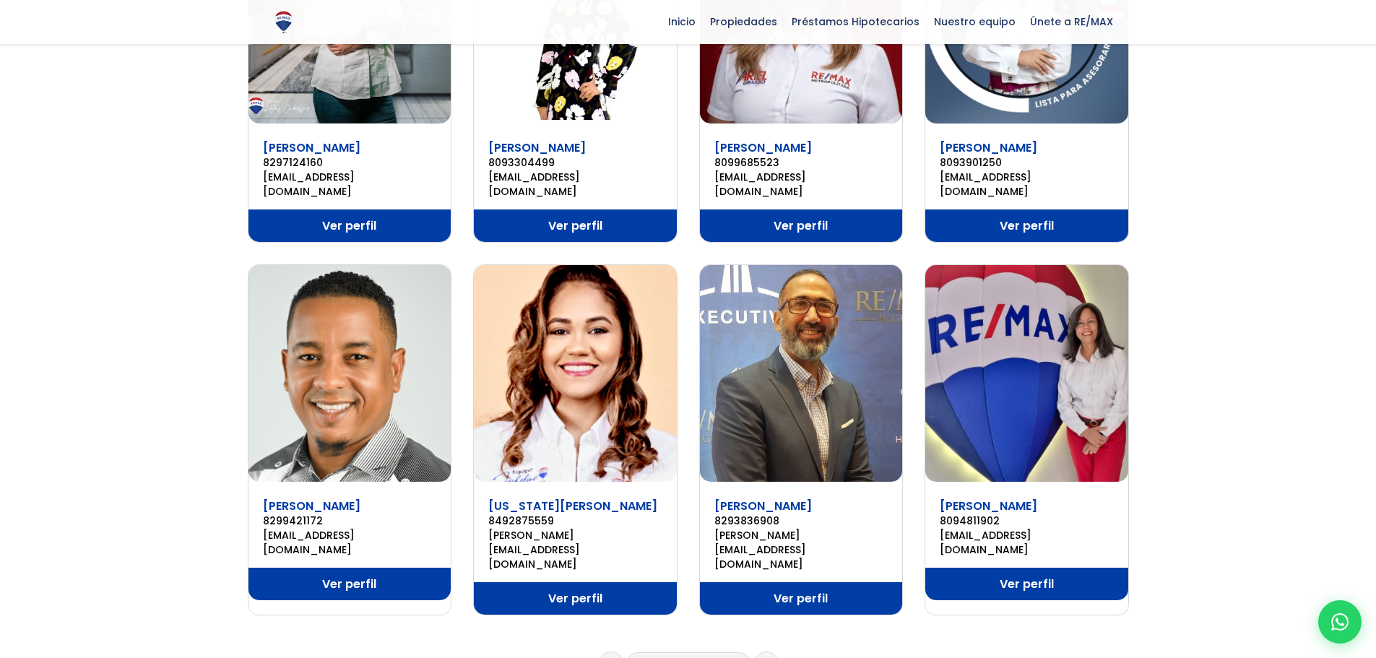
scroll to position [794, 0]
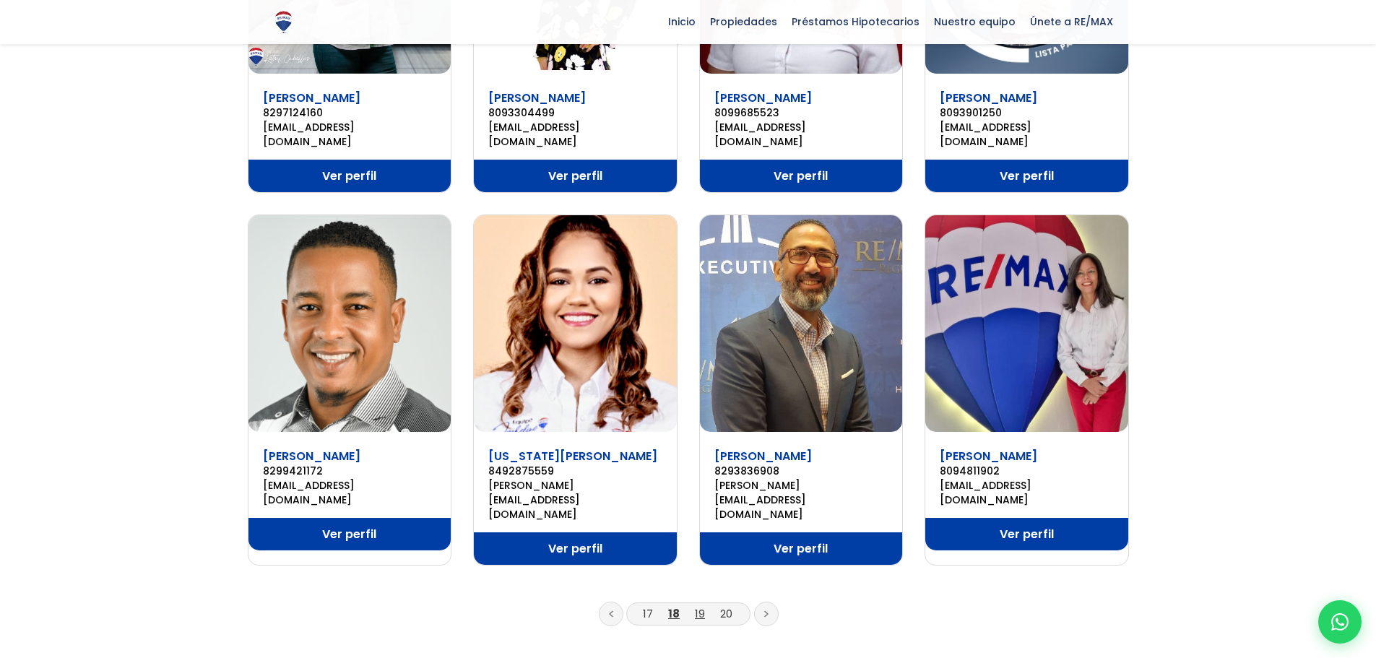
click at [700, 606] on link "19" at bounding box center [700, 613] width 10 height 15
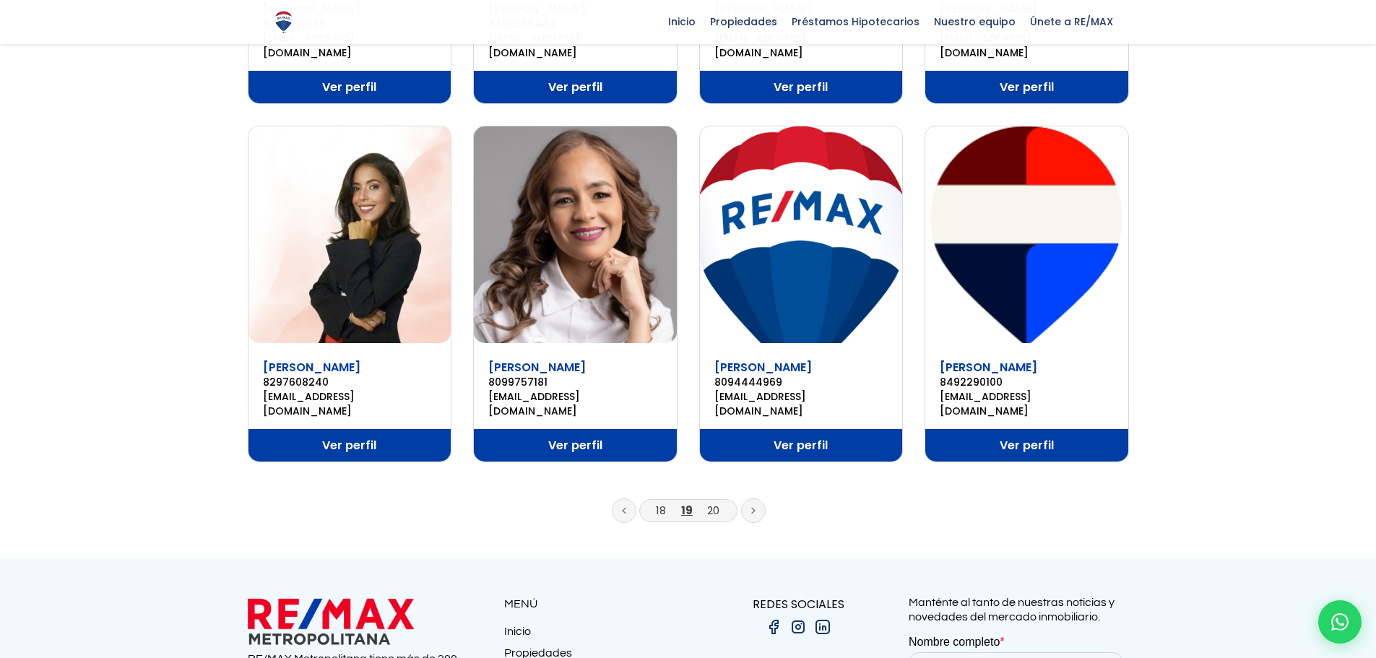
scroll to position [867, 0]
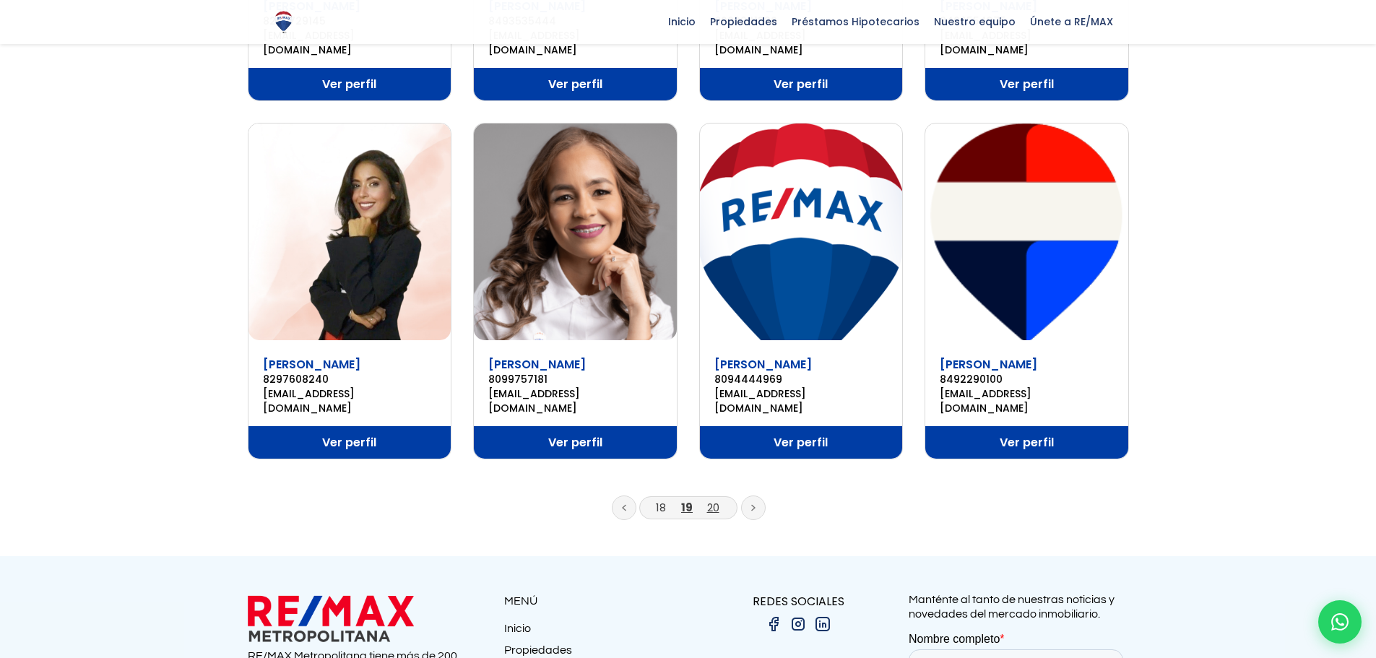
click at [711, 500] on link "20" at bounding box center [713, 507] width 12 height 15
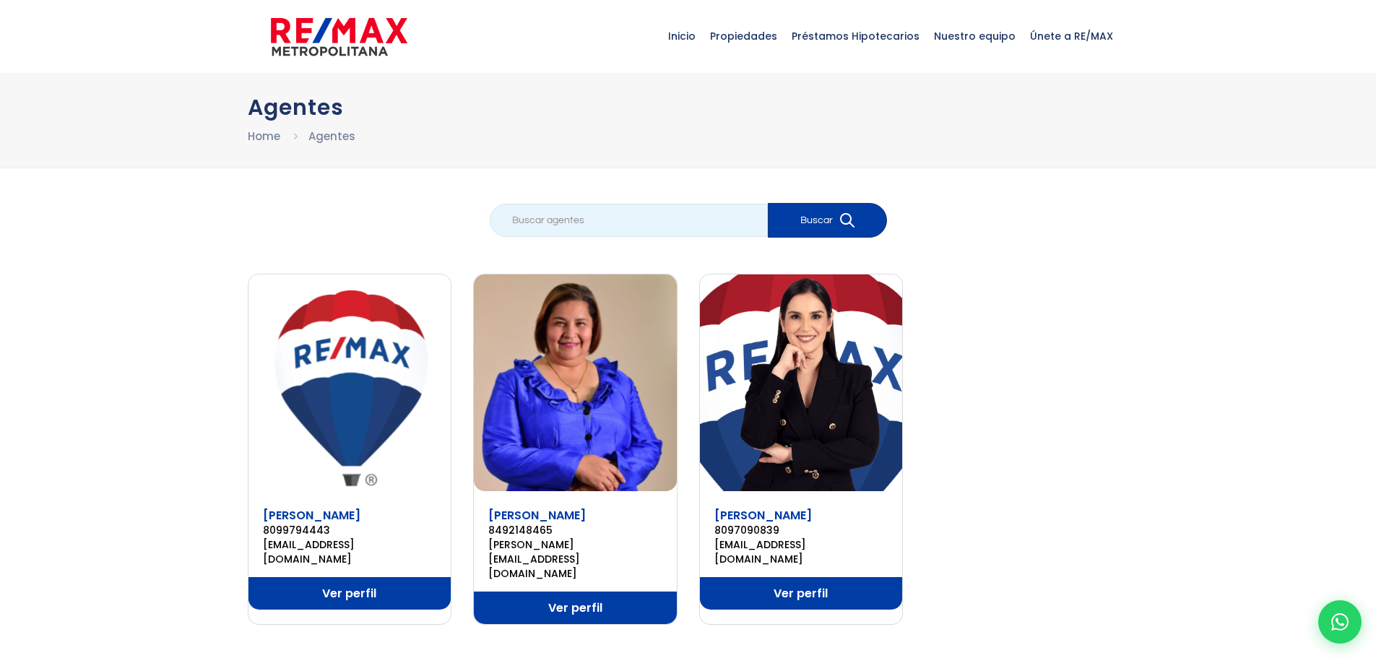
click at [573, 229] on input "search" at bounding box center [629, 220] width 278 height 33
type input "Don miguel"
click at [823, 230] on button "Buscar" at bounding box center [827, 220] width 119 height 35
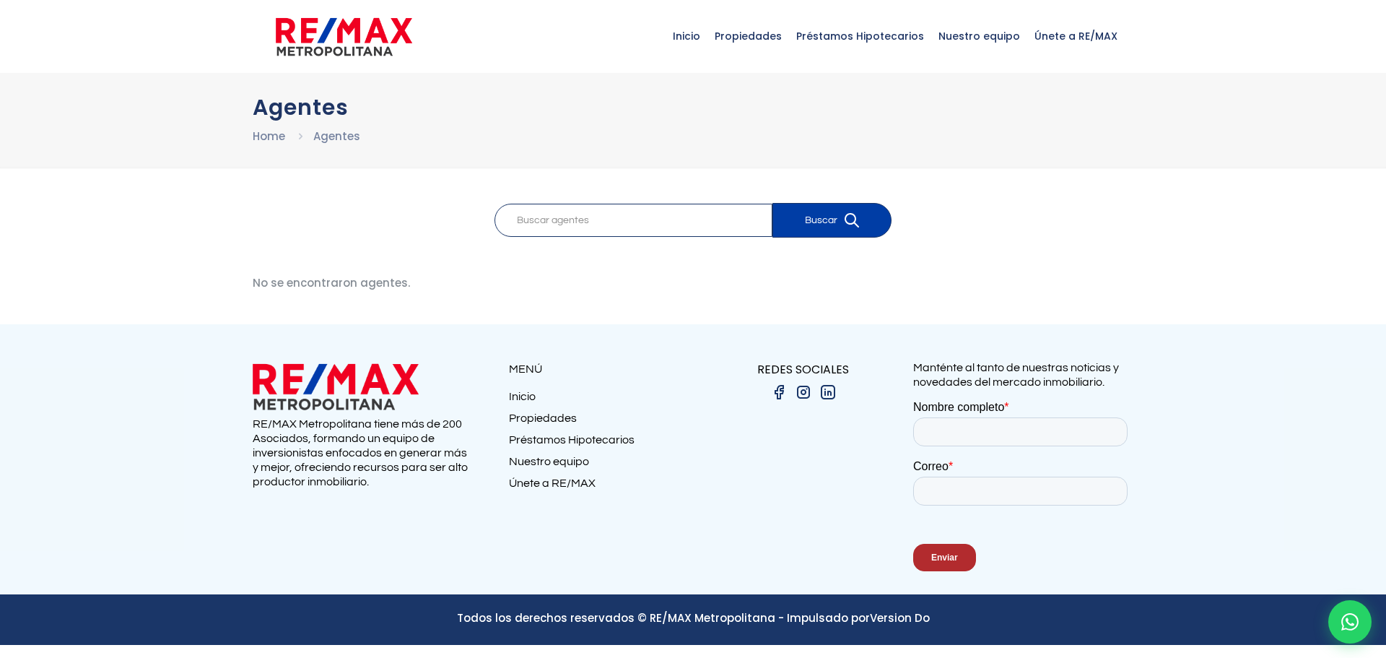
click at [356, 34] on img at bounding box center [344, 36] width 136 height 43
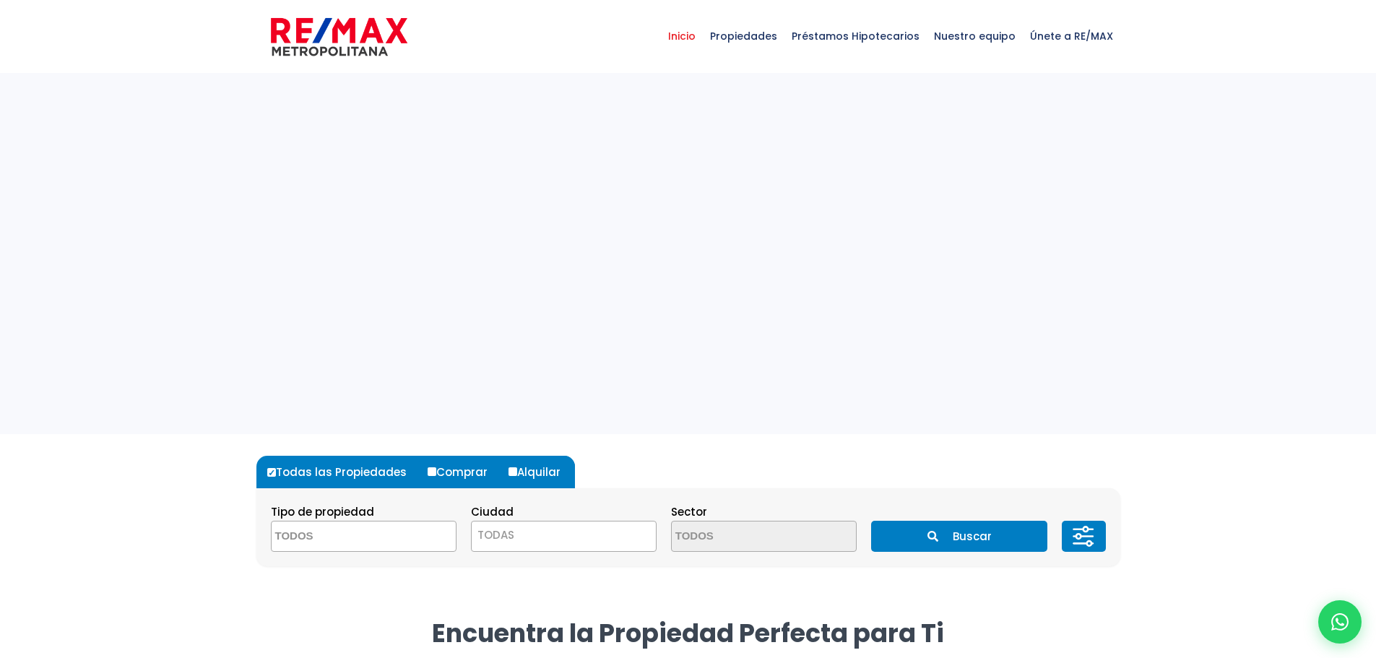
select select
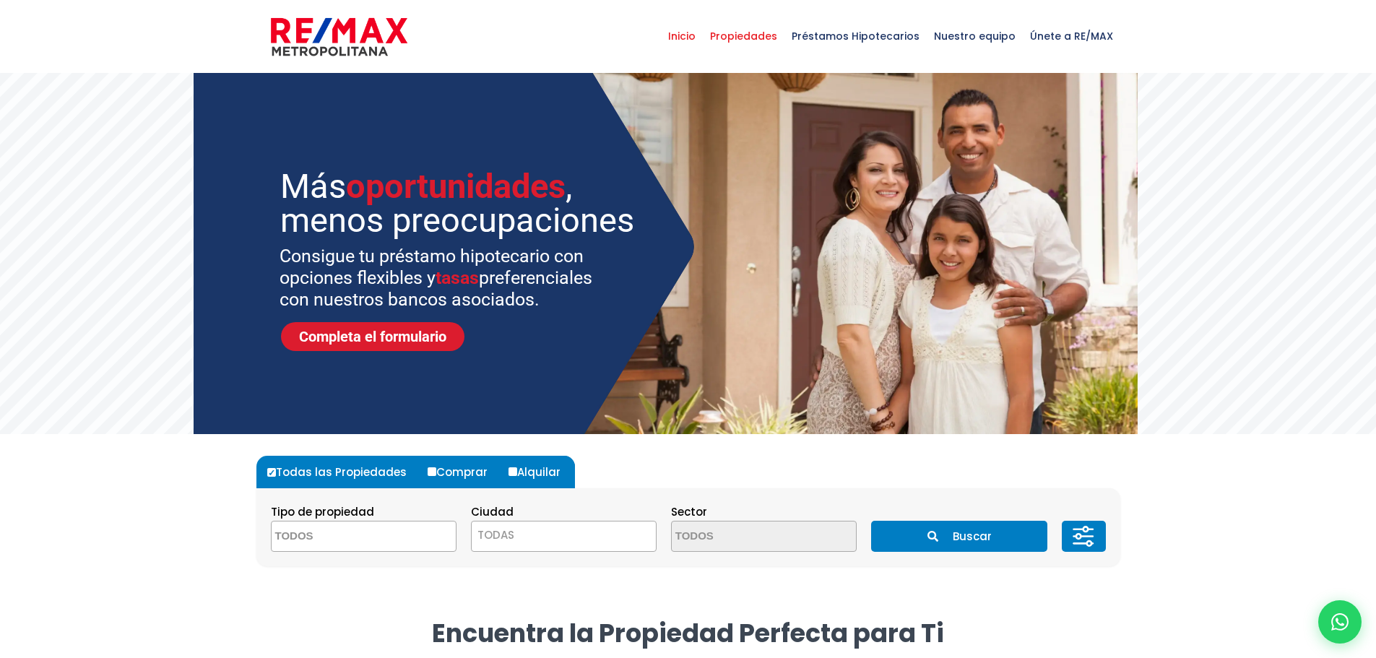
click at [781, 32] on span "Propiedades" at bounding box center [744, 35] width 82 height 43
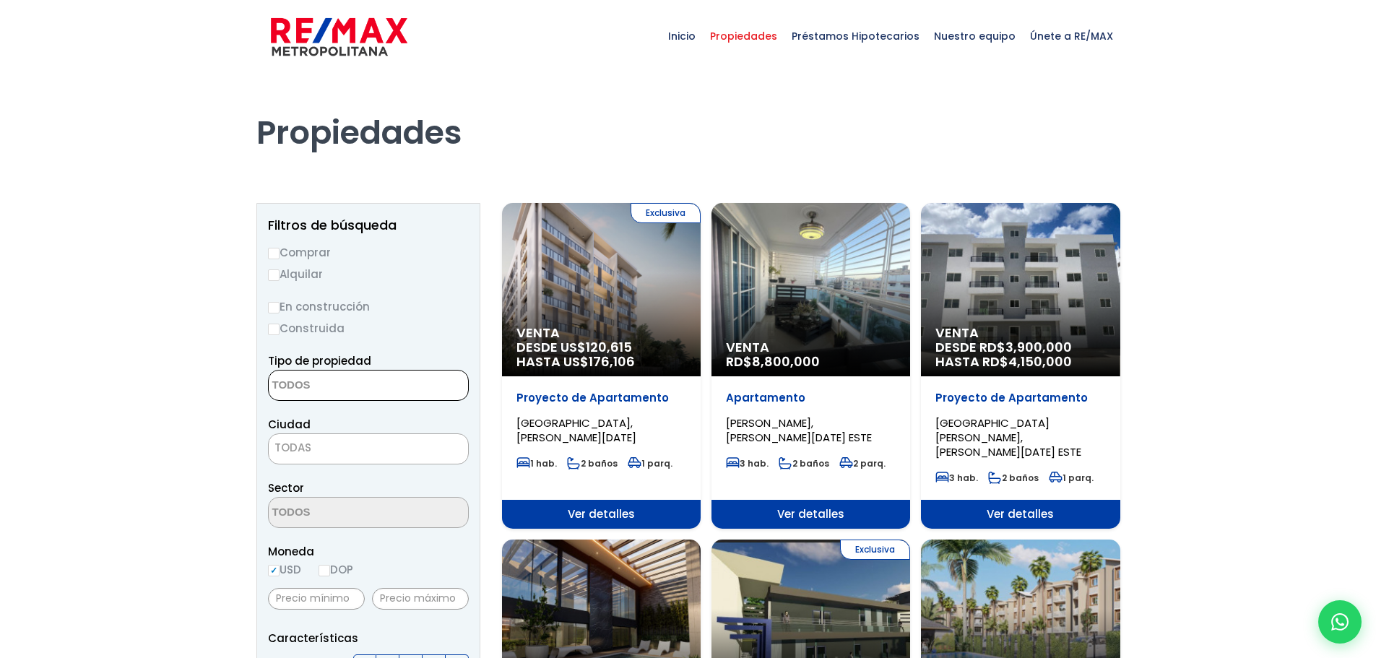
click at [343, 396] on textarea "Search" at bounding box center [339, 385] width 140 height 31
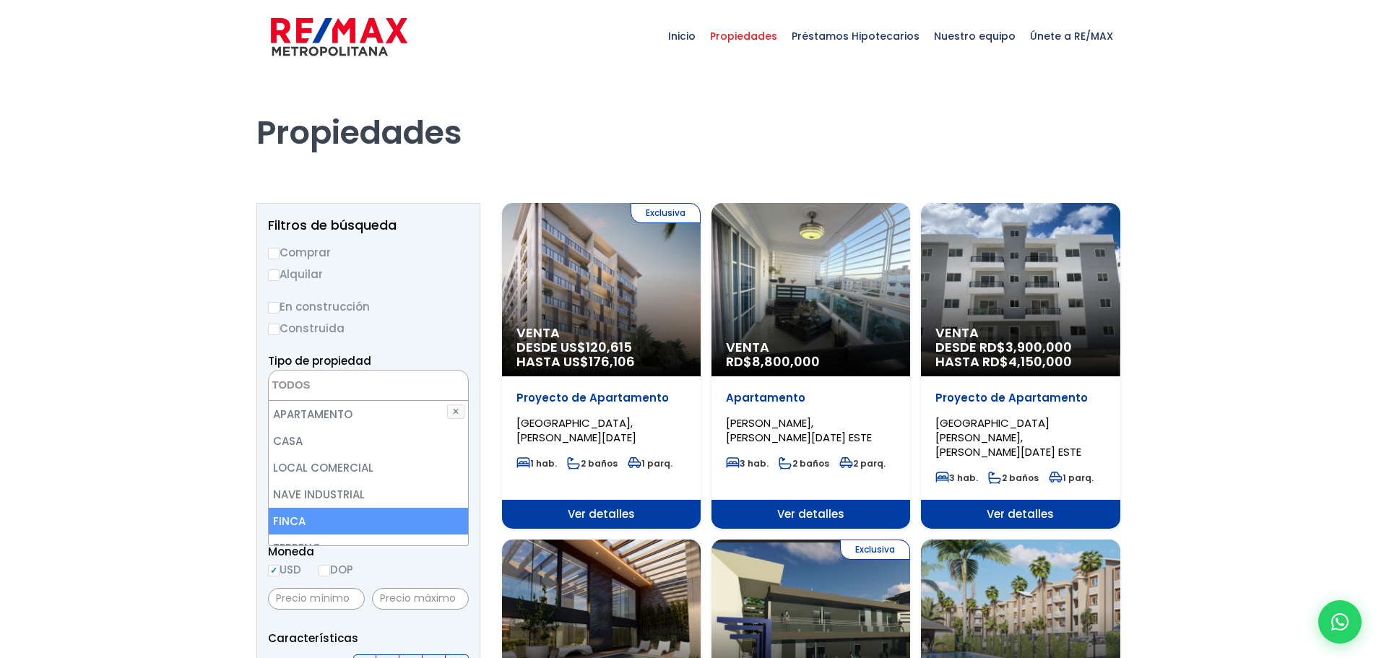
click at [334, 528] on li "FINCA" at bounding box center [368, 521] width 199 height 27
select select "estate"
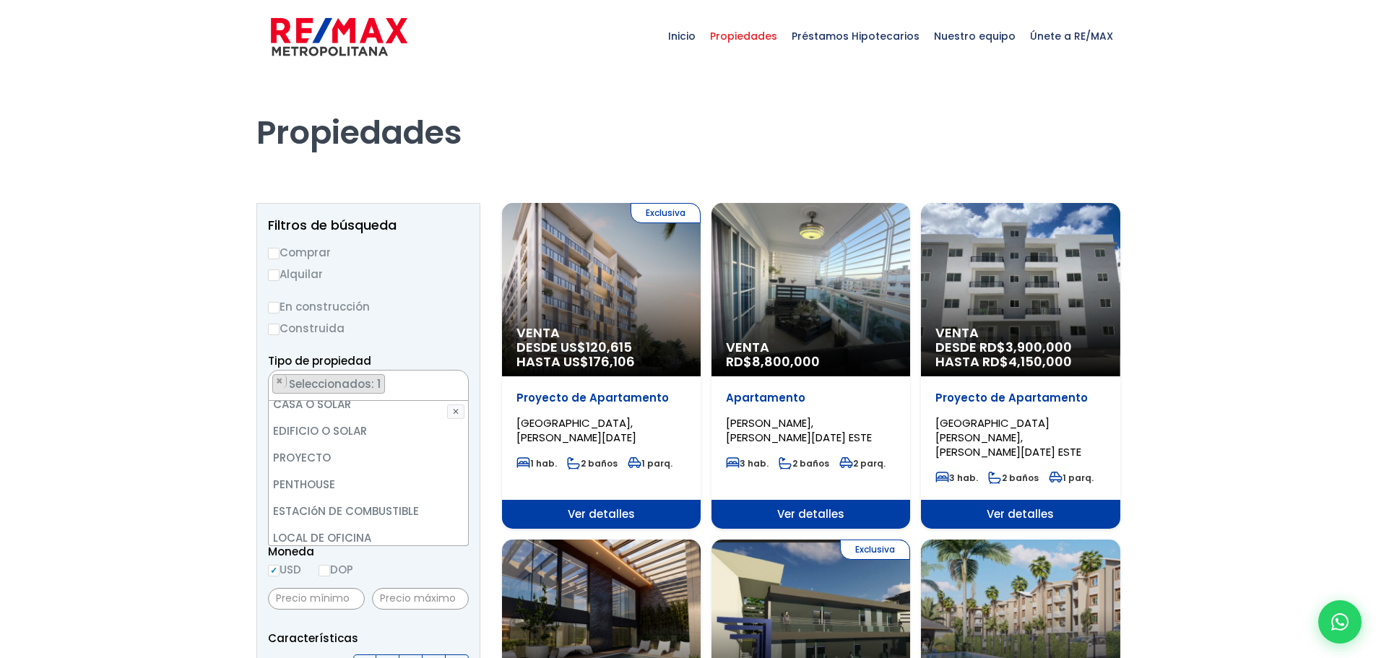
scroll to position [283, 0]
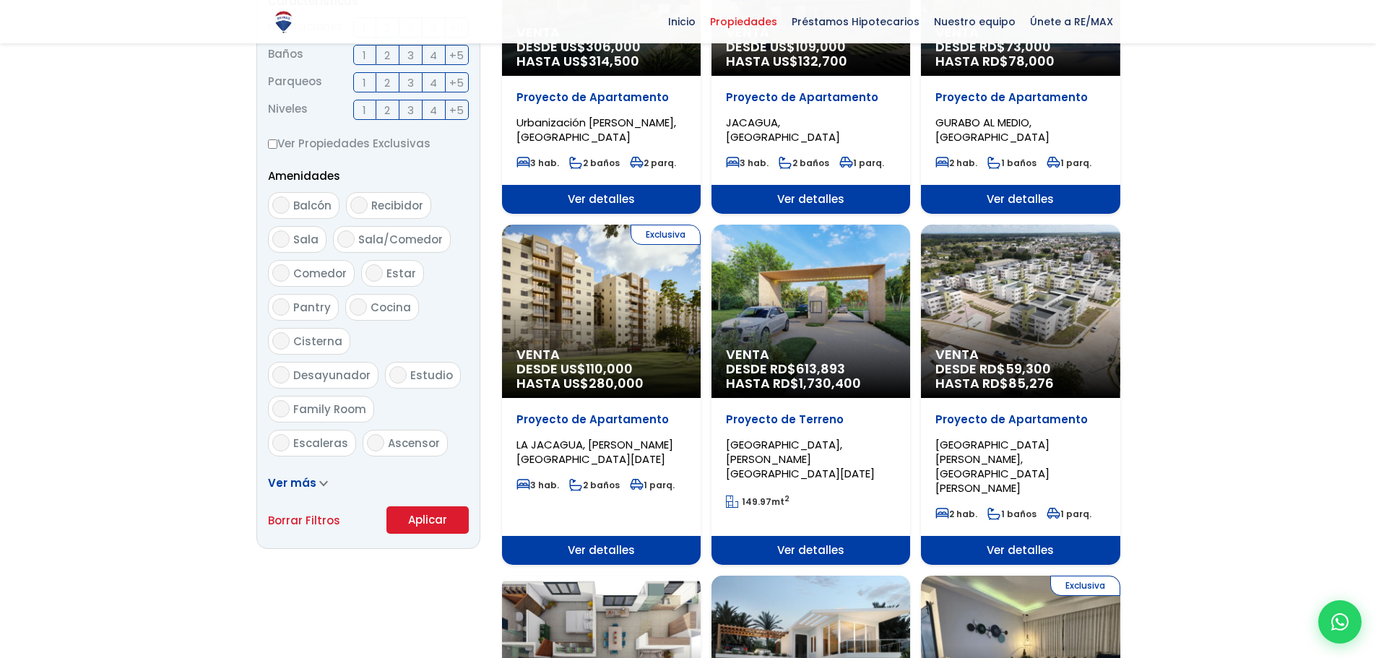
scroll to position [662, 0]
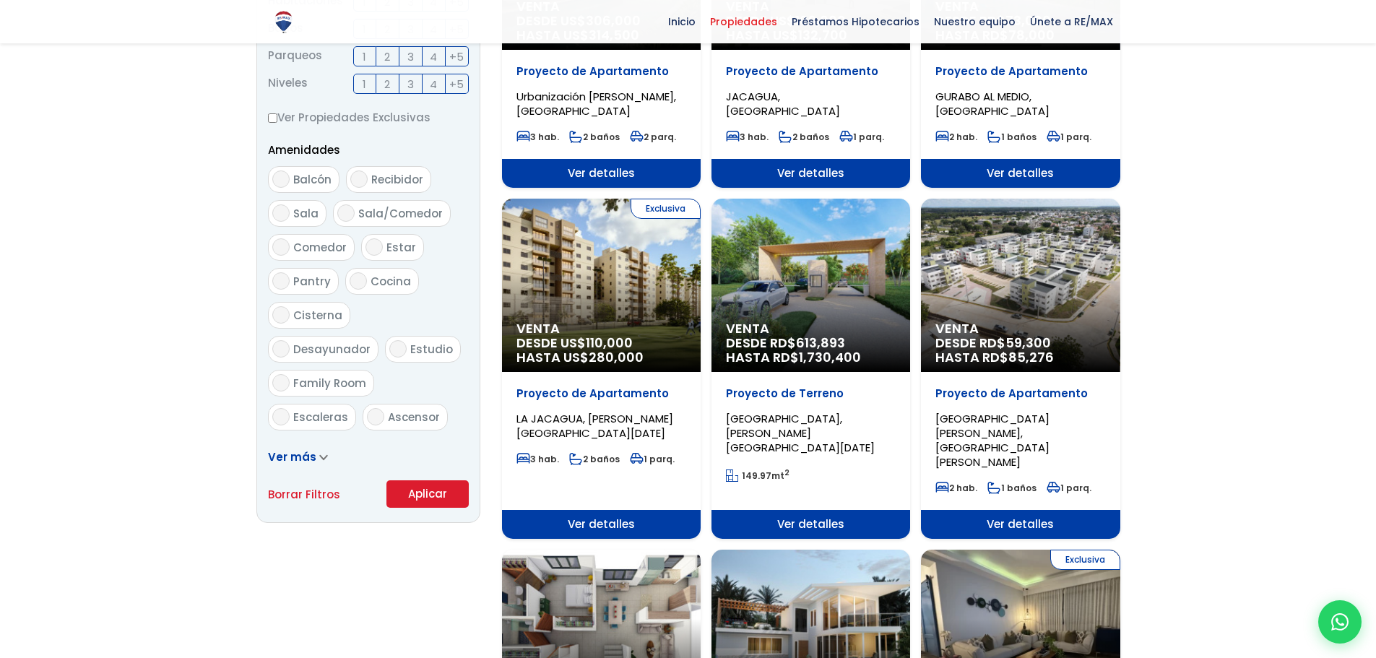
click at [396, 487] on button "Aplicar" at bounding box center [427, 493] width 82 height 27
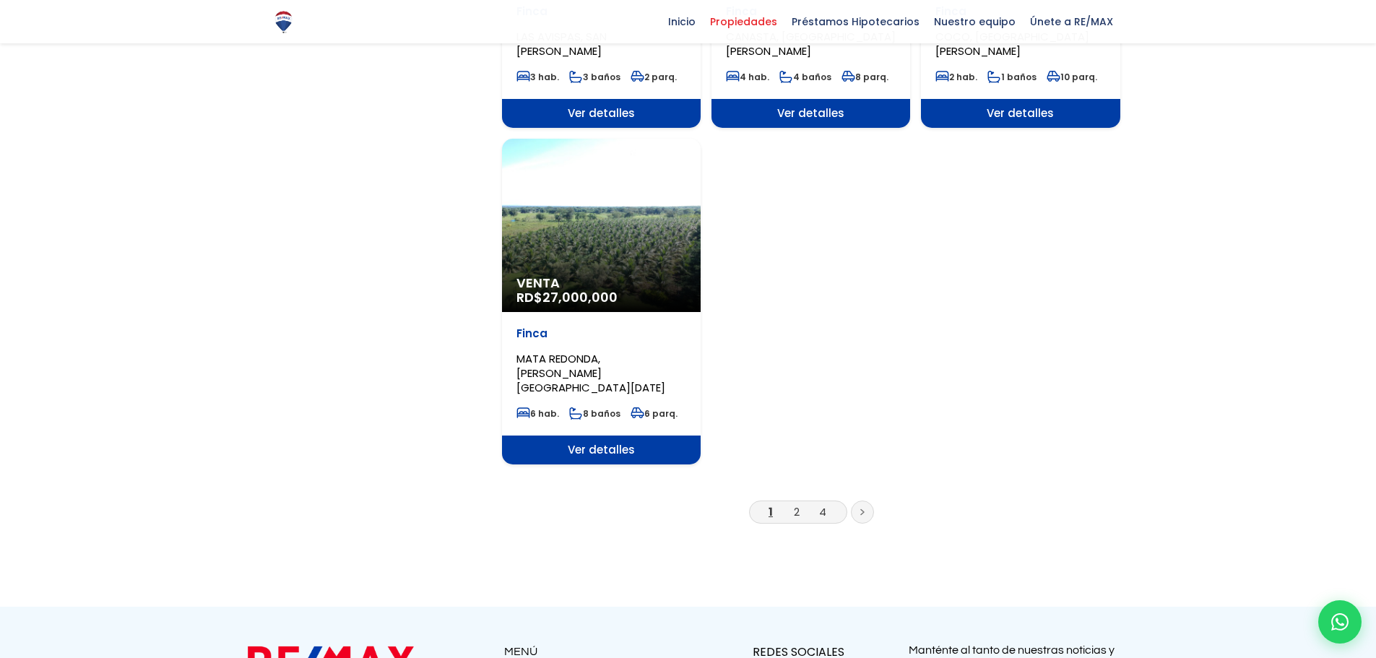
scroll to position [1733, 0]
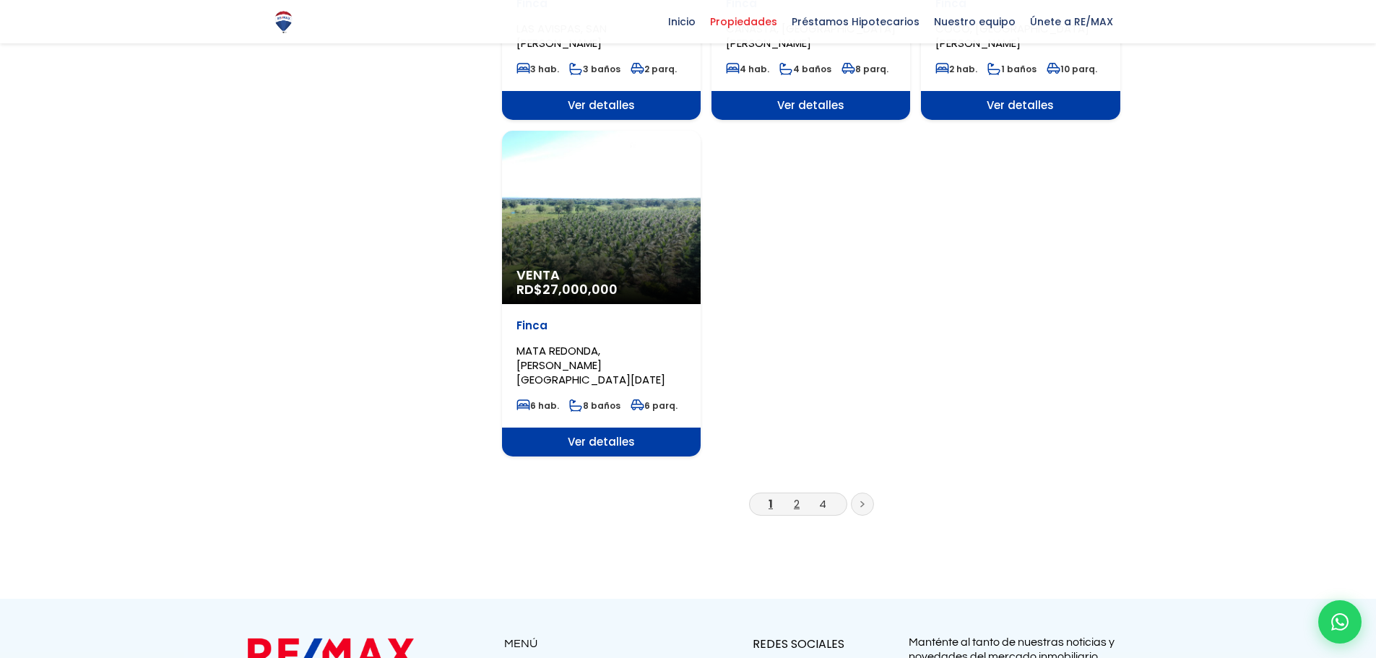
click at [799, 496] on link "2" at bounding box center [797, 503] width 6 height 15
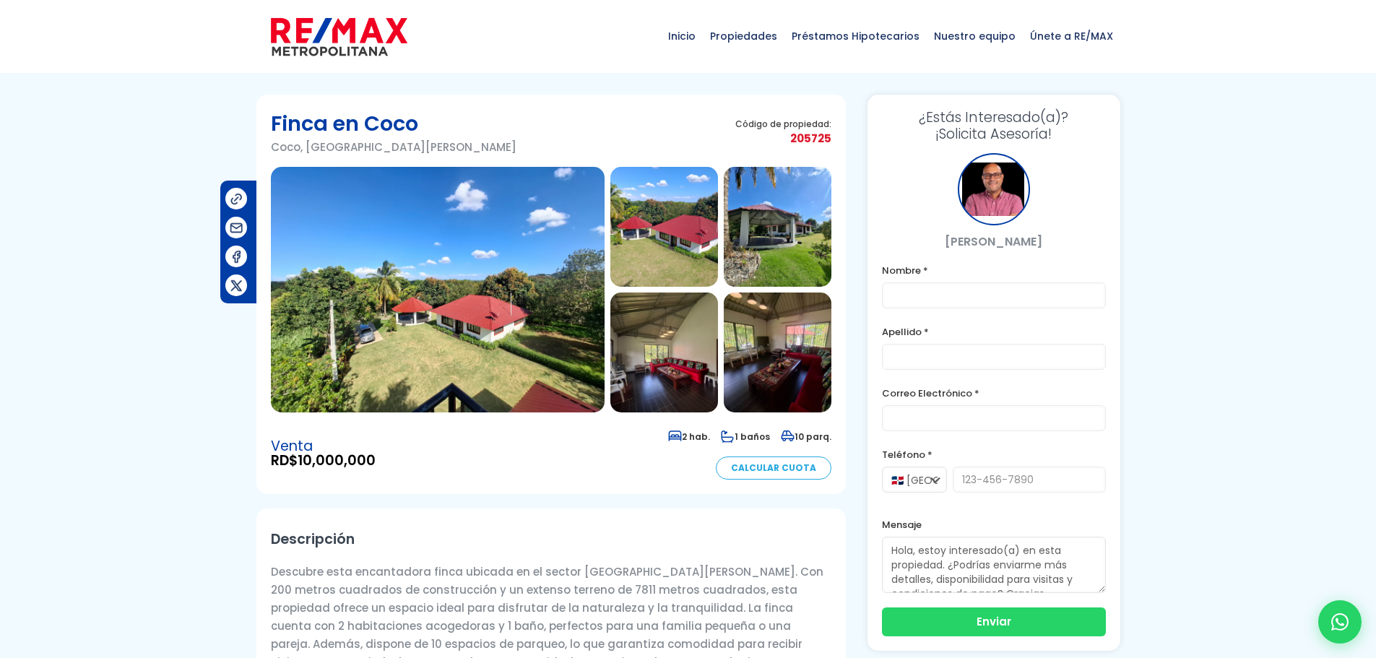
click at [493, 276] on img at bounding box center [438, 290] width 334 height 246
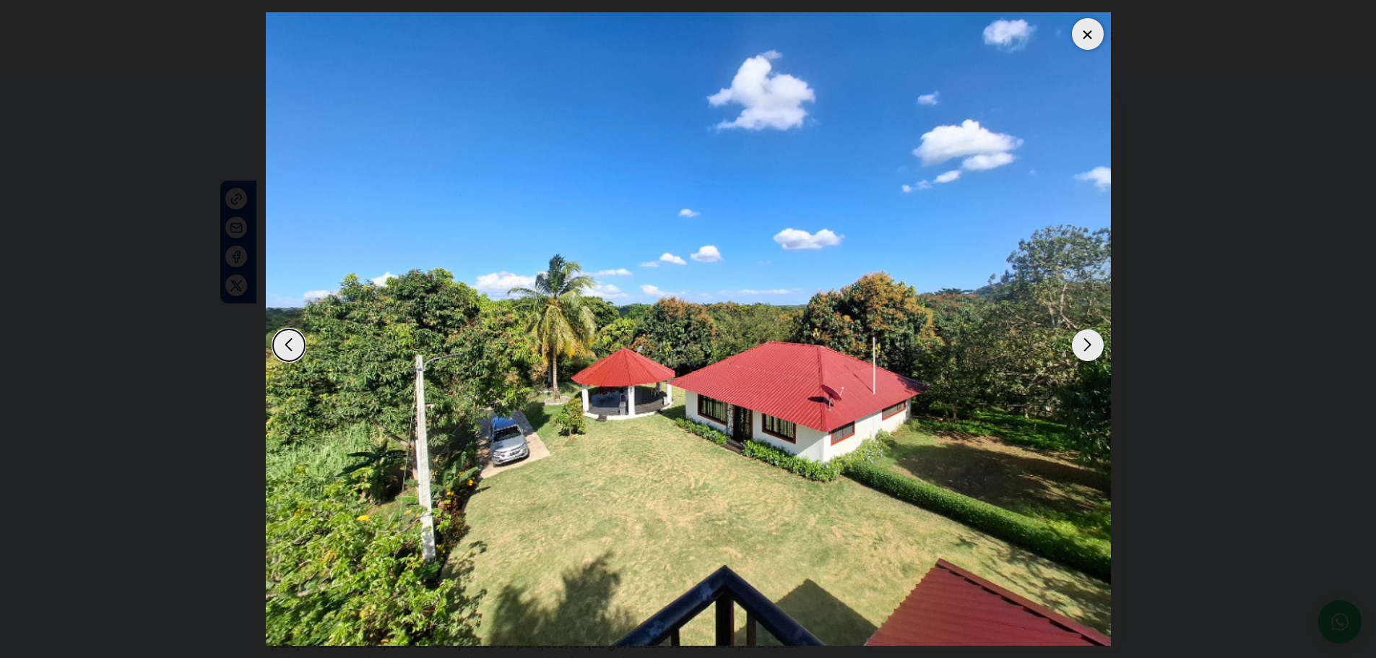
click at [1088, 343] on div "Next slide" at bounding box center [1088, 345] width 32 height 32
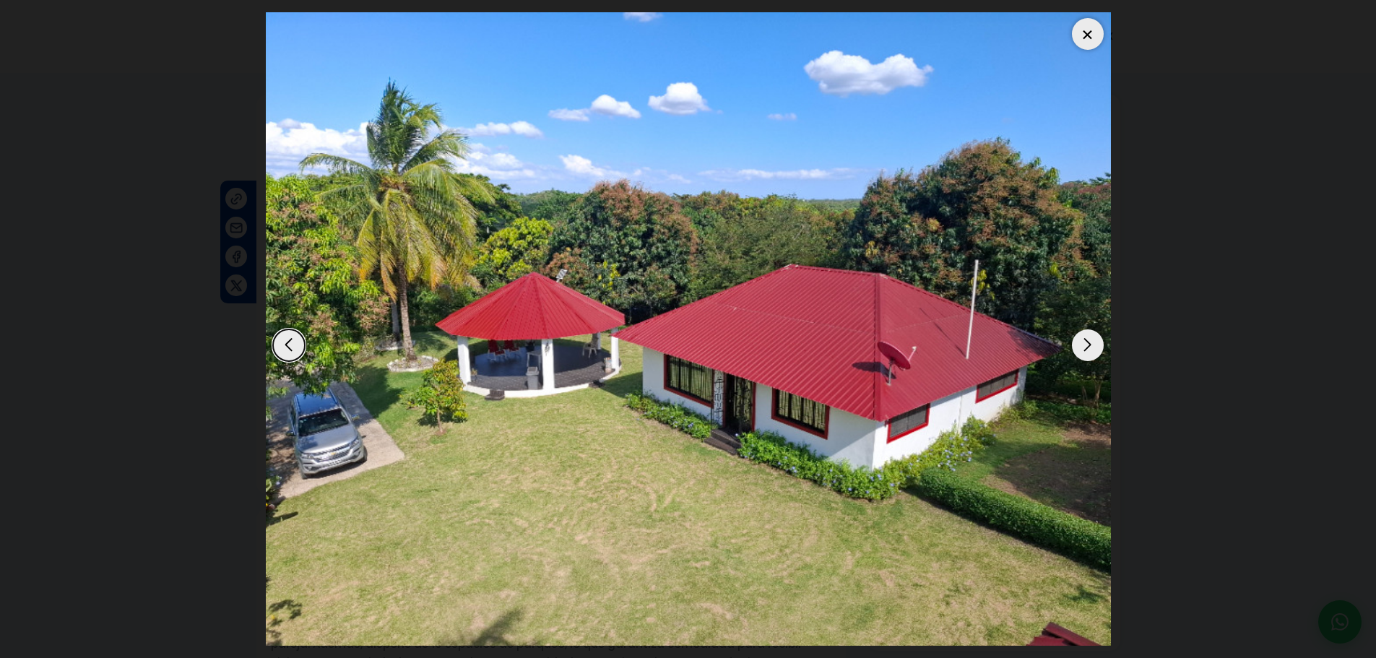
click at [1088, 343] on div "Next slide" at bounding box center [1088, 345] width 32 height 32
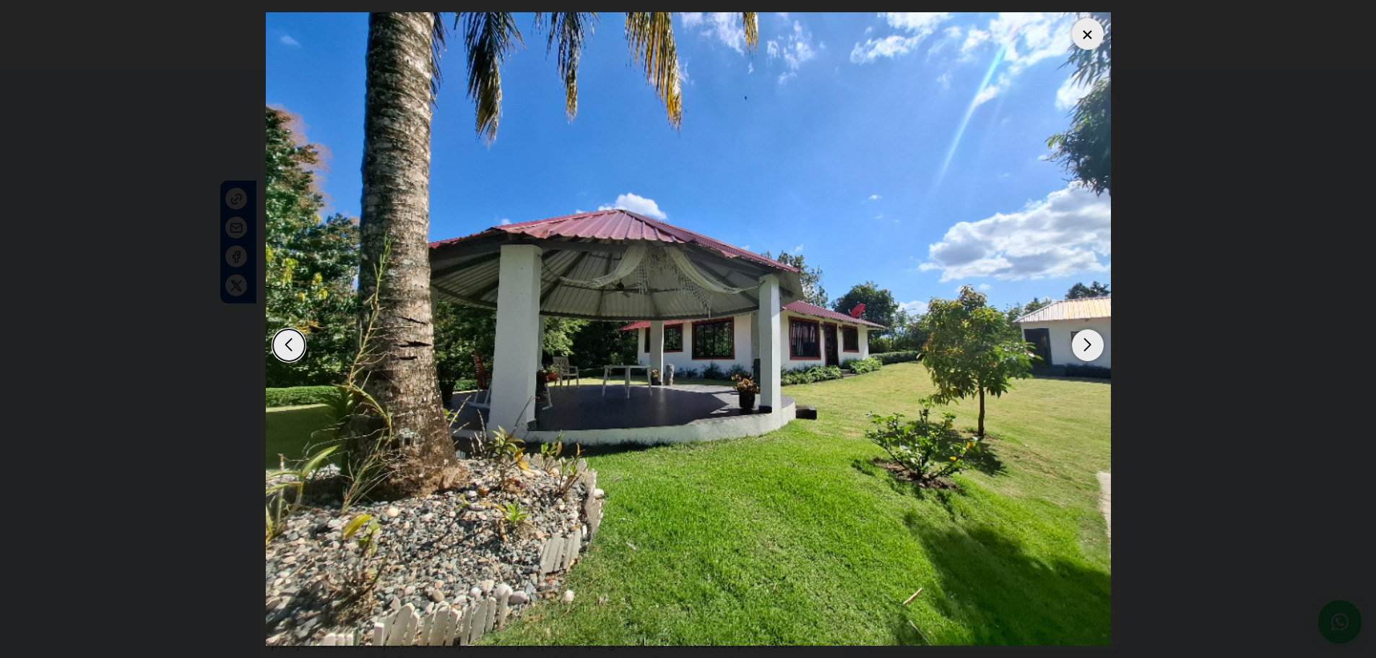
click at [1088, 343] on div "Next slide" at bounding box center [1088, 345] width 32 height 32
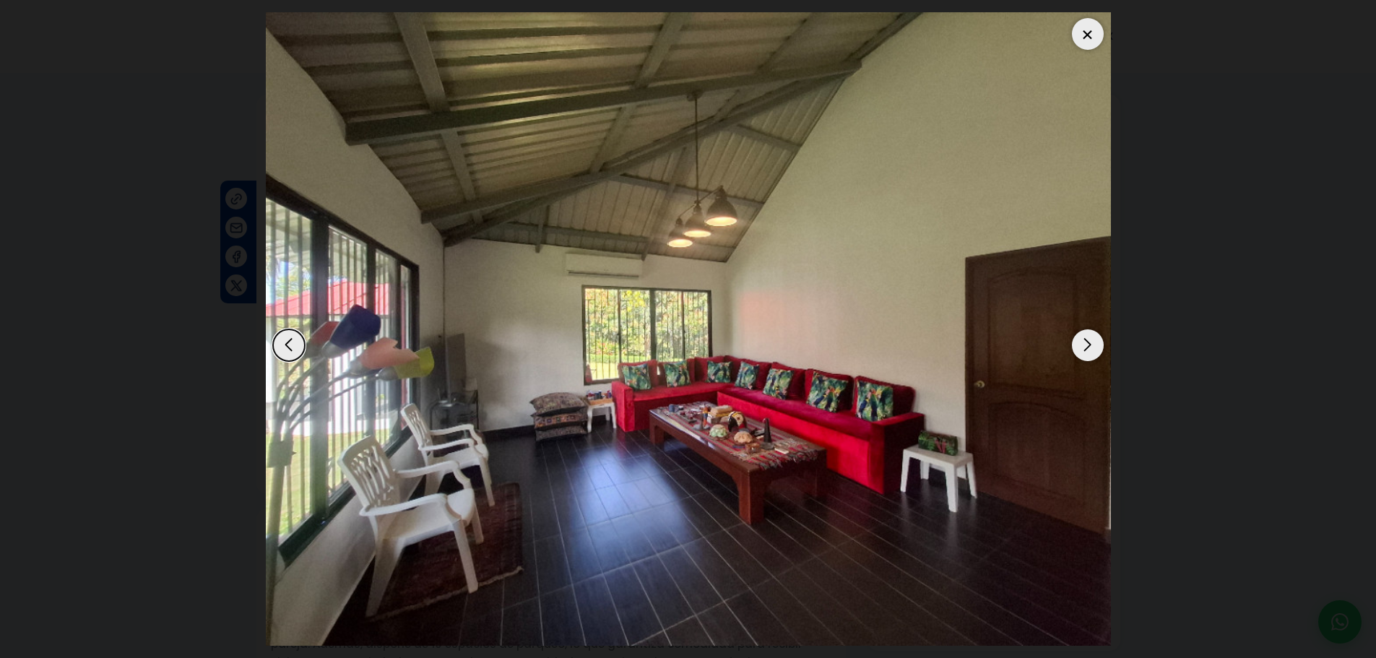
click at [1088, 343] on div "Next slide" at bounding box center [1088, 345] width 32 height 32
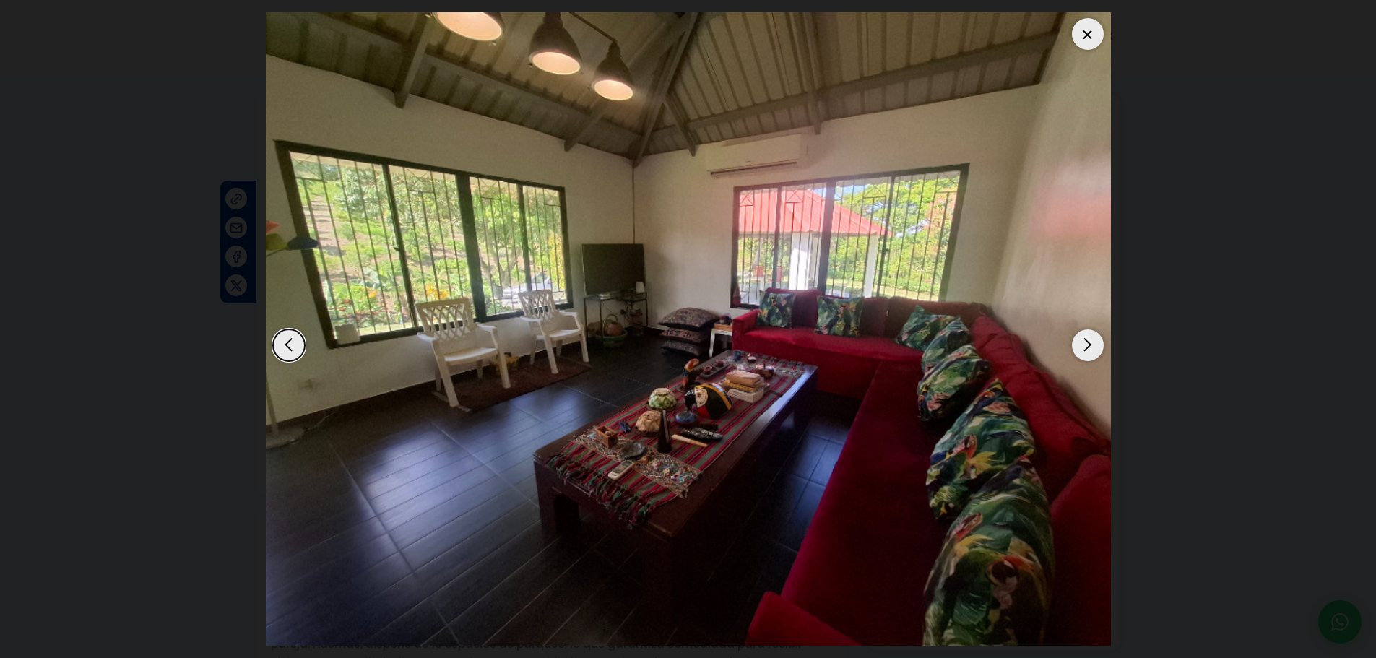
click at [1088, 343] on div "Next slide" at bounding box center [1088, 345] width 32 height 32
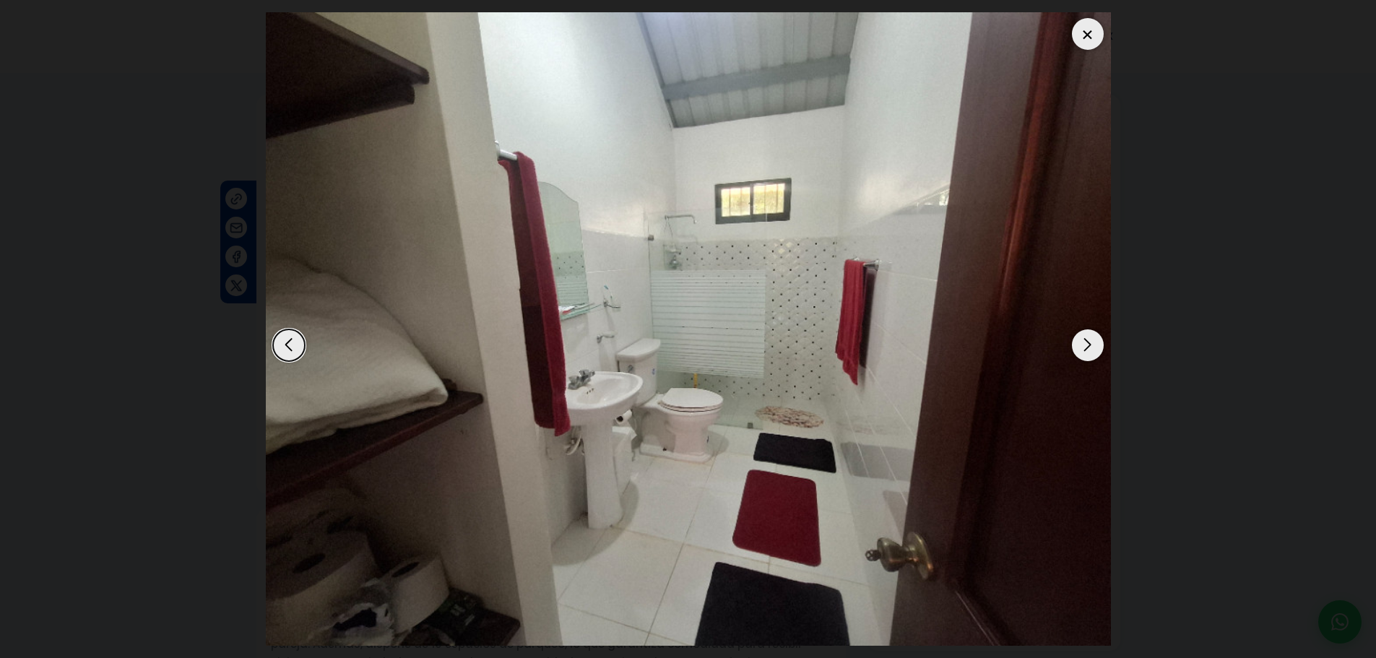
click at [1088, 343] on div "Next slide" at bounding box center [1088, 345] width 32 height 32
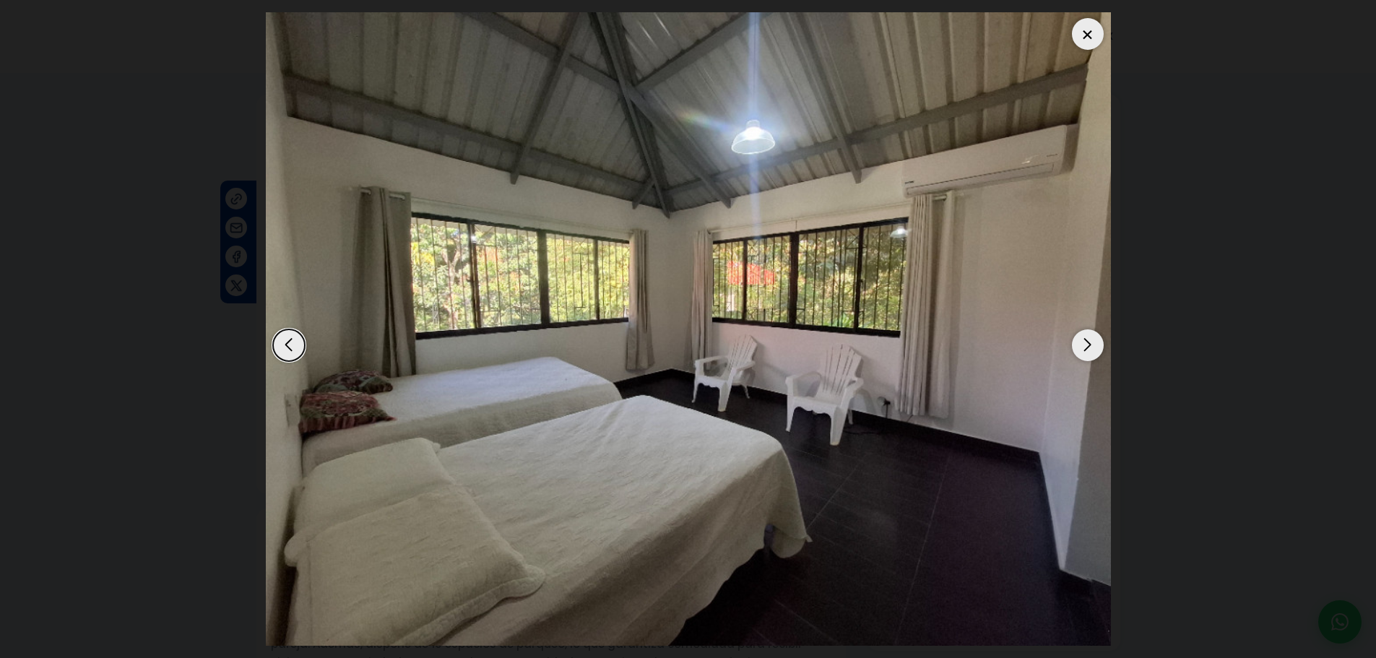
click at [1090, 24] on div at bounding box center [1088, 34] width 32 height 32
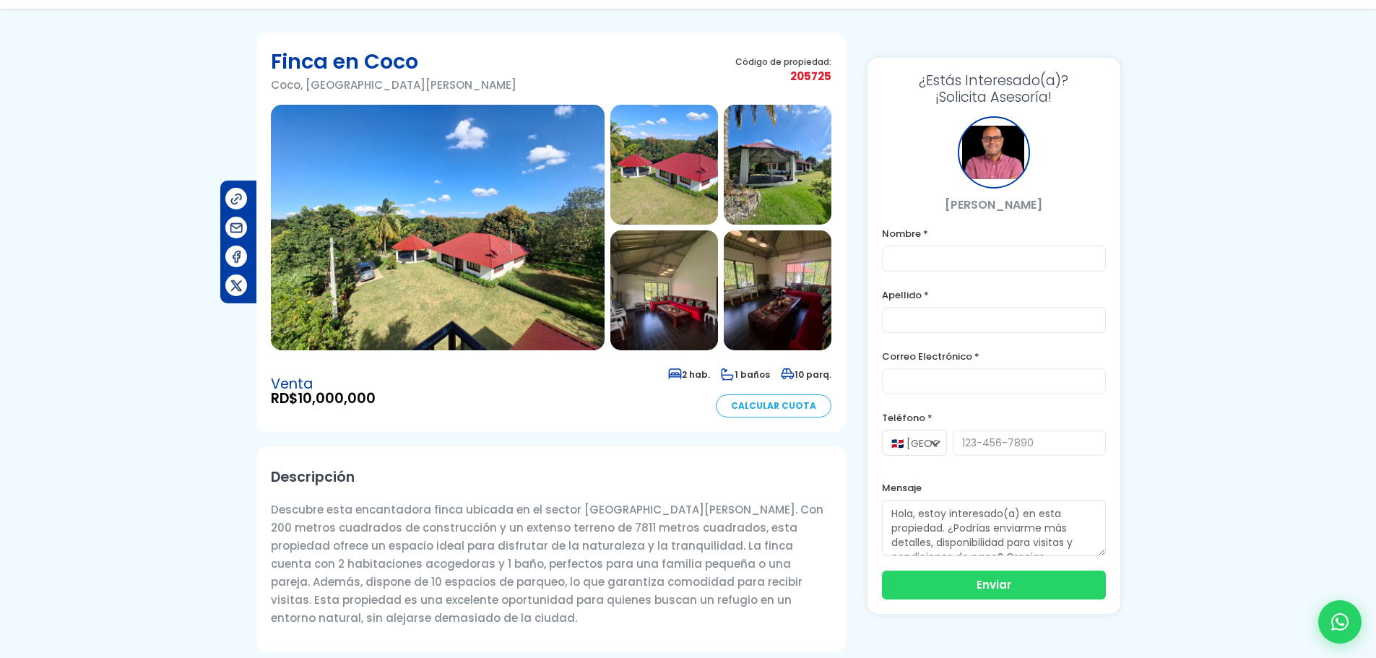
scroll to position [144, 0]
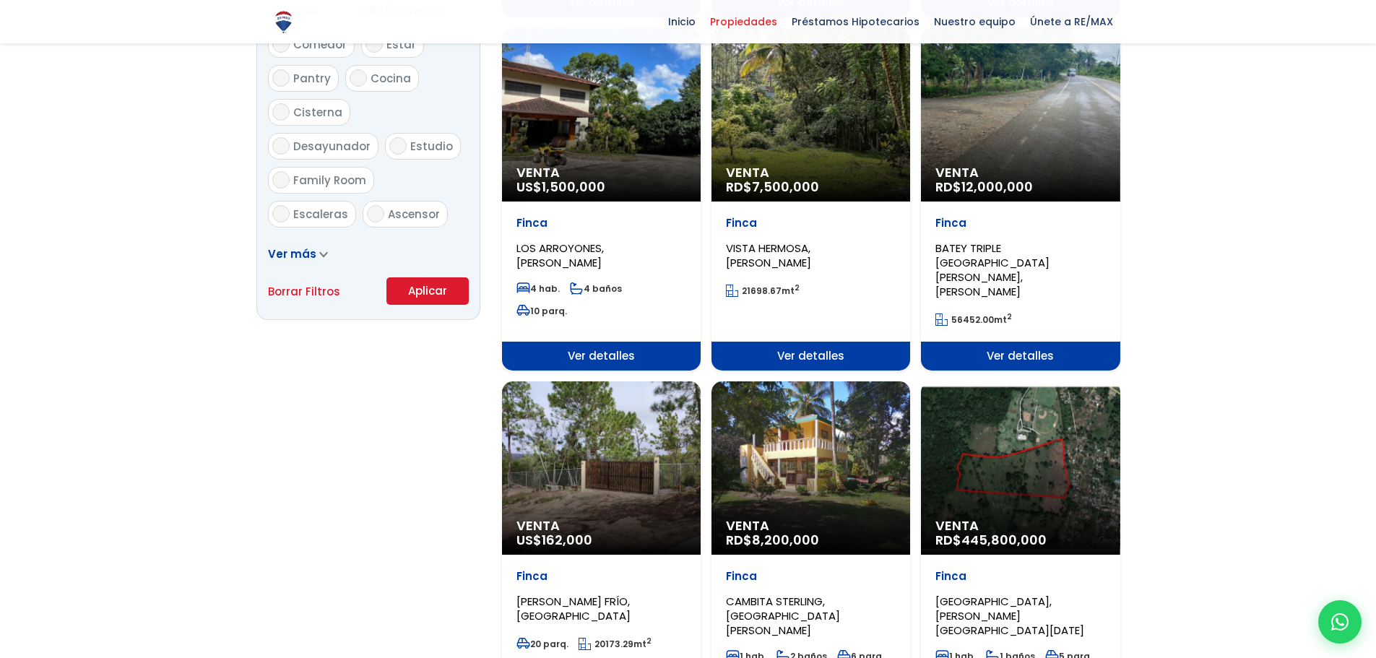
scroll to position [867, 0]
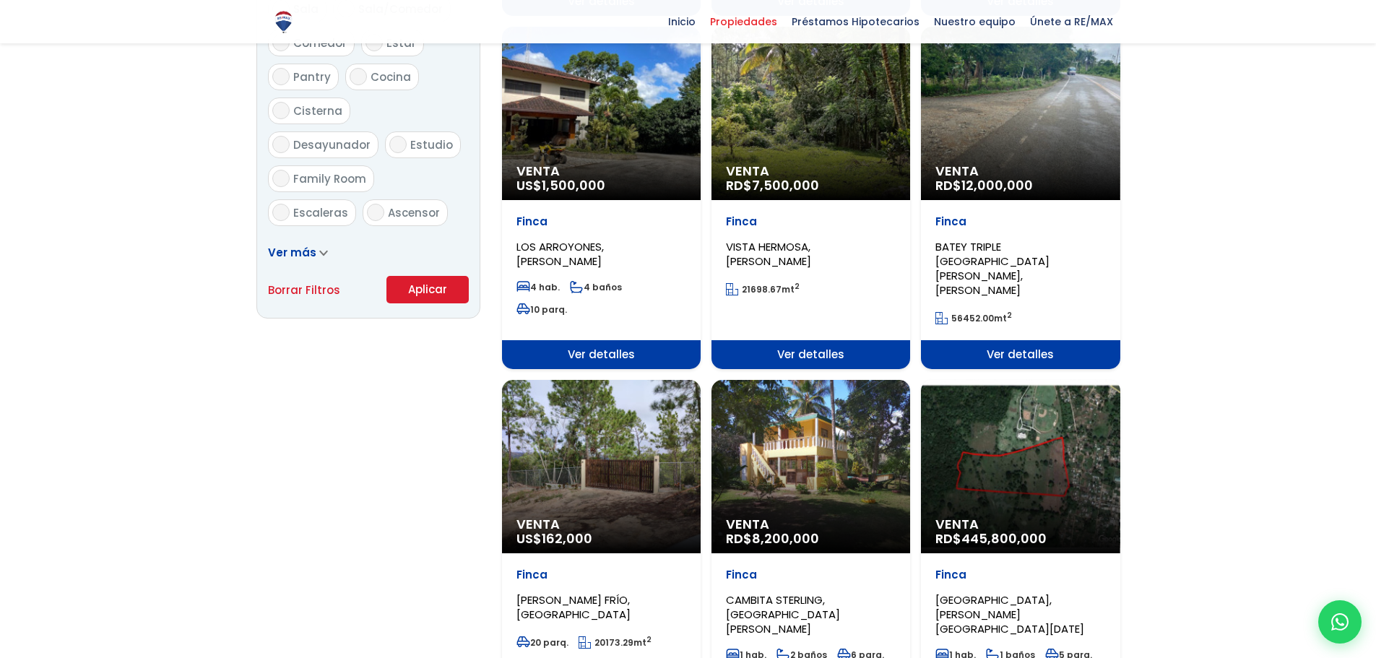
drag, startPoint x: 622, startPoint y: 126, endPoint x: 376, endPoint y: 470, distance: 422.8
click at [376, 470] on div "Filtros de búsqueda Comprar Alquilar En construcción Construida Tipo de propied…" at bounding box center [688, 405] width 864 height 2139
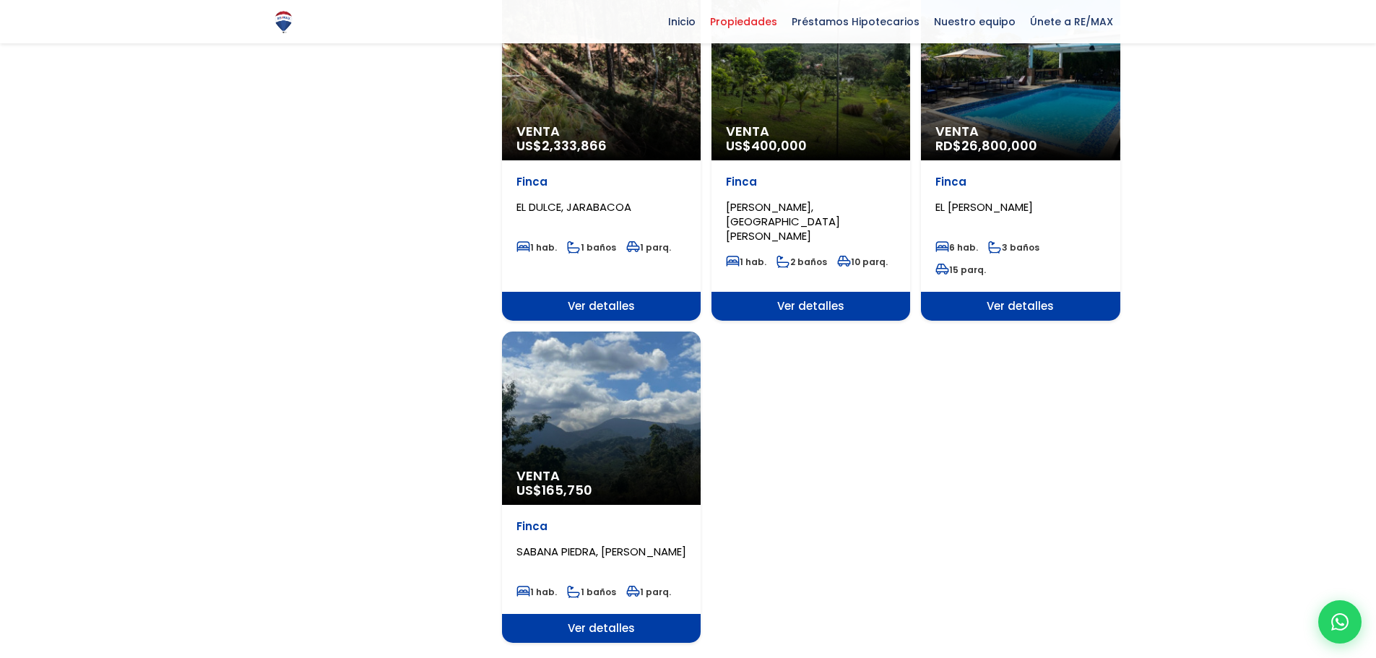
scroll to position [1733, 0]
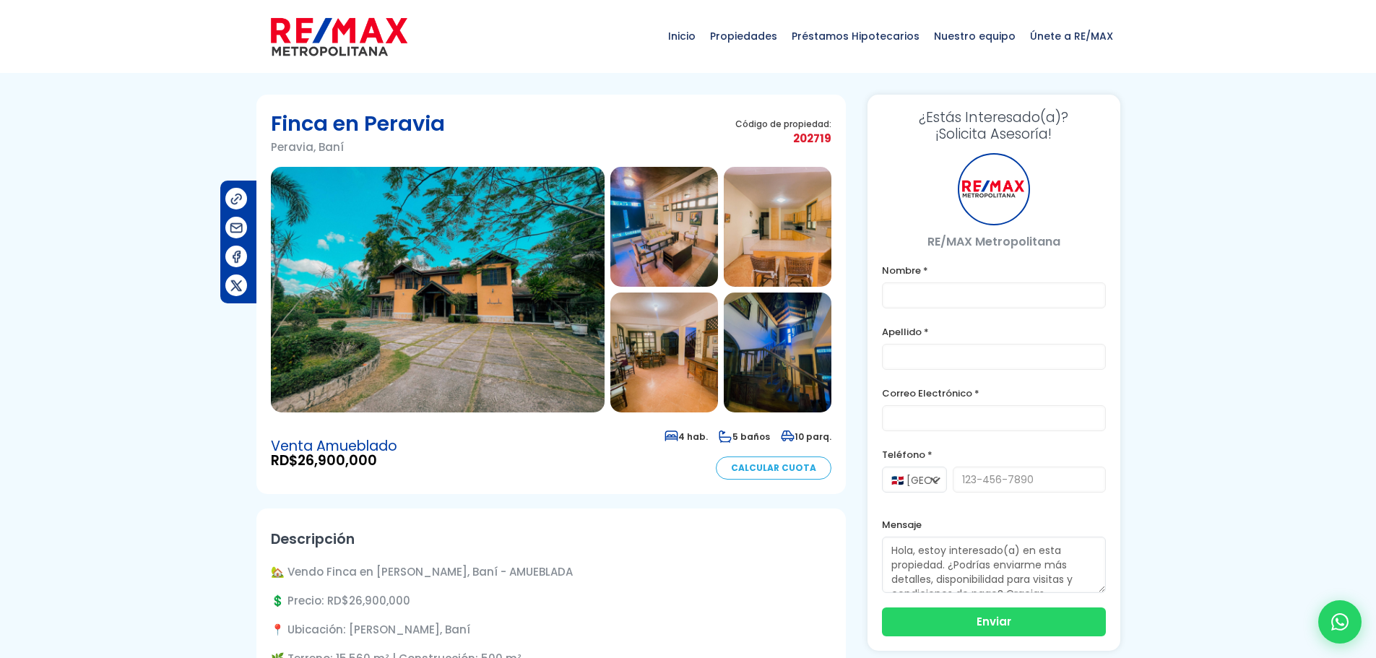
click at [516, 287] on img at bounding box center [438, 290] width 334 height 246
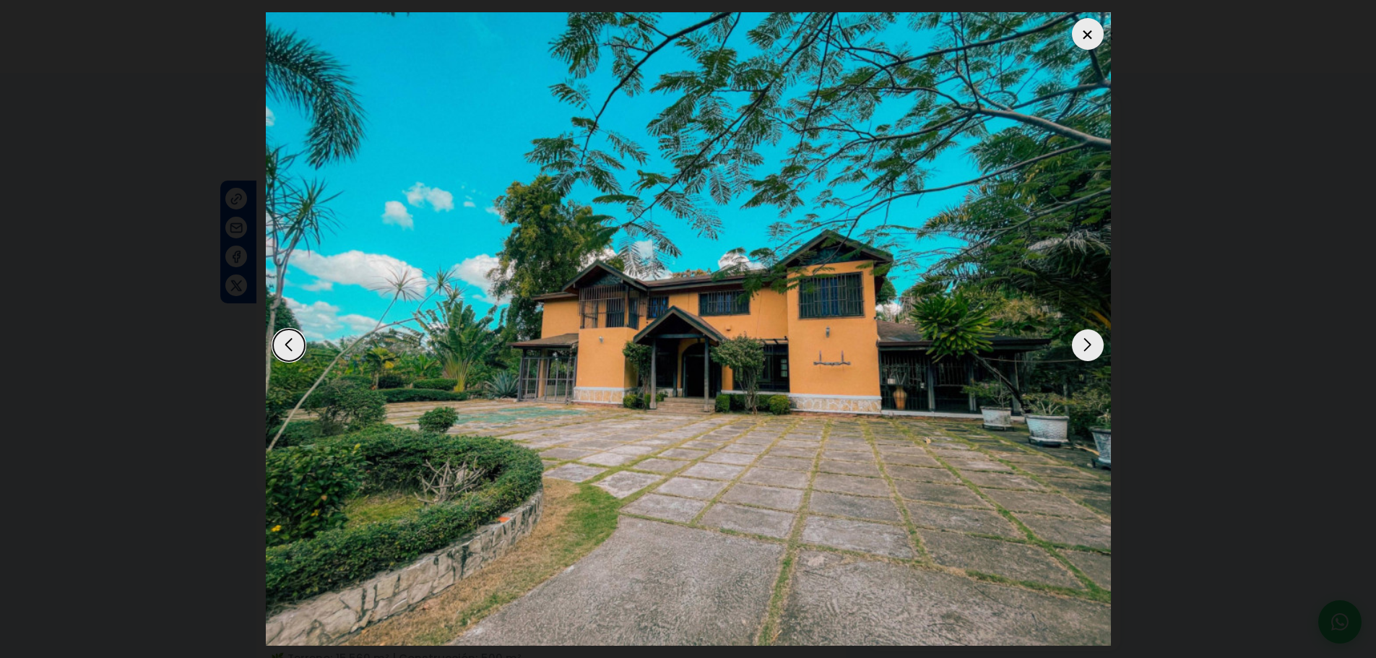
click at [1081, 339] on div "Next slide" at bounding box center [1088, 345] width 32 height 32
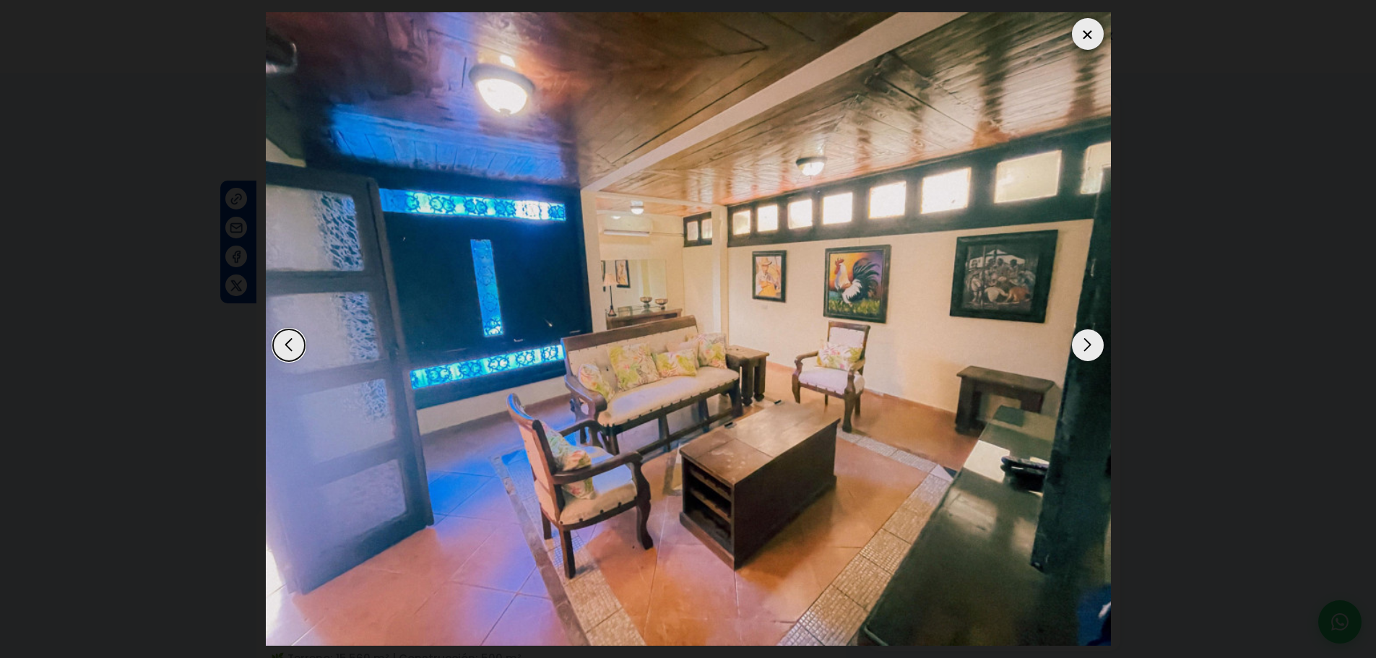
click at [1081, 339] on div "Next slide" at bounding box center [1088, 345] width 32 height 32
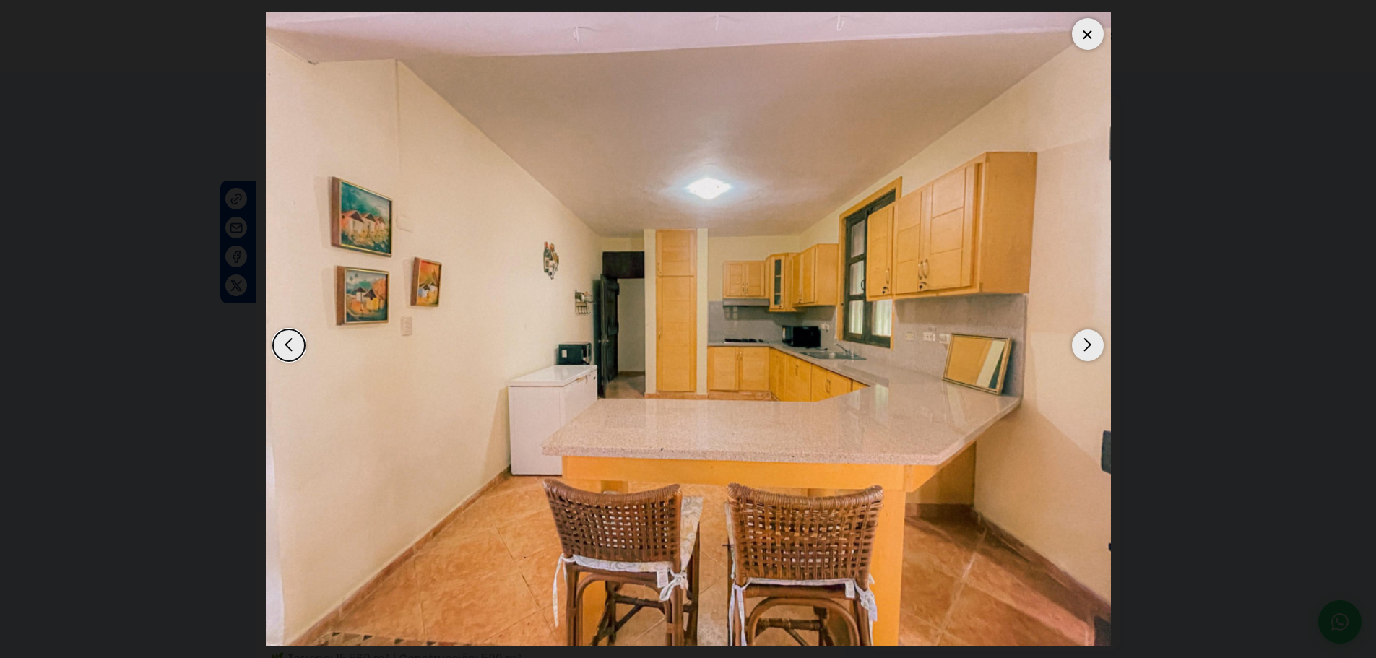
click at [1081, 339] on div "Next slide" at bounding box center [1088, 345] width 32 height 32
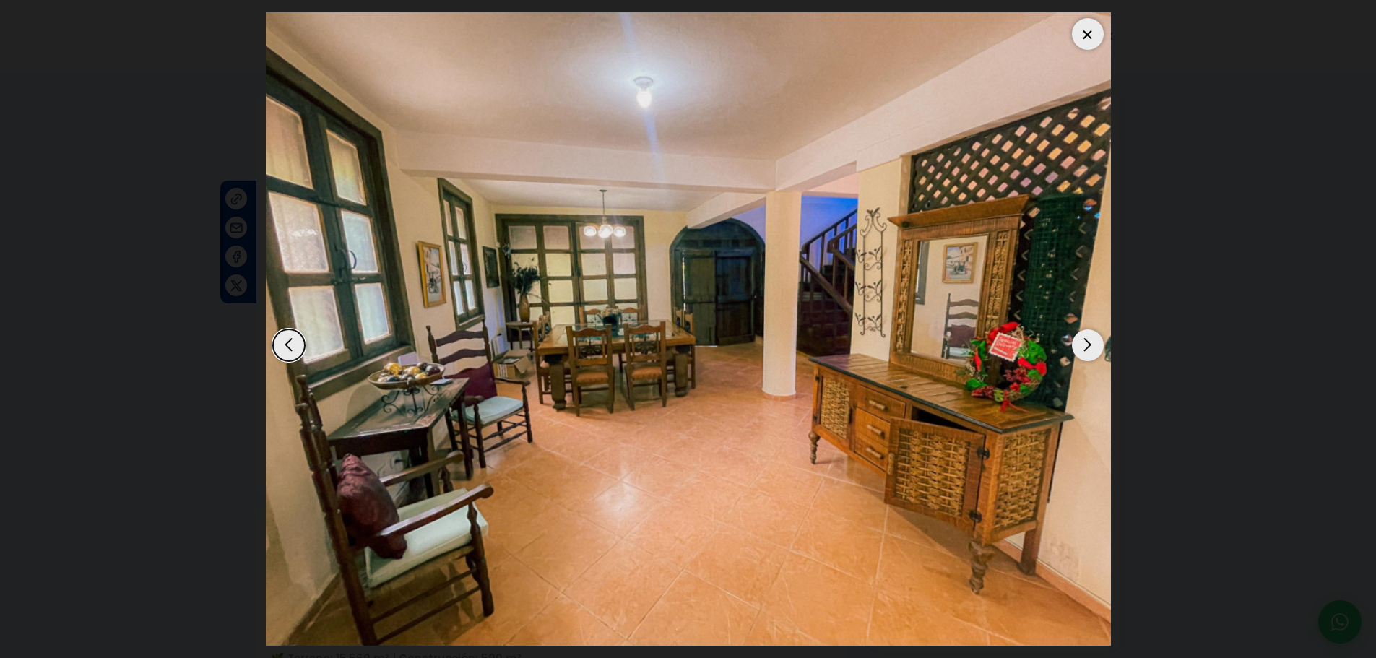
click at [1081, 339] on div "Next slide" at bounding box center [1088, 345] width 32 height 32
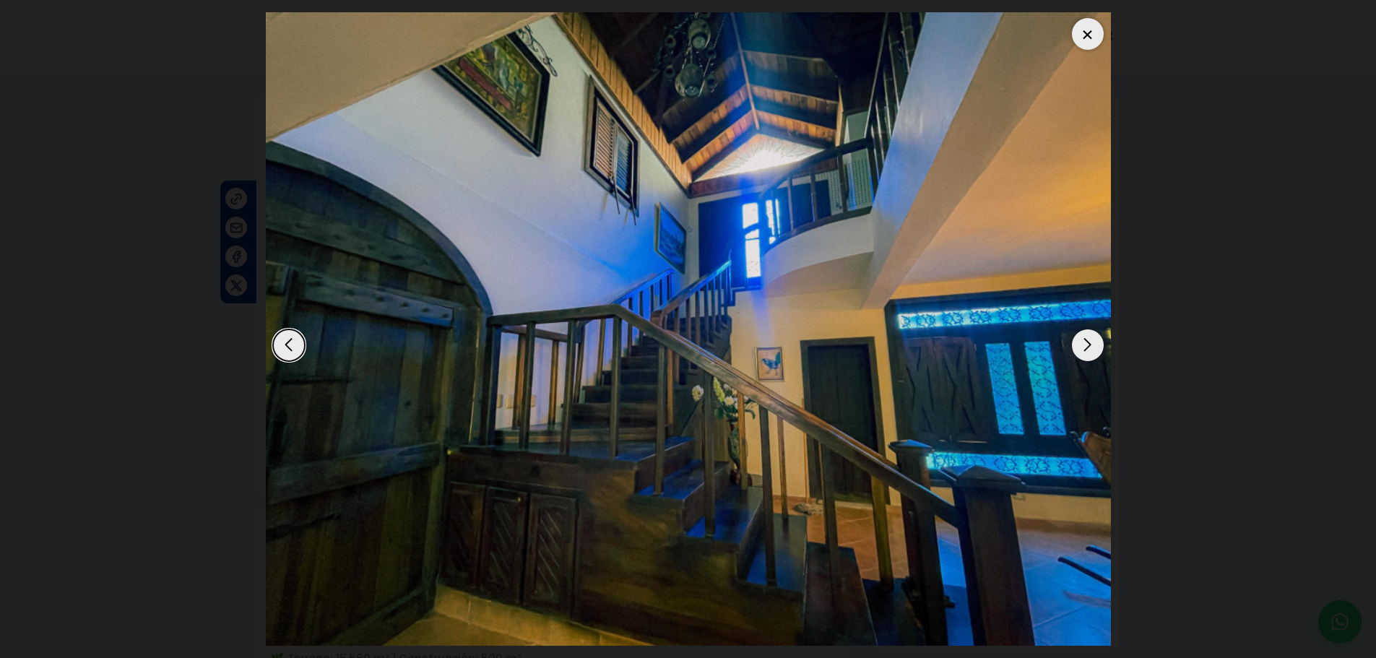
click at [1079, 335] on div "Next slide" at bounding box center [1088, 345] width 32 height 32
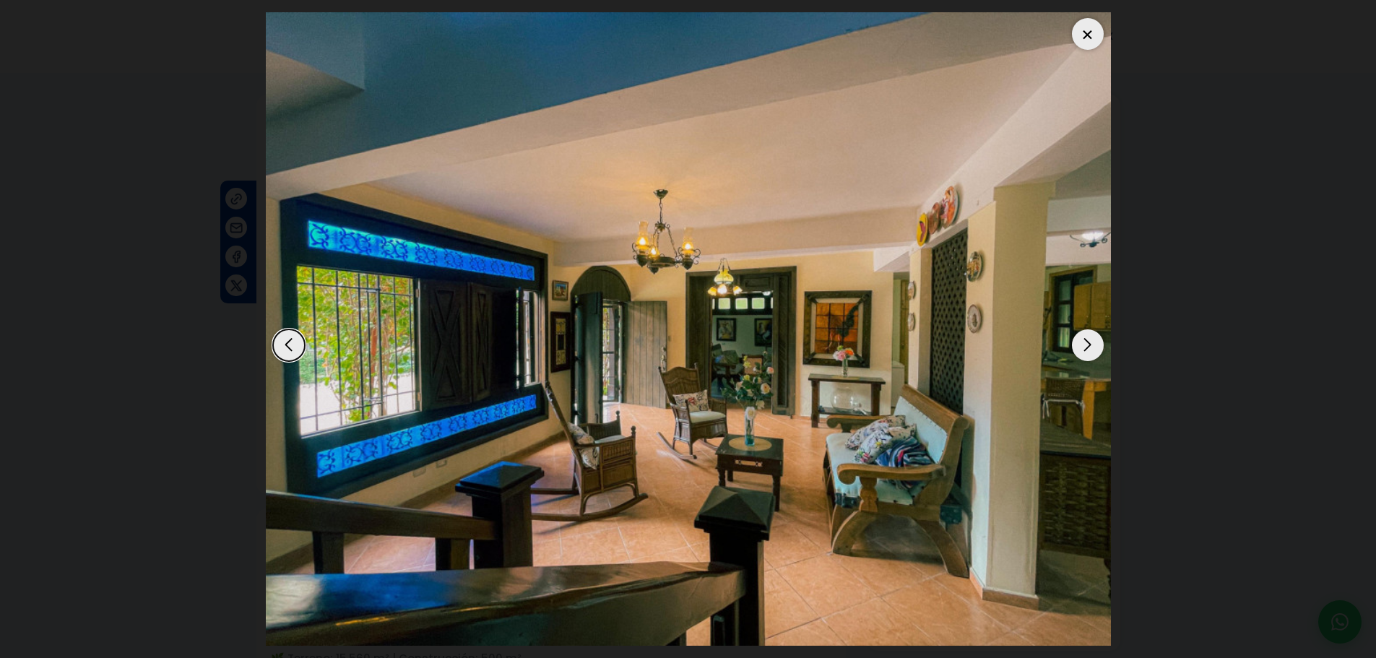
click at [1079, 335] on div "Next slide" at bounding box center [1088, 345] width 32 height 32
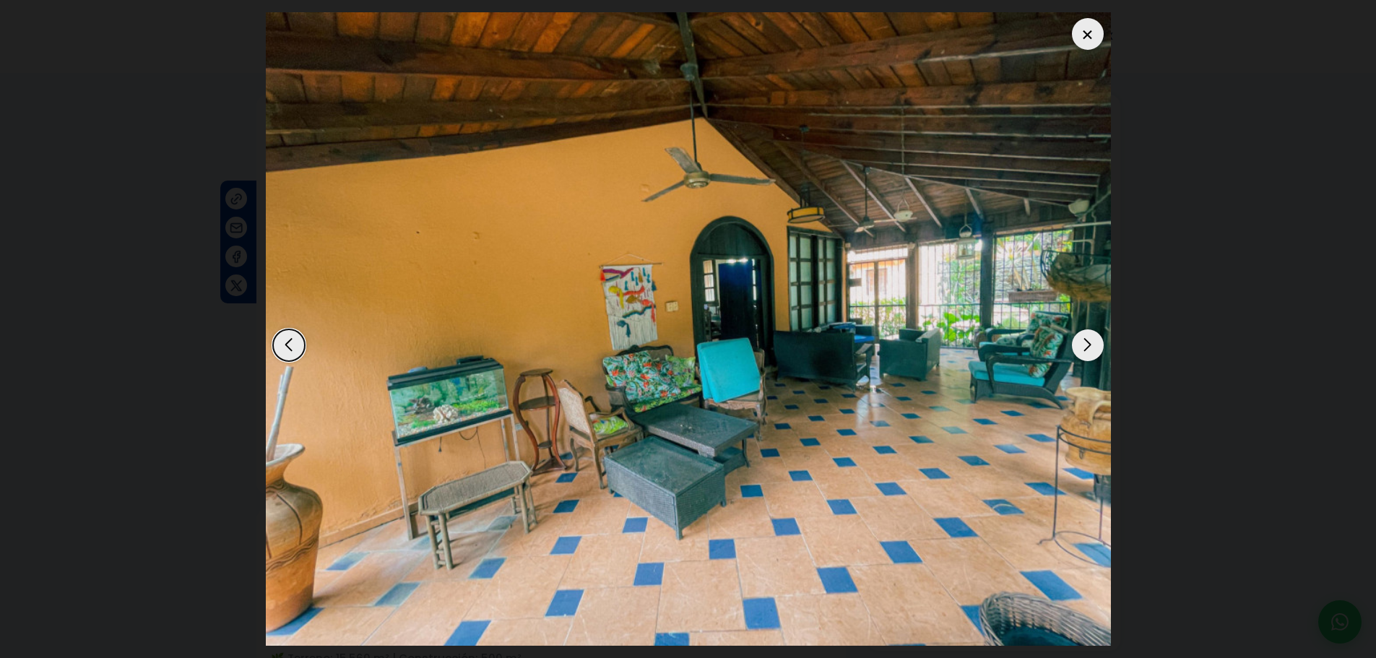
click at [1079, 335] on div "Next slide" at bounding box center [1088, 345] width 32 height 32
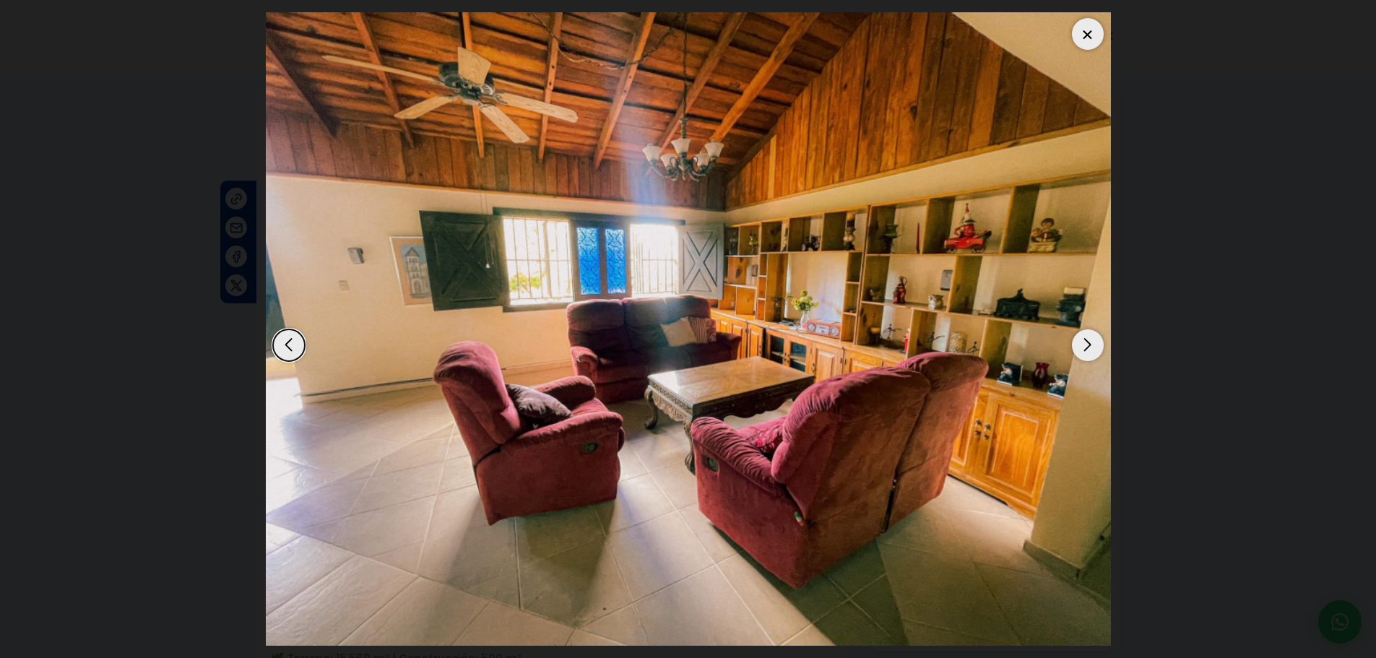
click at [1079, 335] on div "Next slide" at bounding box center [1088, 345] width 32 height 32
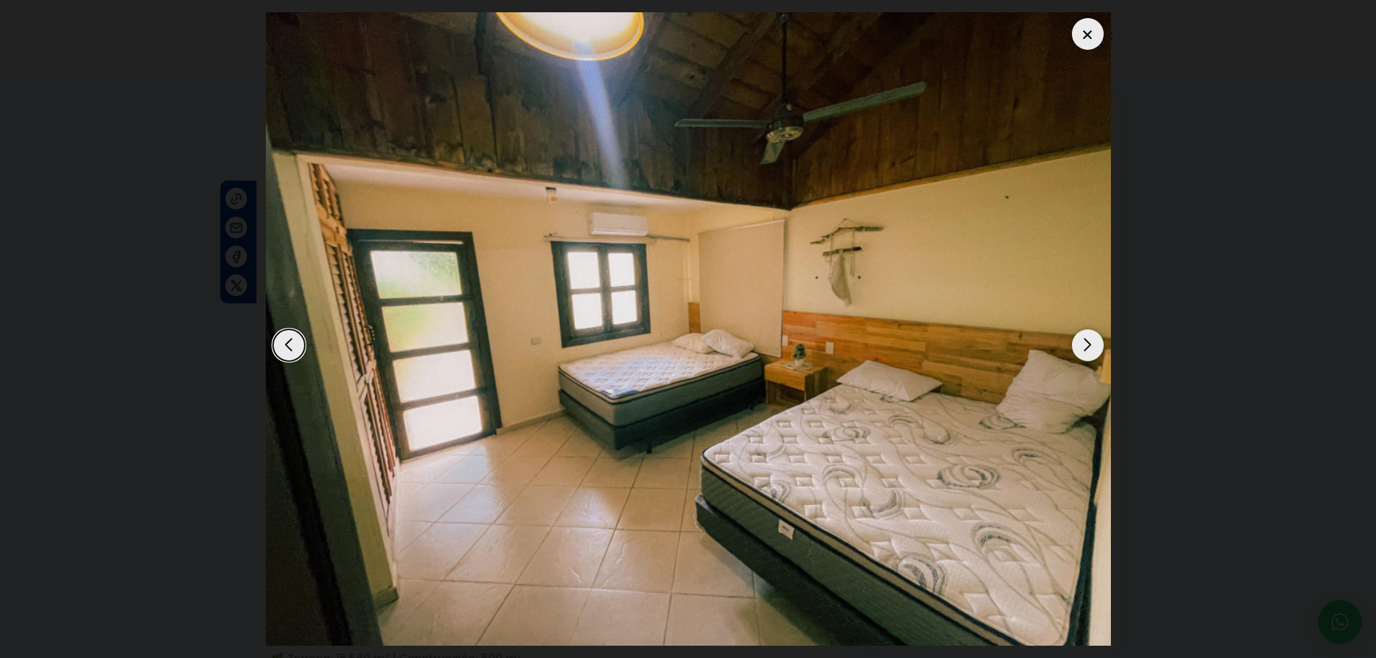
click at [1079, 335] on div "Next slide" at bounding box center [1088, 345] width 32 height 32
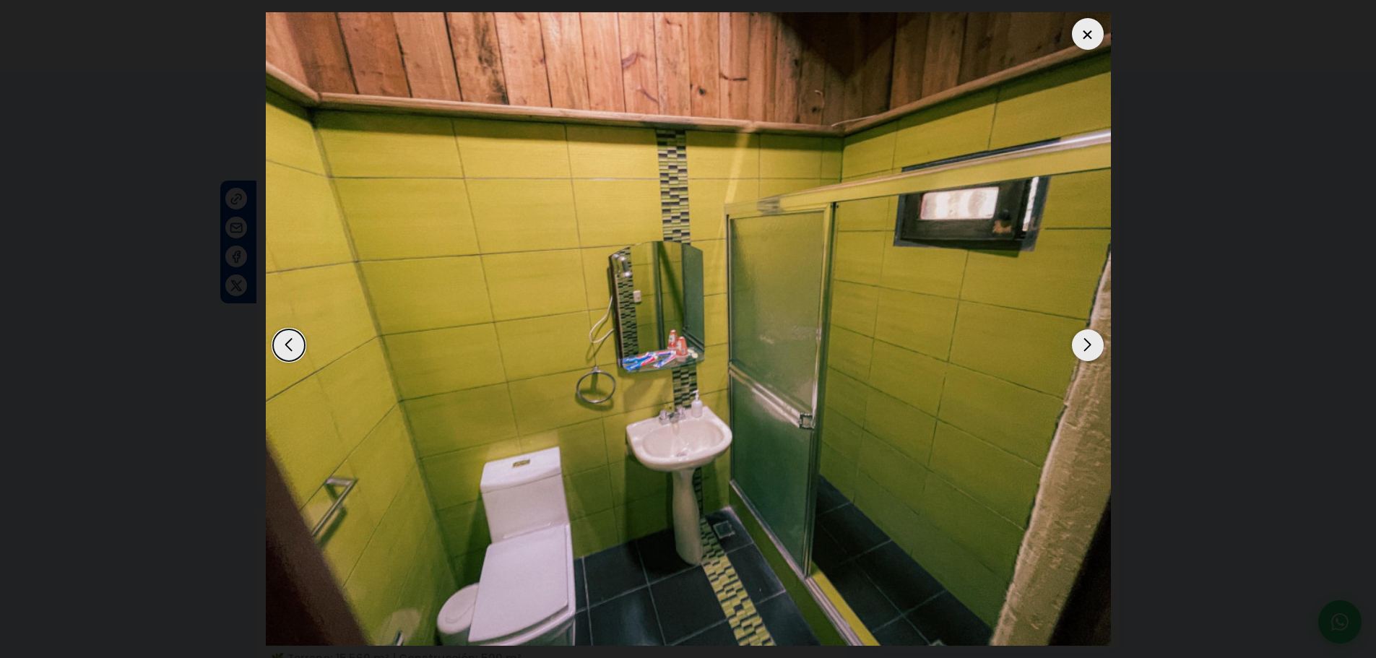
click at [1079, 335] on div "Next slide" at bounding box center [1088, 345] width 32 height 32
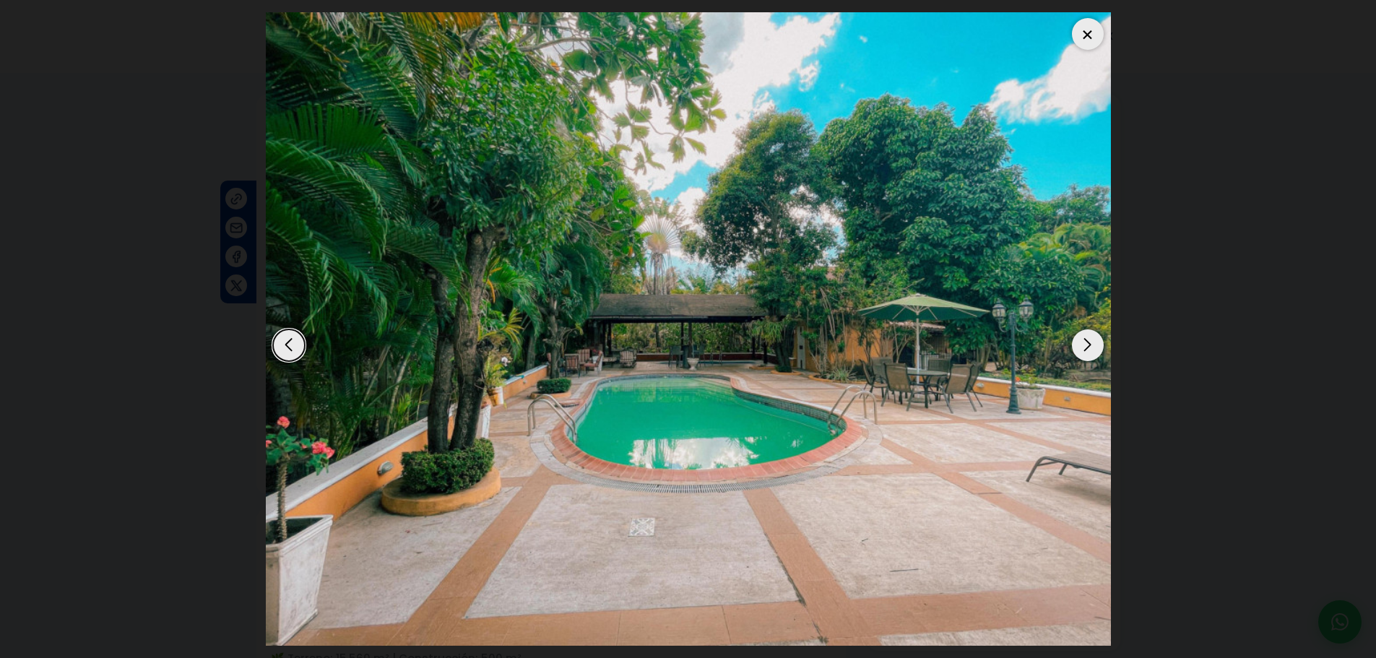
click at [1081, 345] on div "Next slide" at bounding box center [1088, 345] width 32 height 32
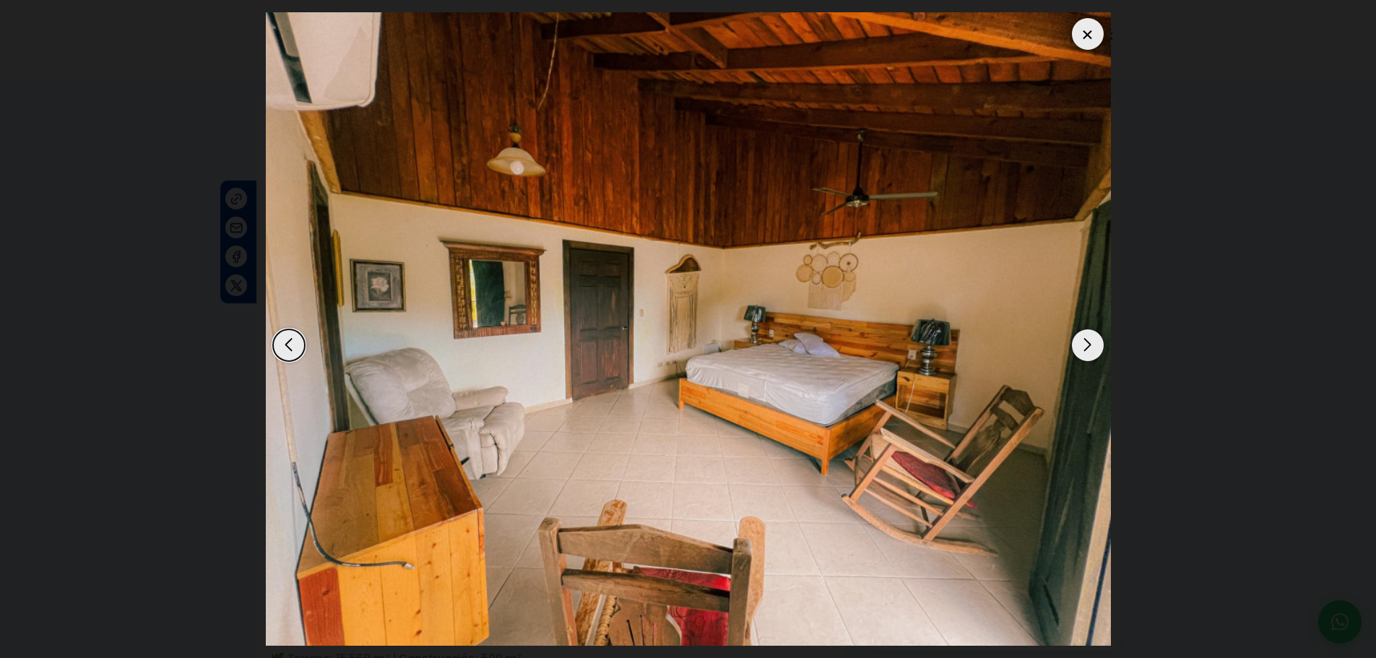
click at [1081, 345] on div "Next slide" at bounding box center [1088, 345] width 32 height 32
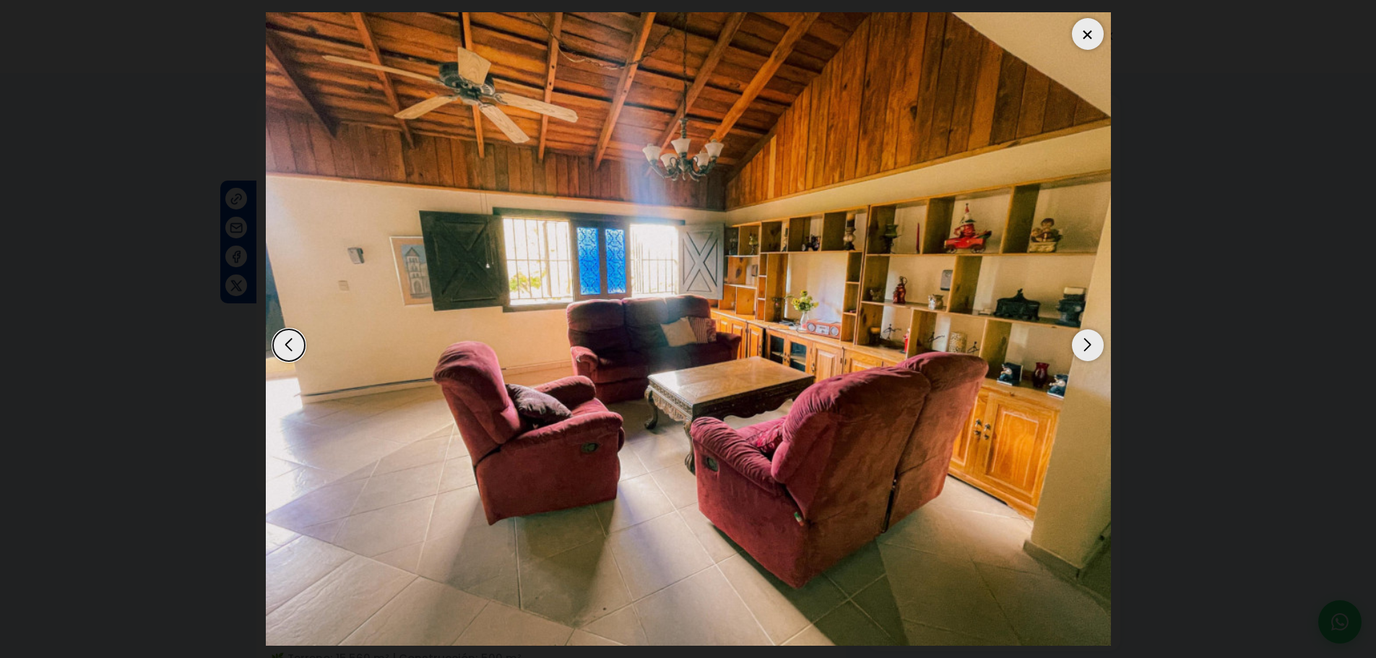
click at [1081, 345] on div "Next slide" at bounding box center [1088, 345] width 32 height 32
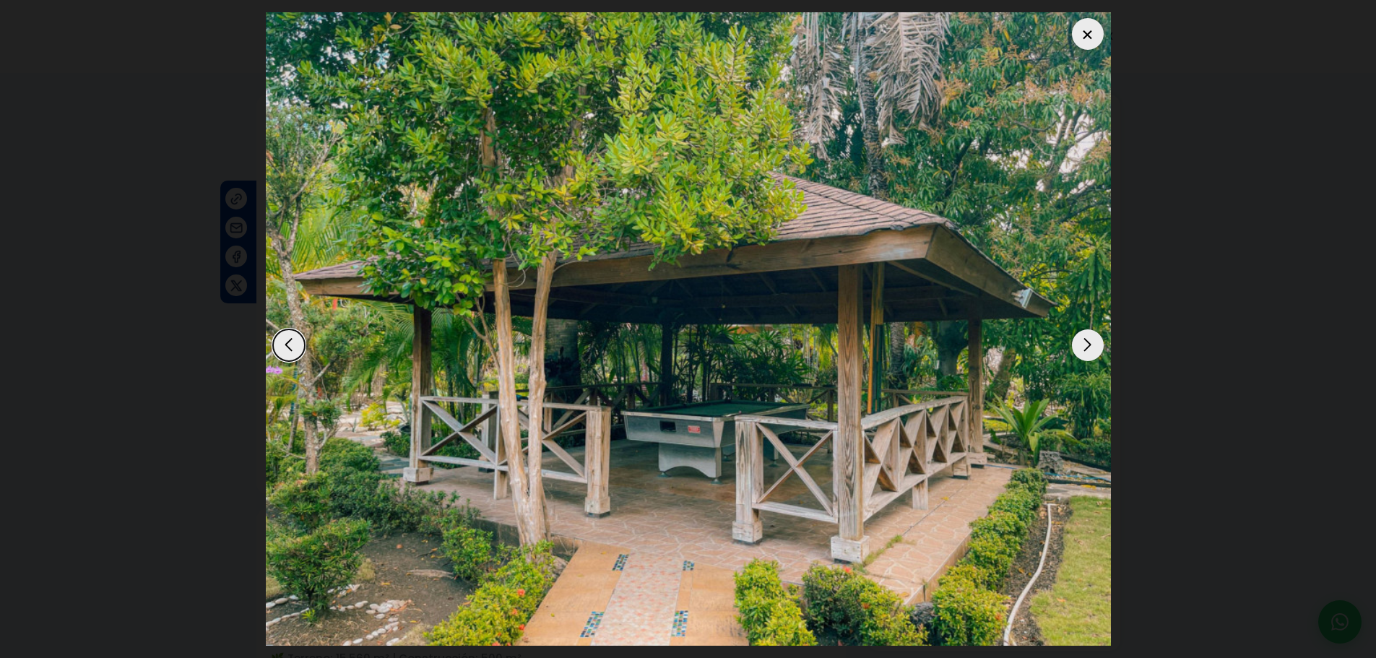
click at [1081, 345] on div "Next slide" at bounding box center [1088, 345] width 32 height 32
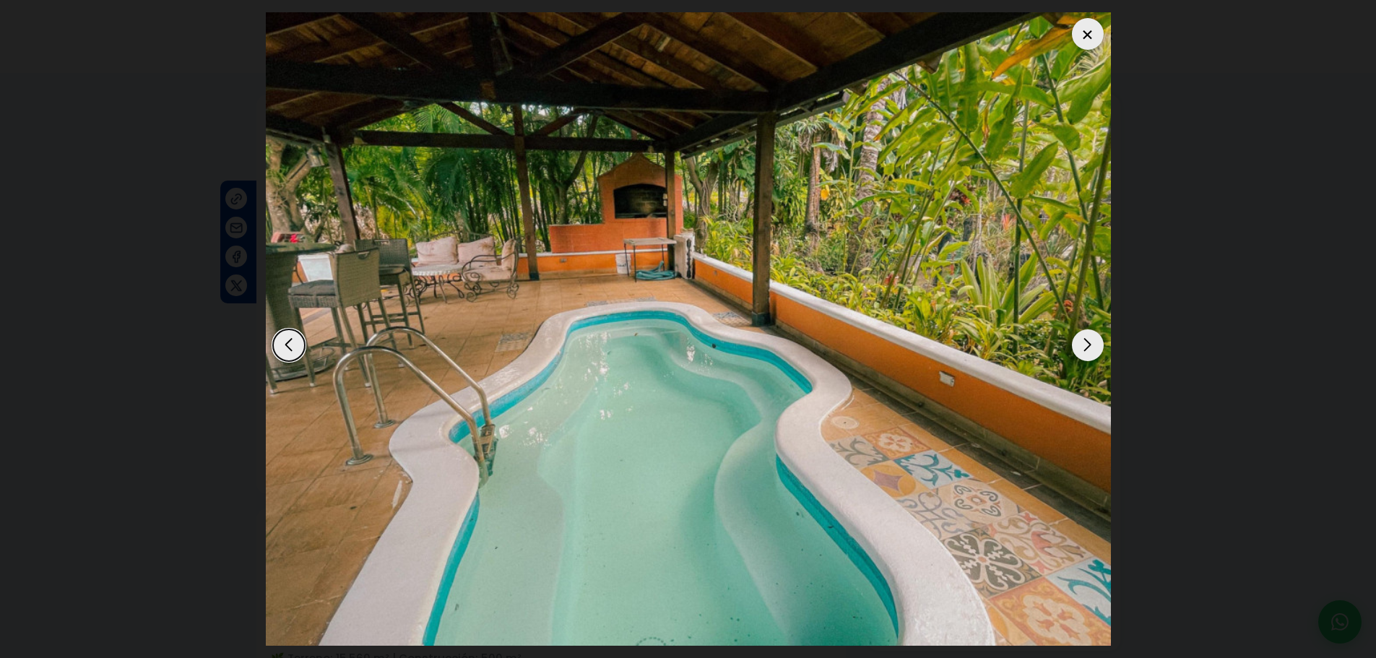
click at [1081, 345] on div "Next slide" at bounding box center [1088, 345] width 32 height 32
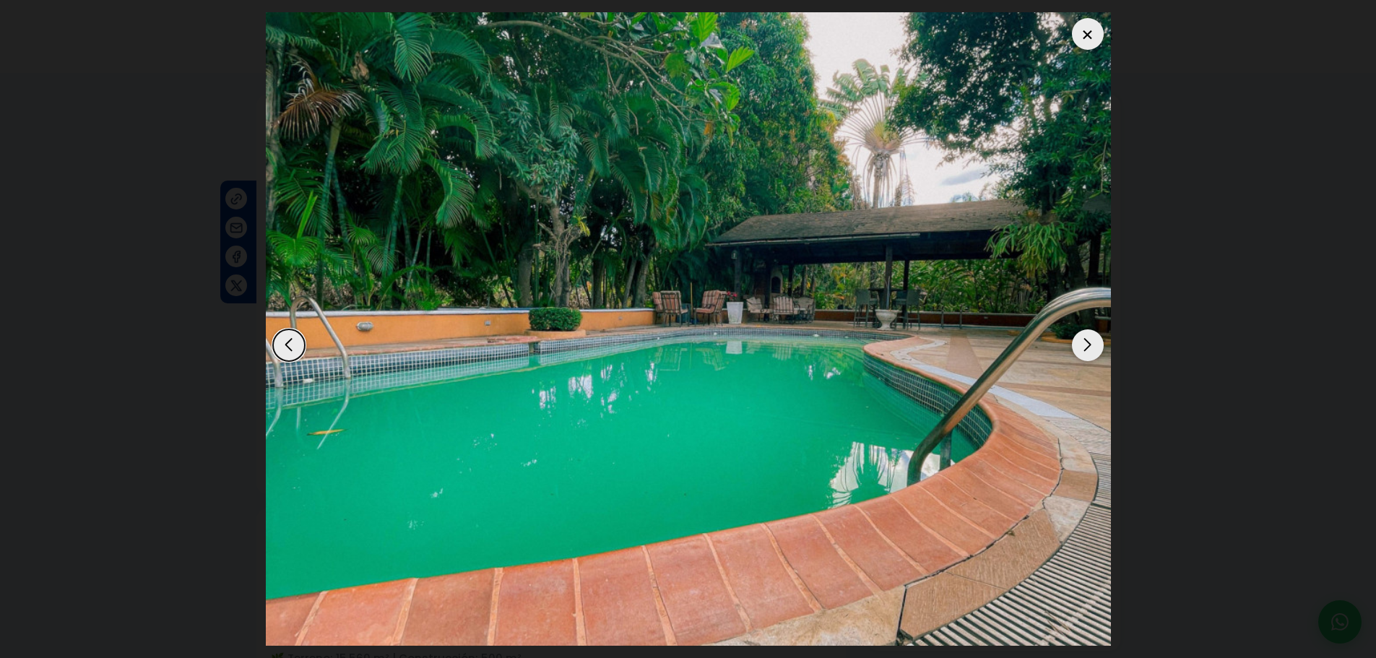
click at [1081, 345] on div "Next slide" at bounding box center [1088, 345] width 32 height 32
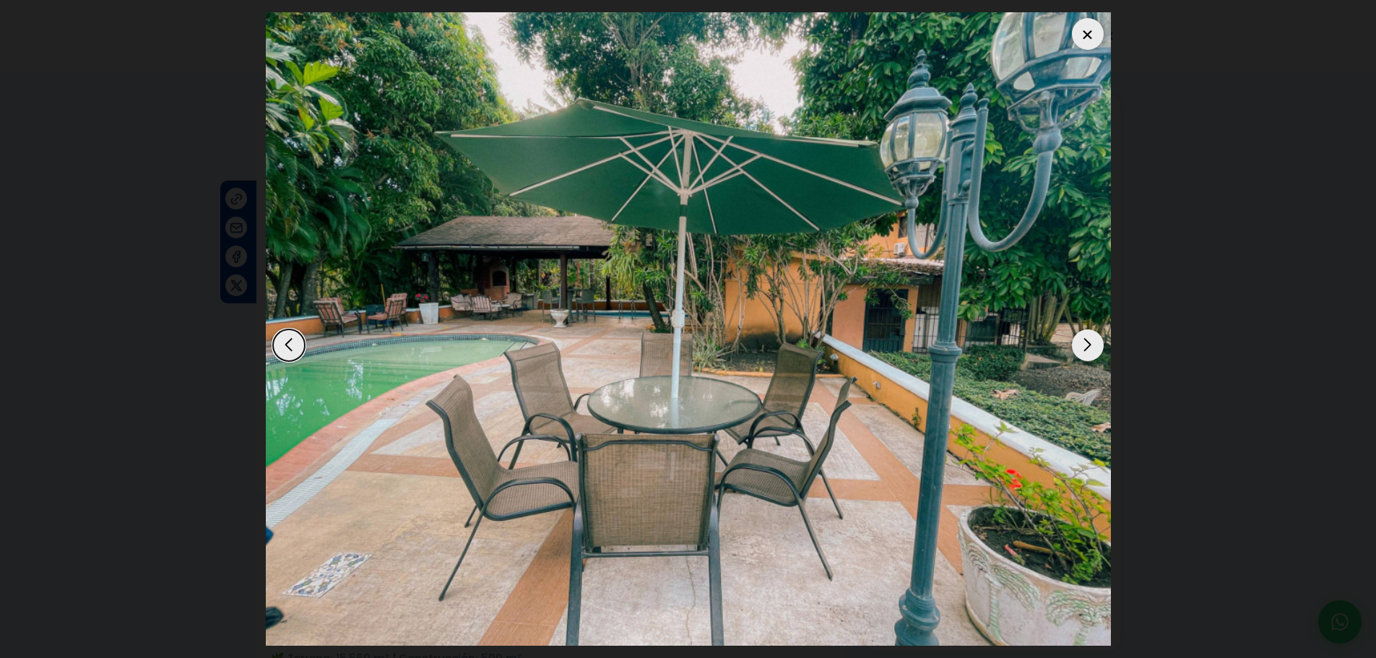
click at [1081, 345] on div "Next slide" at bounding box center [1088, 345] width 32 height 32
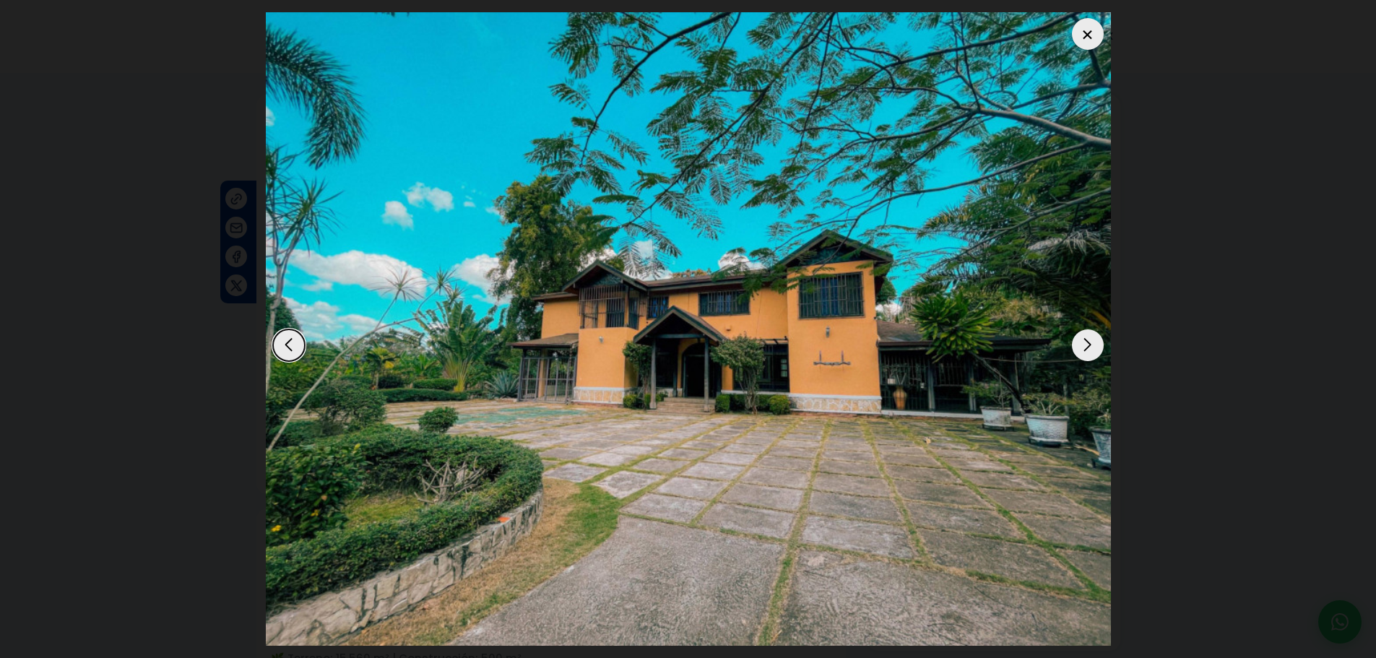
click at [1081, 345] on div "Next slide" at bounding box center [1088, 345] width 32 height 32
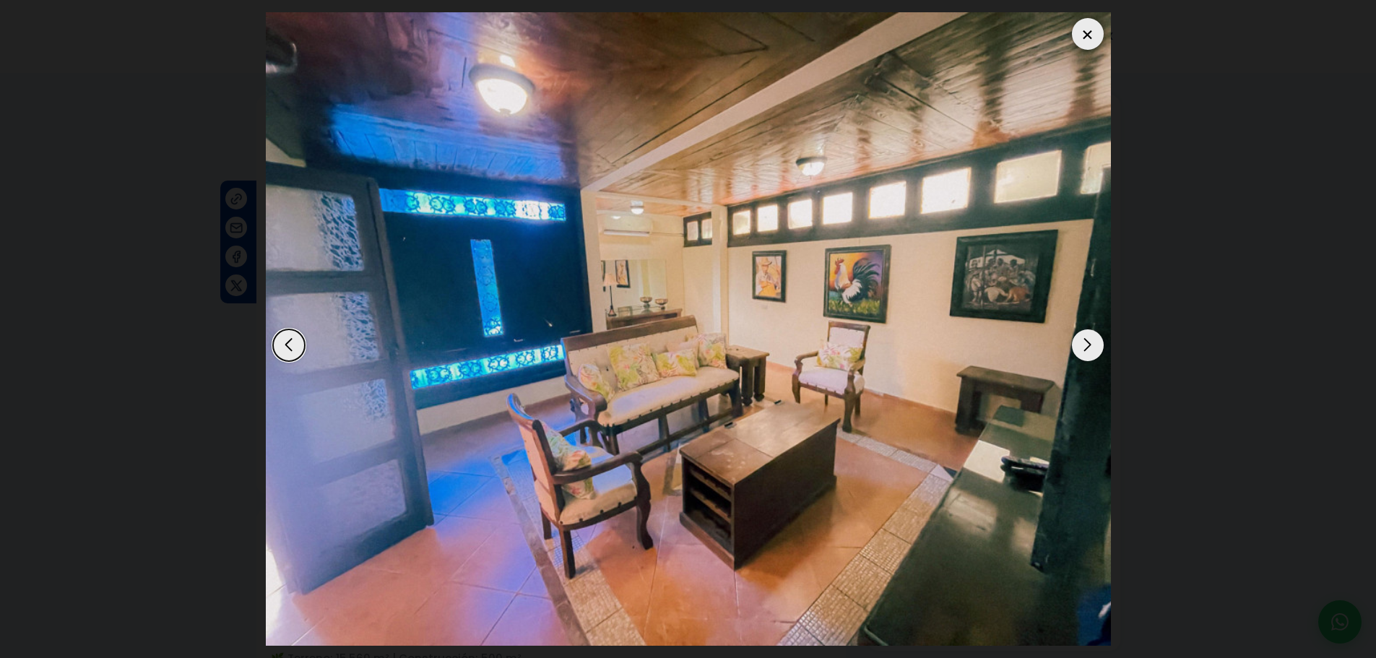
click at [1081, 345] on div "Next slide" at bounding box center [1088, 345] width 32 height 32
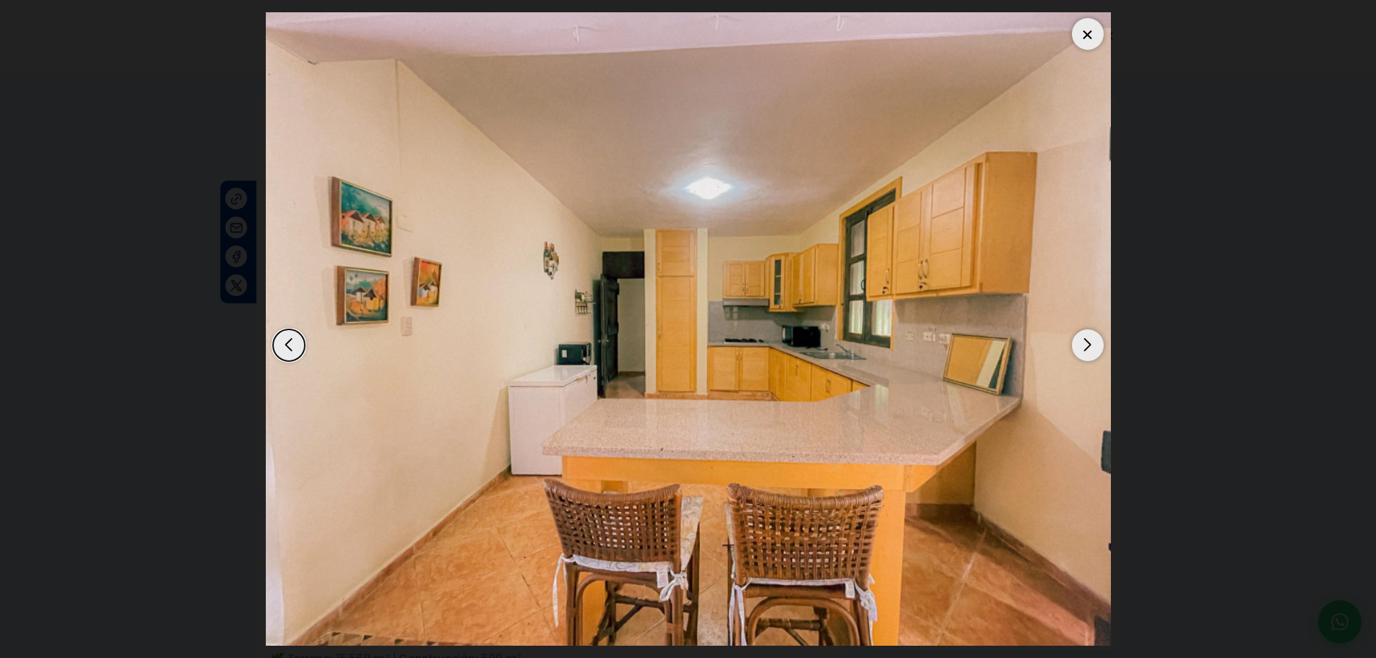
click at [1098, 31] on div at bounding box center [1088, 34] width 32 height 32
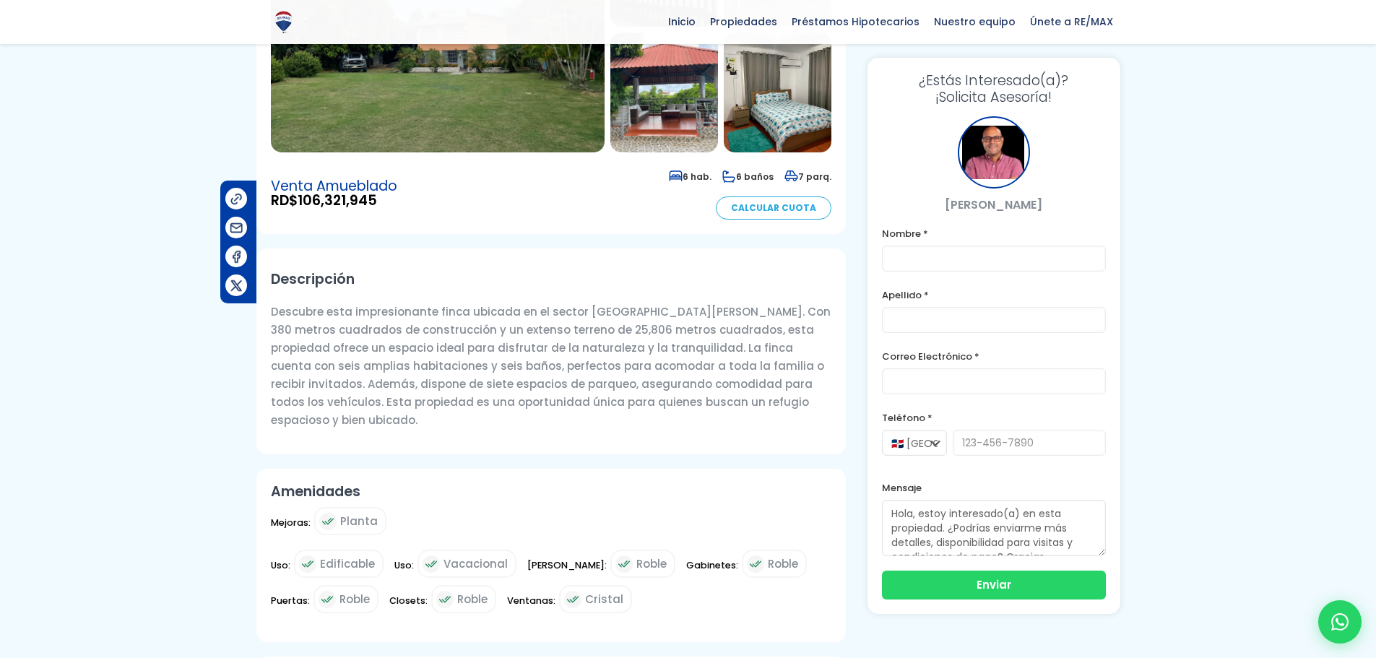
scroll to position [72, 0]
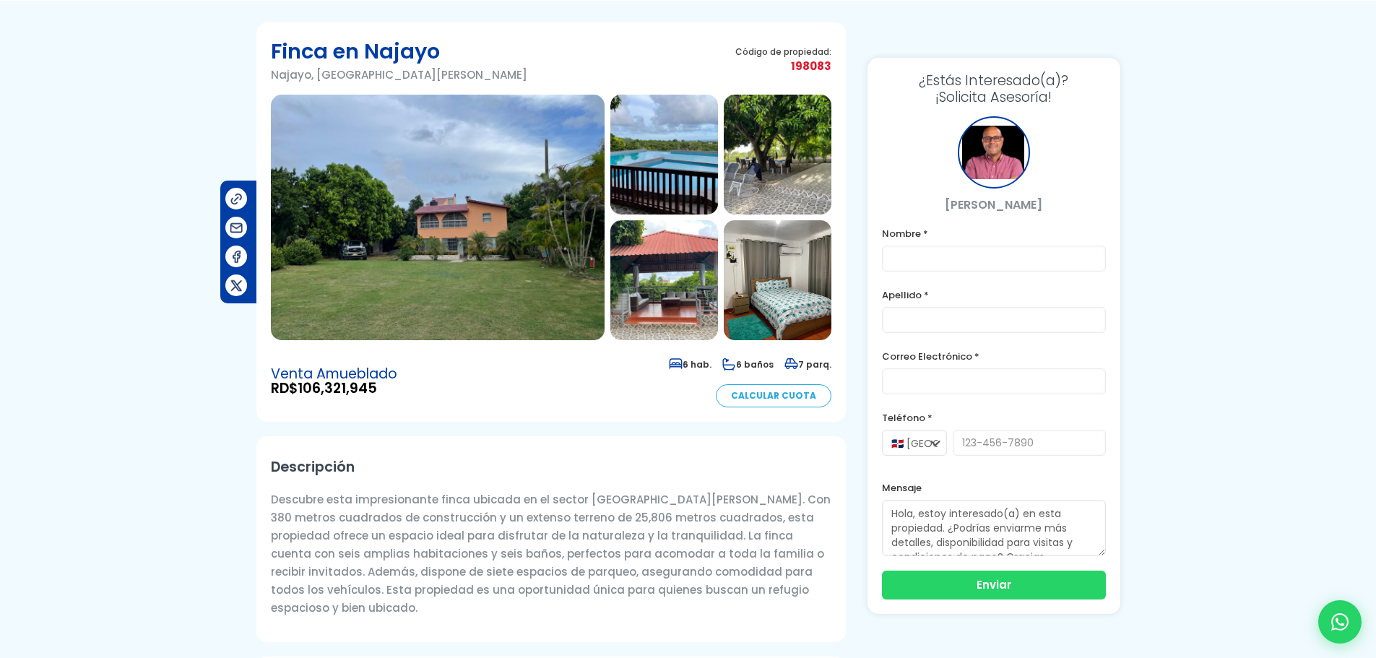
click at [546, 227] on img at bounding box center [438, 218] width 334 height 246
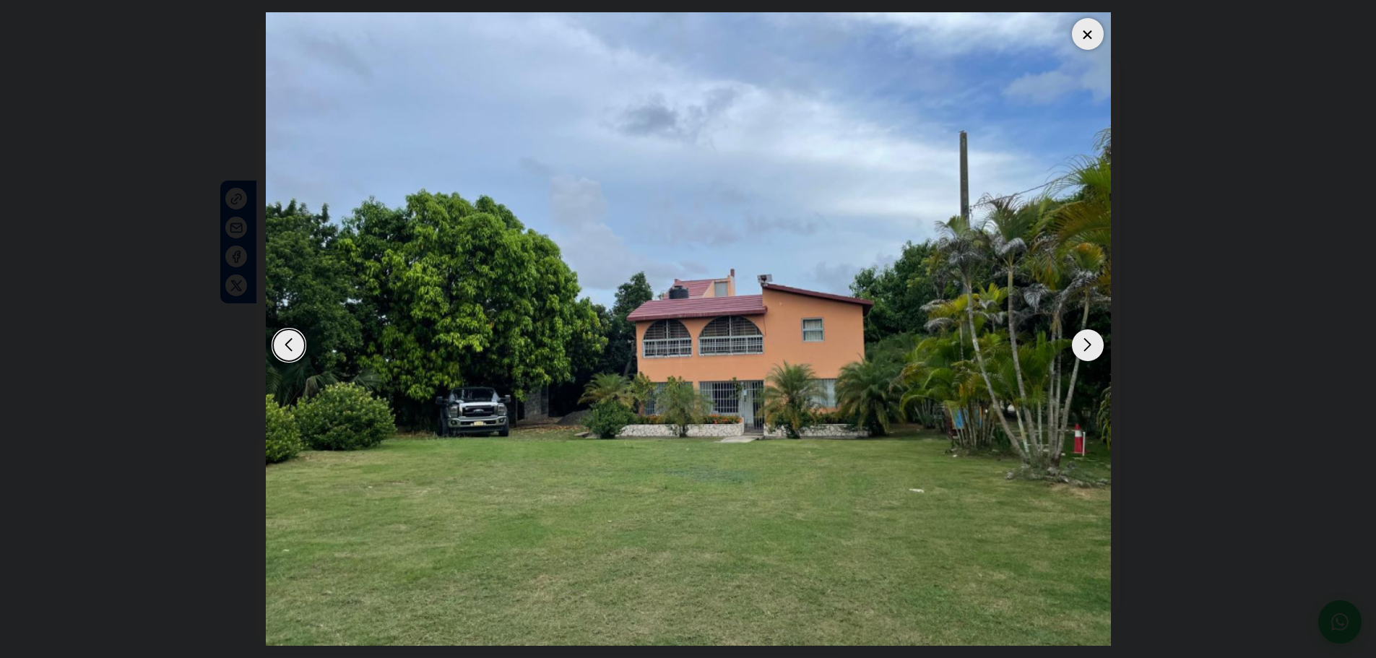
click at [1085, 344] on div "Next slide" at bounding box center [1088, 345] width 32 height 32
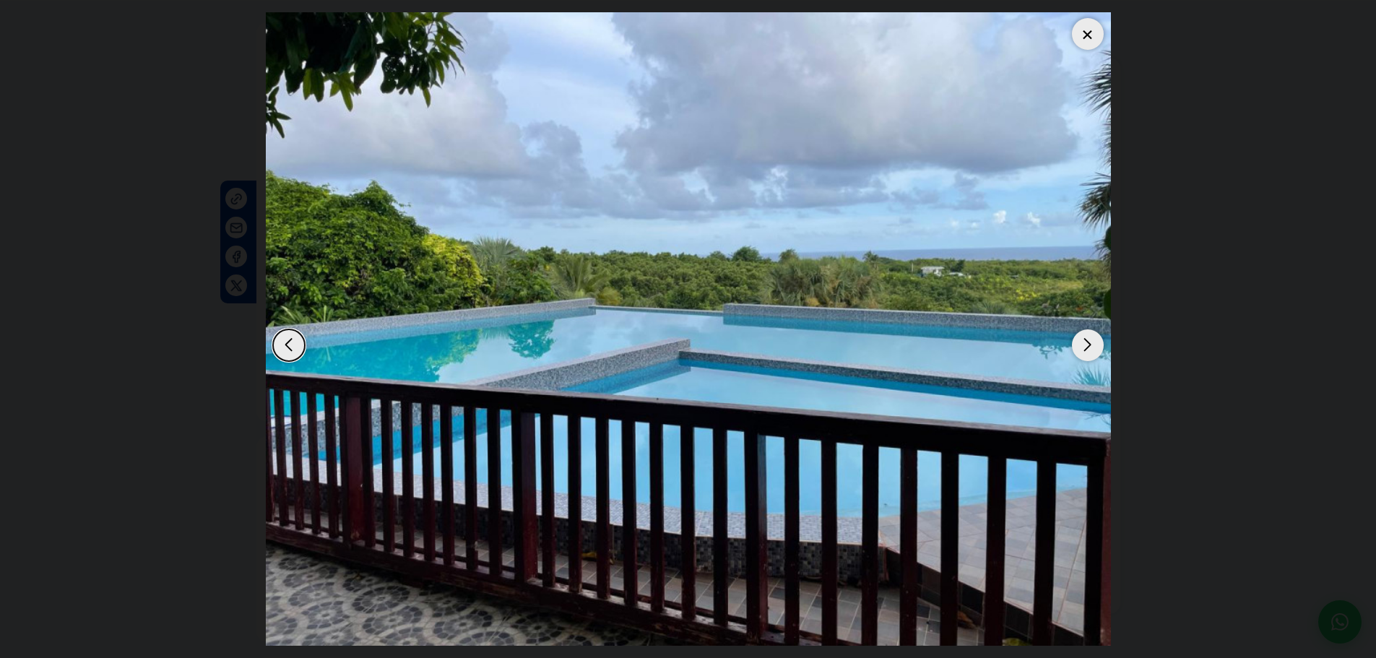
click at [1085, 344] on div "Next slide" at bounding box center [1088, 345] width 32 height 32
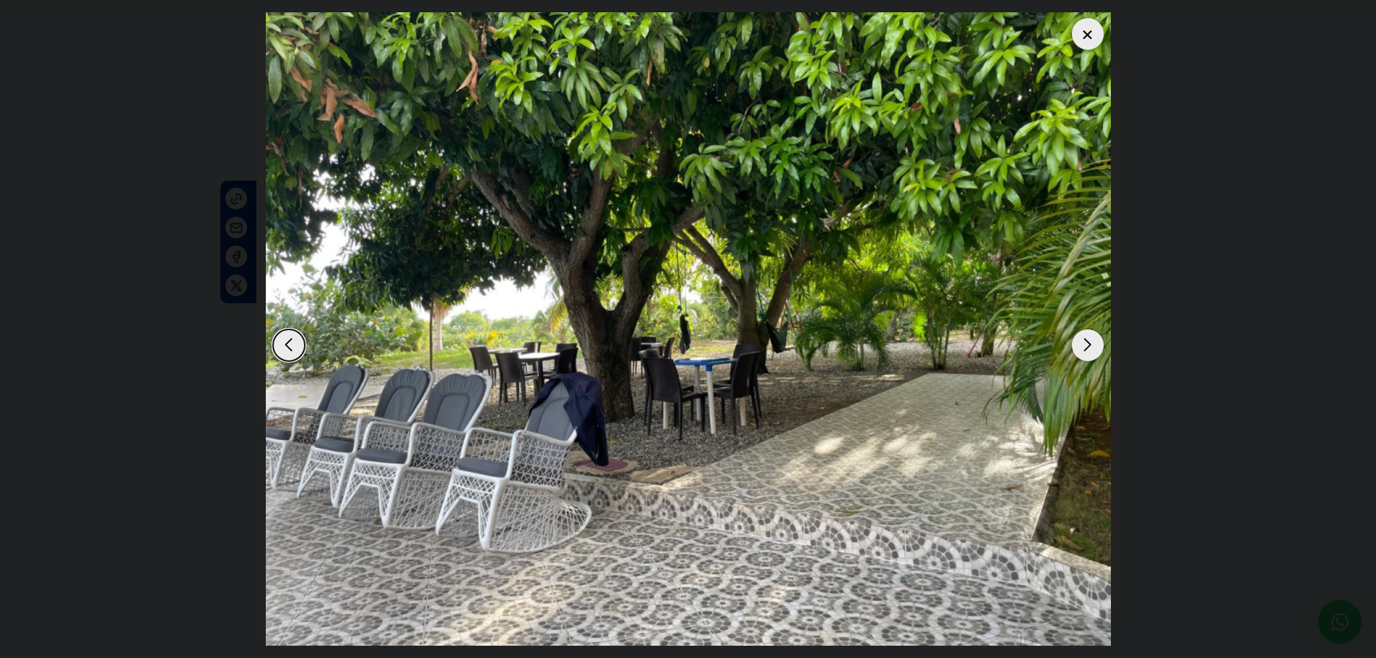
click at [1085, 344] on div "Next slide" at bounding box center [1088, 345] width 32 height 32
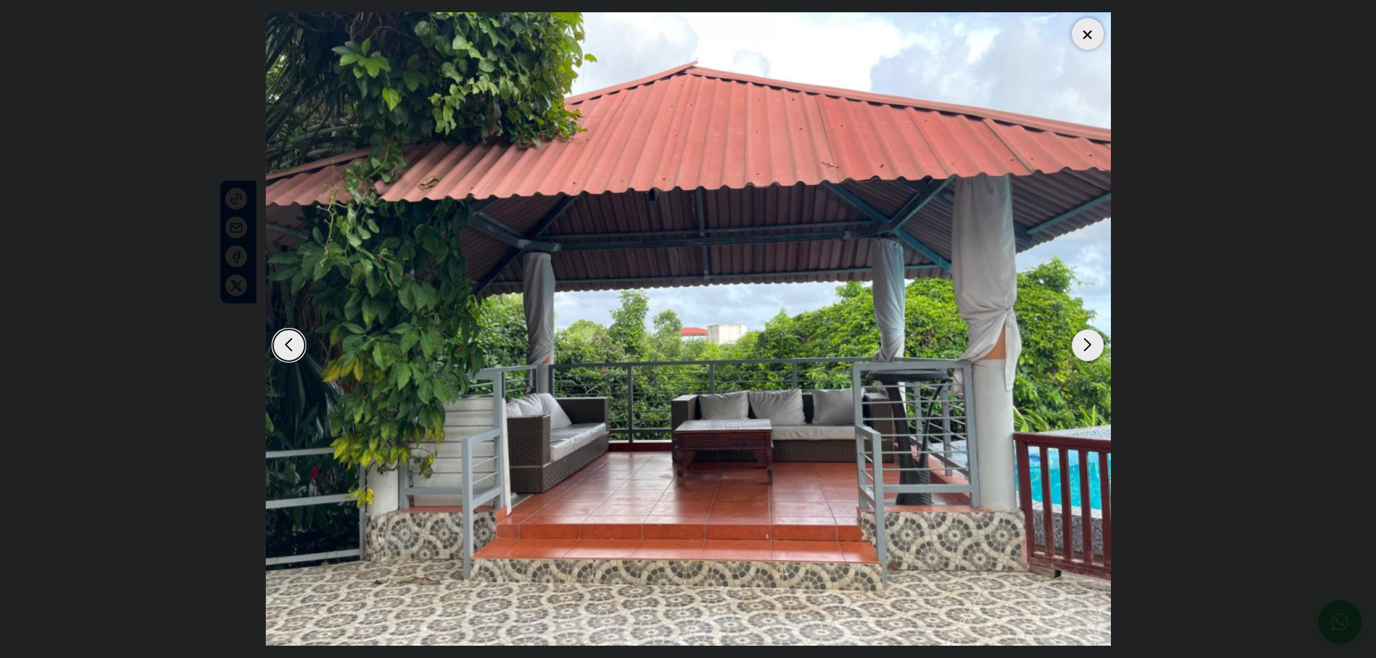
click at [1085, 344] on div "Next slide" at bounding box center [1088, 345] width 32 height 32
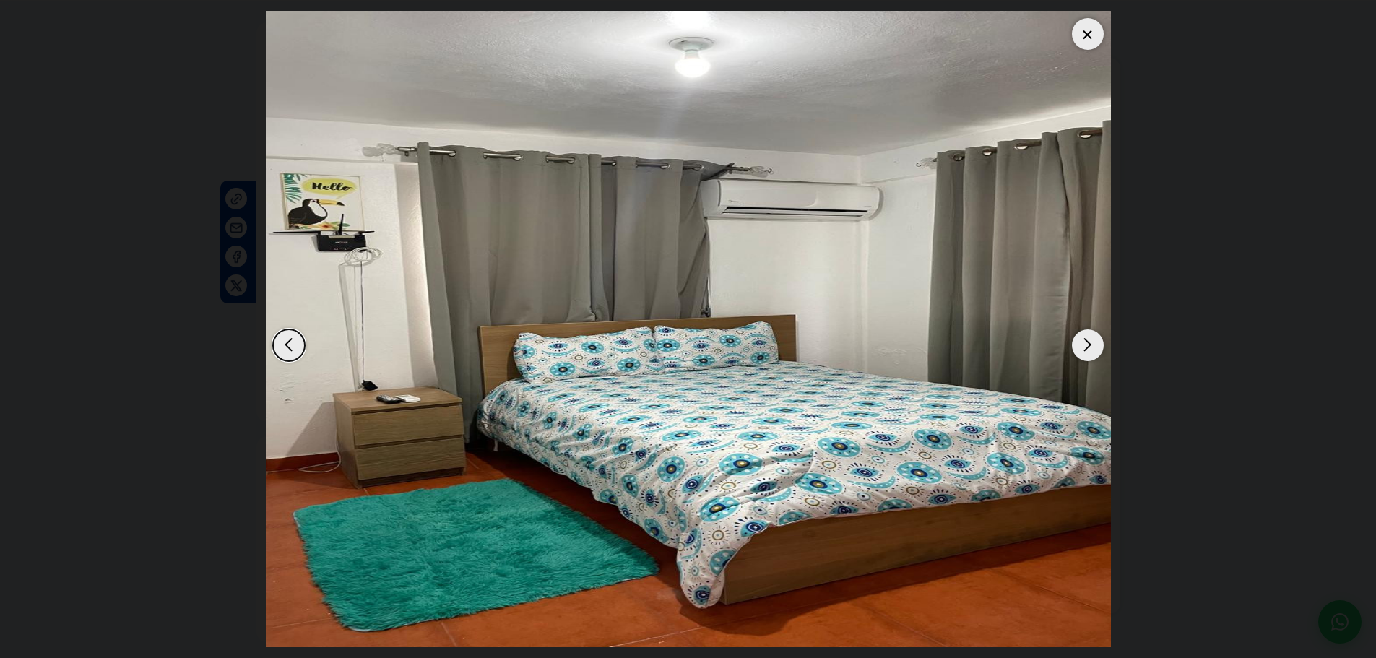
click at [1085, 344] on div "Next slide" at bounding box center [1088, 345] width 32 height 32
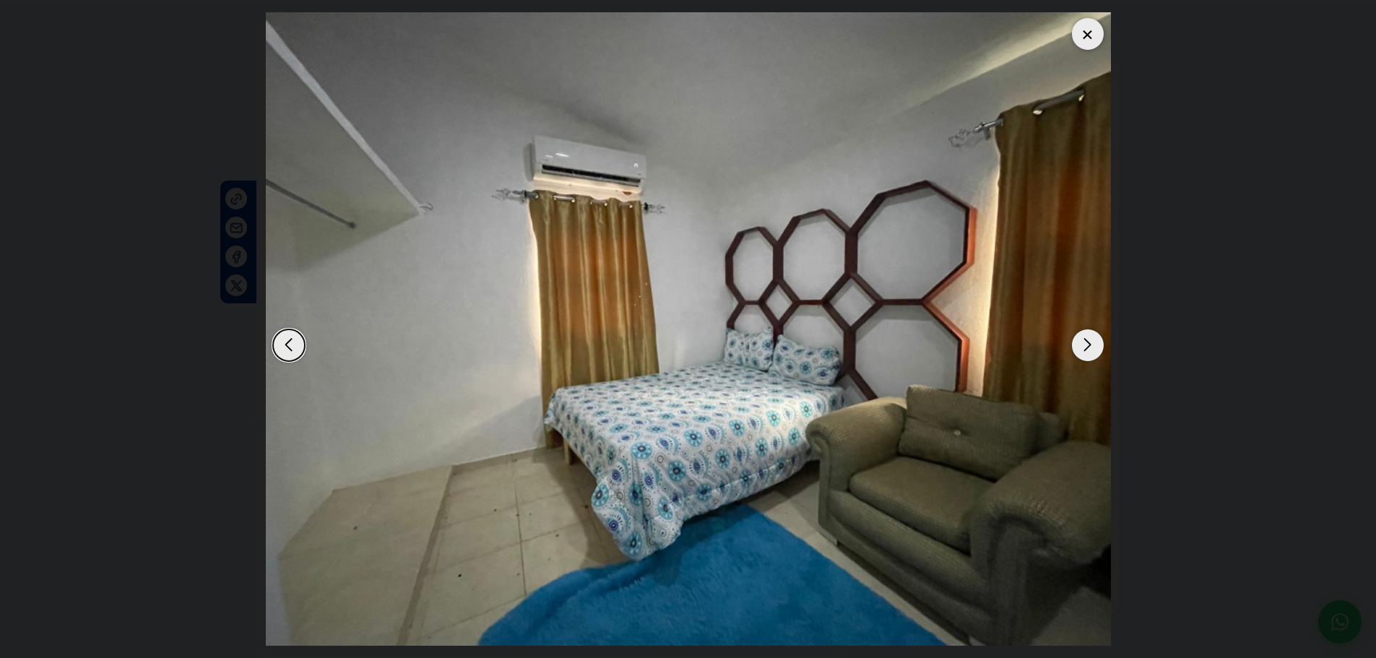
click at [1085, 344] on div "Next slide" at bounding box center [1088, 345] width 32 height 32
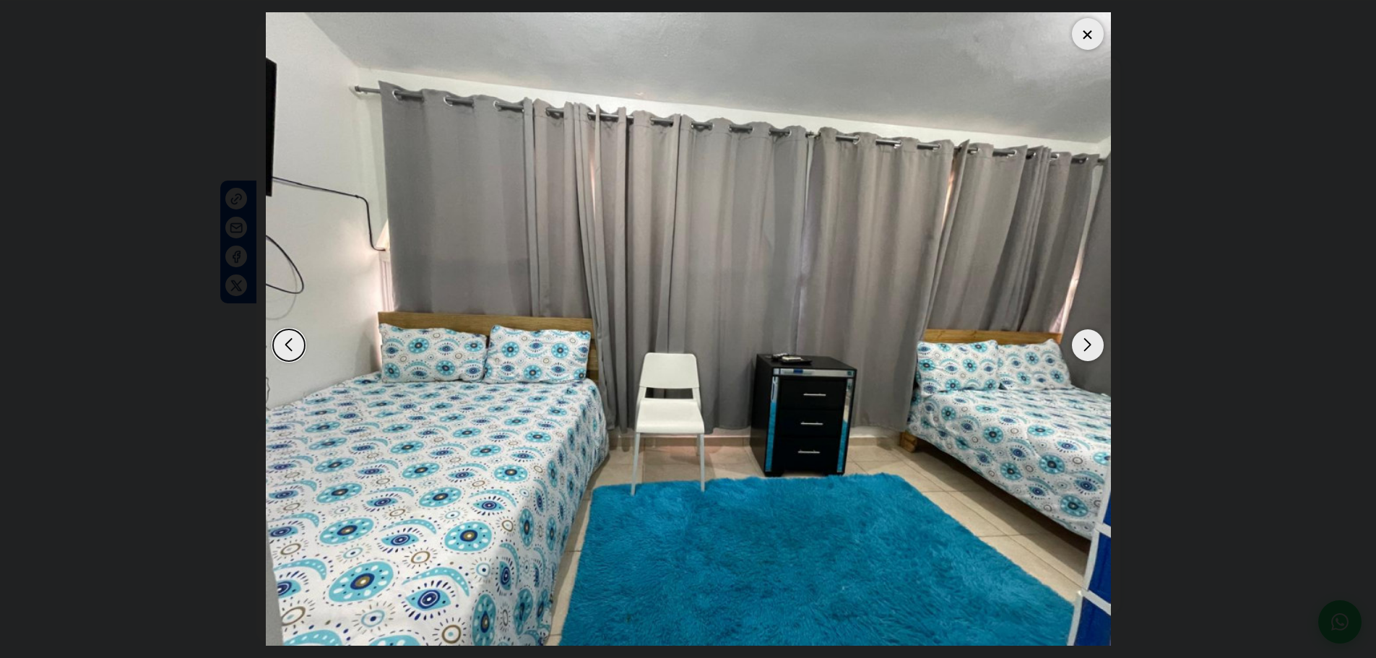
click at [1085, 344] on div "Next slide" at bounding box center [1088, 345] width 32 height 32
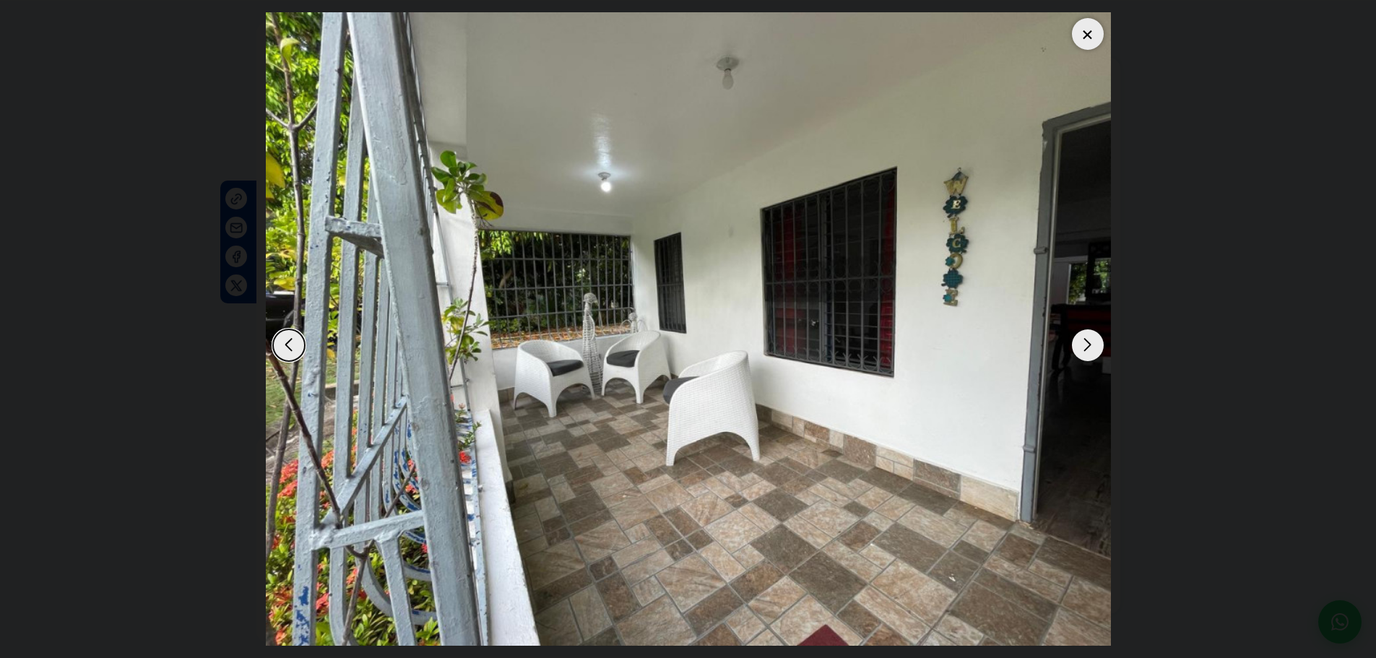
click at [1085, 344] on div "Next slide" at bounding box center [1088, 345] width 32 height 32
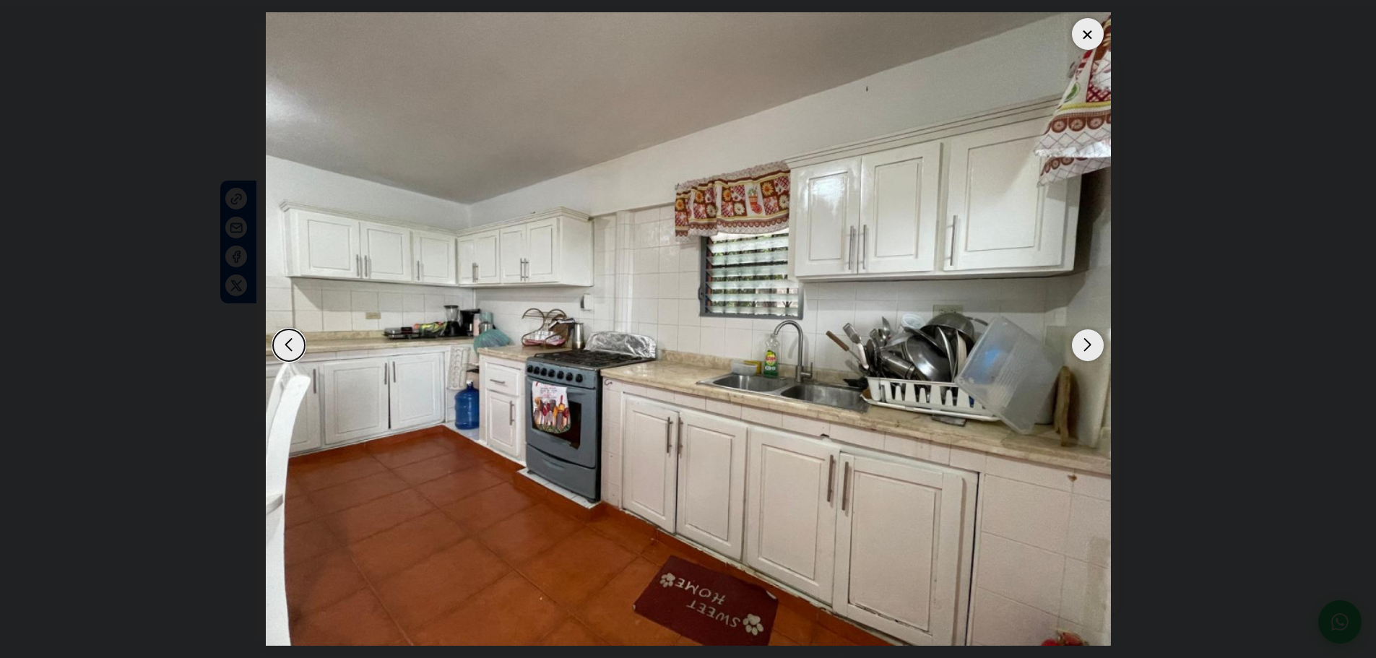
click at [1086, 344] on div "Next slide" at bounding box center [1088, 345] width 32 height 32
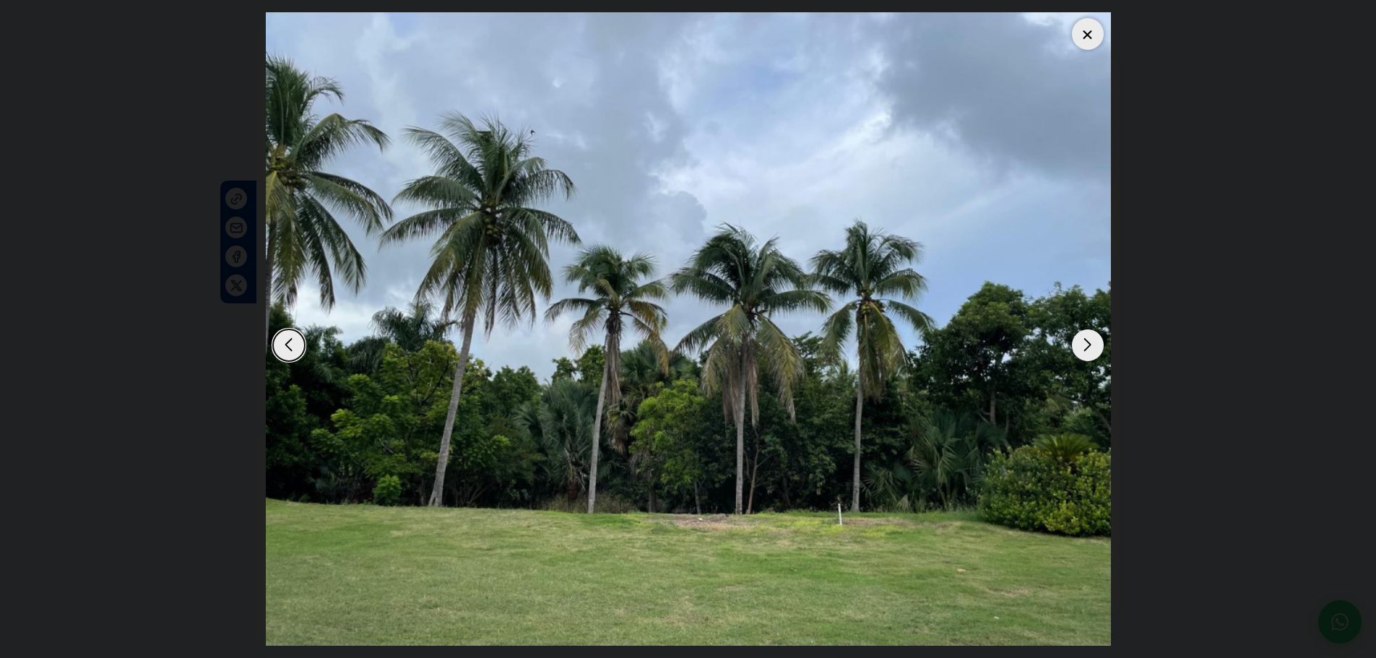
click at [1086, 344] on div "Next slide" at bounding box center [1088, 345] width 32 height 32
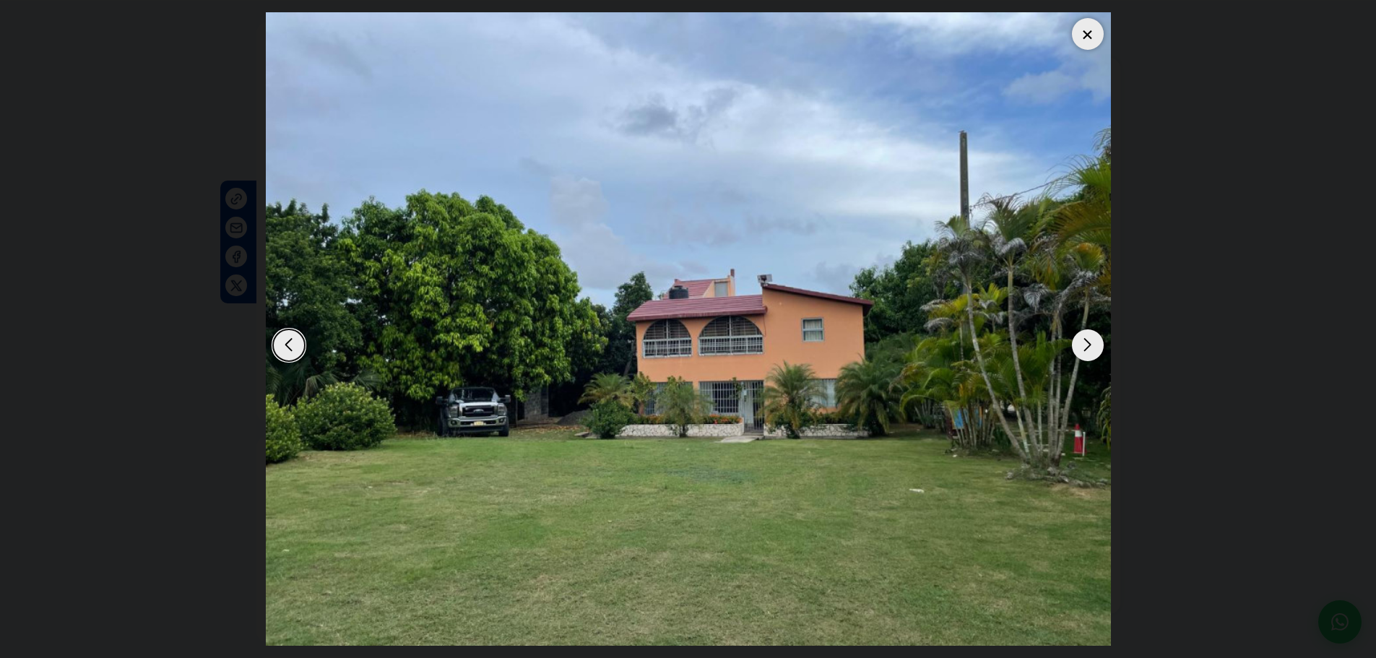
click at [1086, 344] on div "Next slide" at bounding box center [1088, 345] width 32 height 32
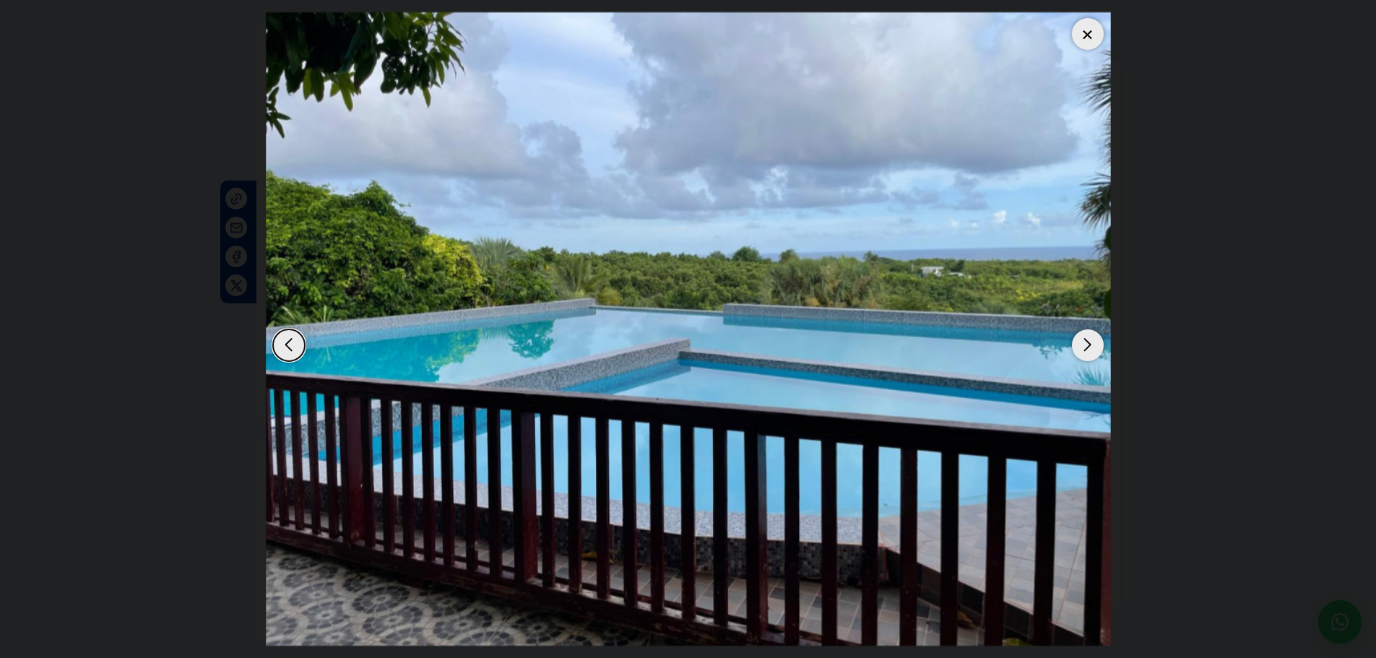
click at [1086, 344] on div "Next slide" at bounding box center [1088, 345] width 32 height 32
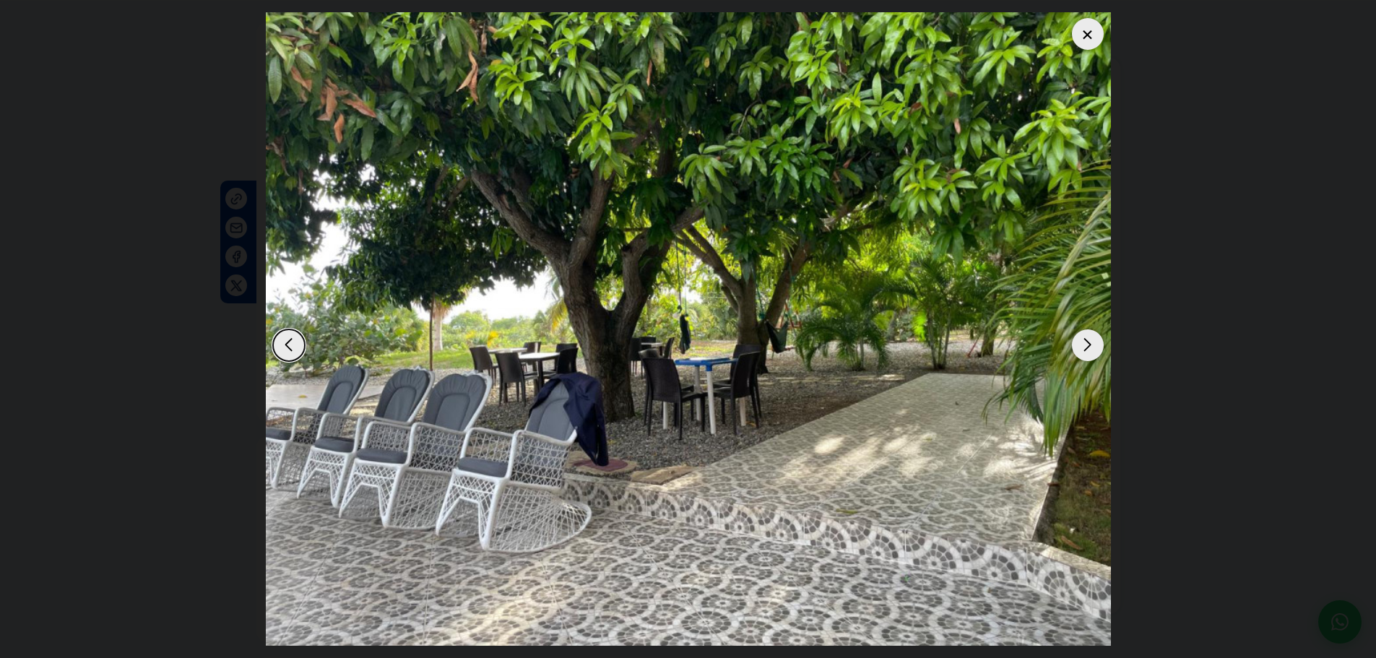
click at [1081, 32] on div at bounding box center [1088, 34] width 32 height 32
